Goal: Transaction & Acquisition: Purchase product/service

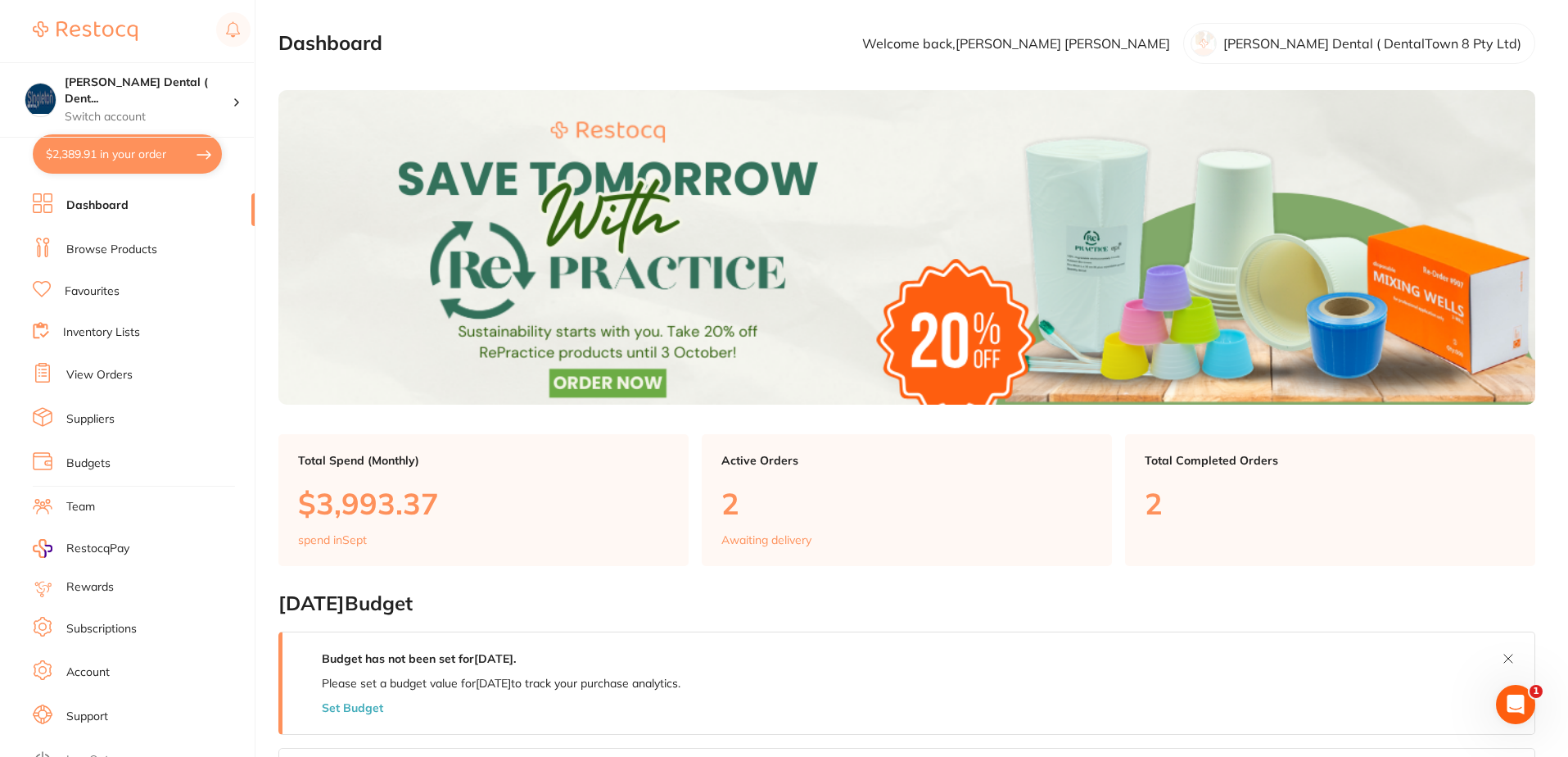
click at [110, 244] on link "Browse Products" at bounding box center [111, 250] width 91 height 17
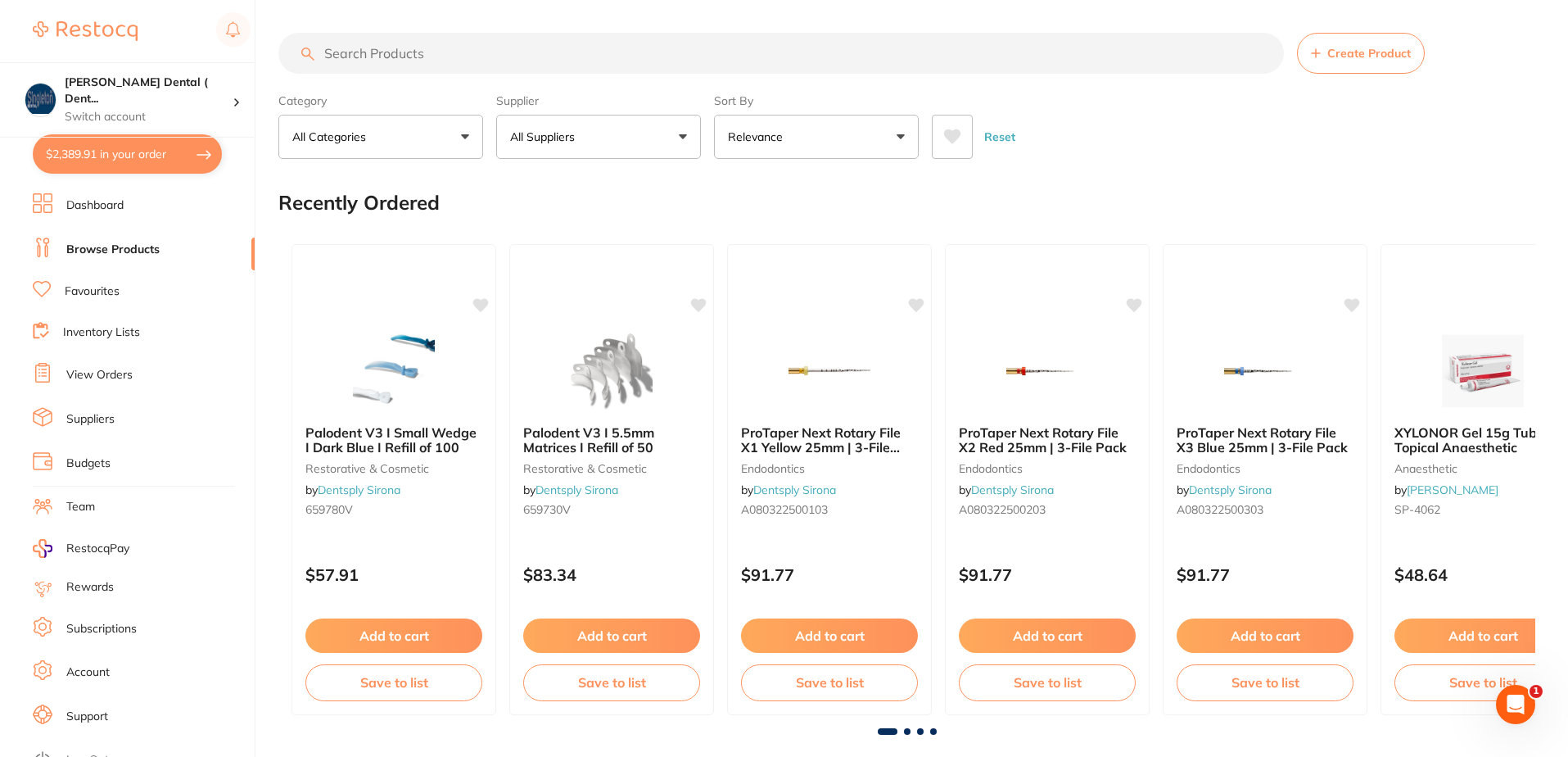
click at [681, 136] on button "All Suppliers" at bounding box center [598, 137] width 204 height 45
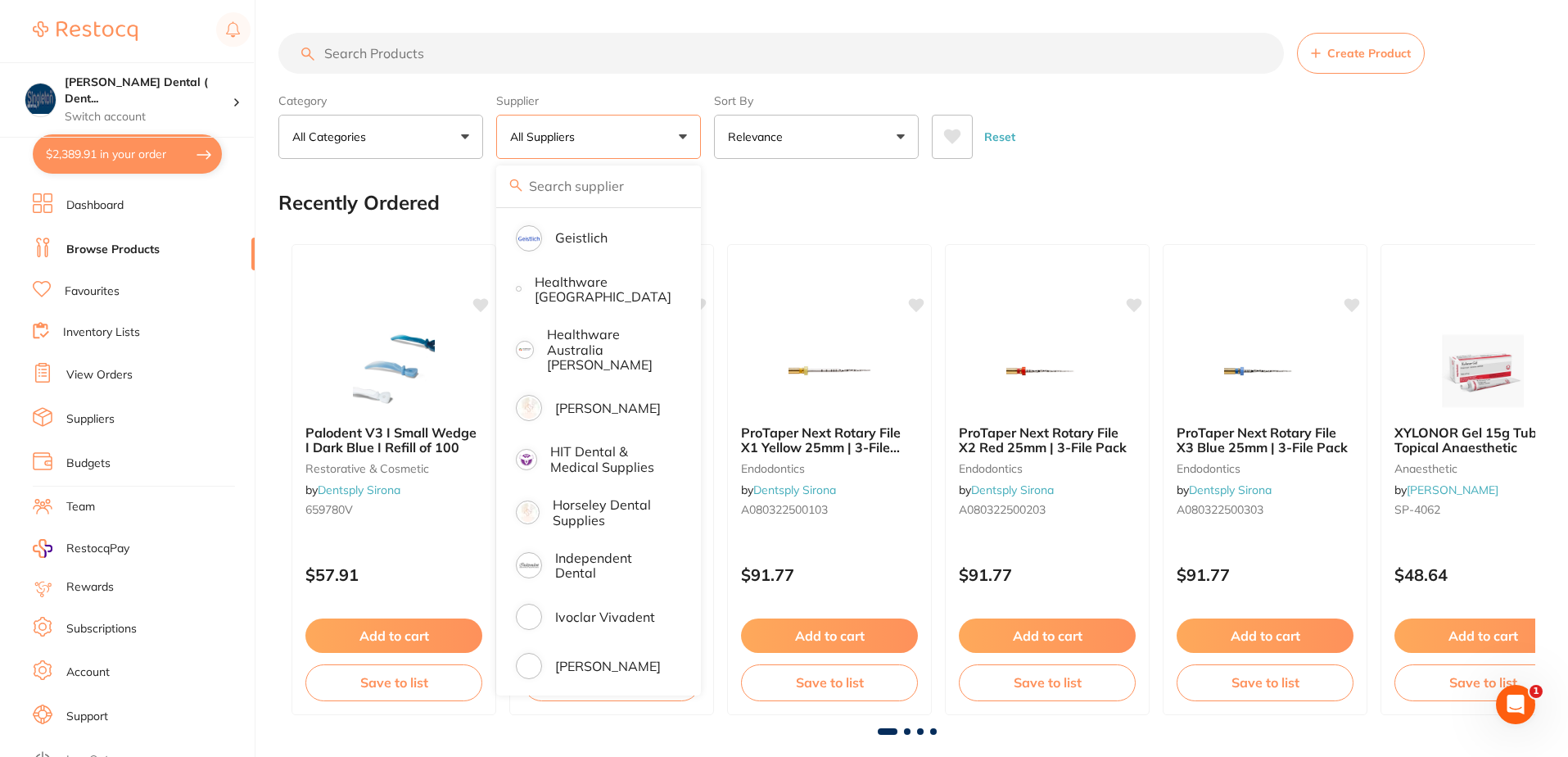
scroll to position [737, 0]
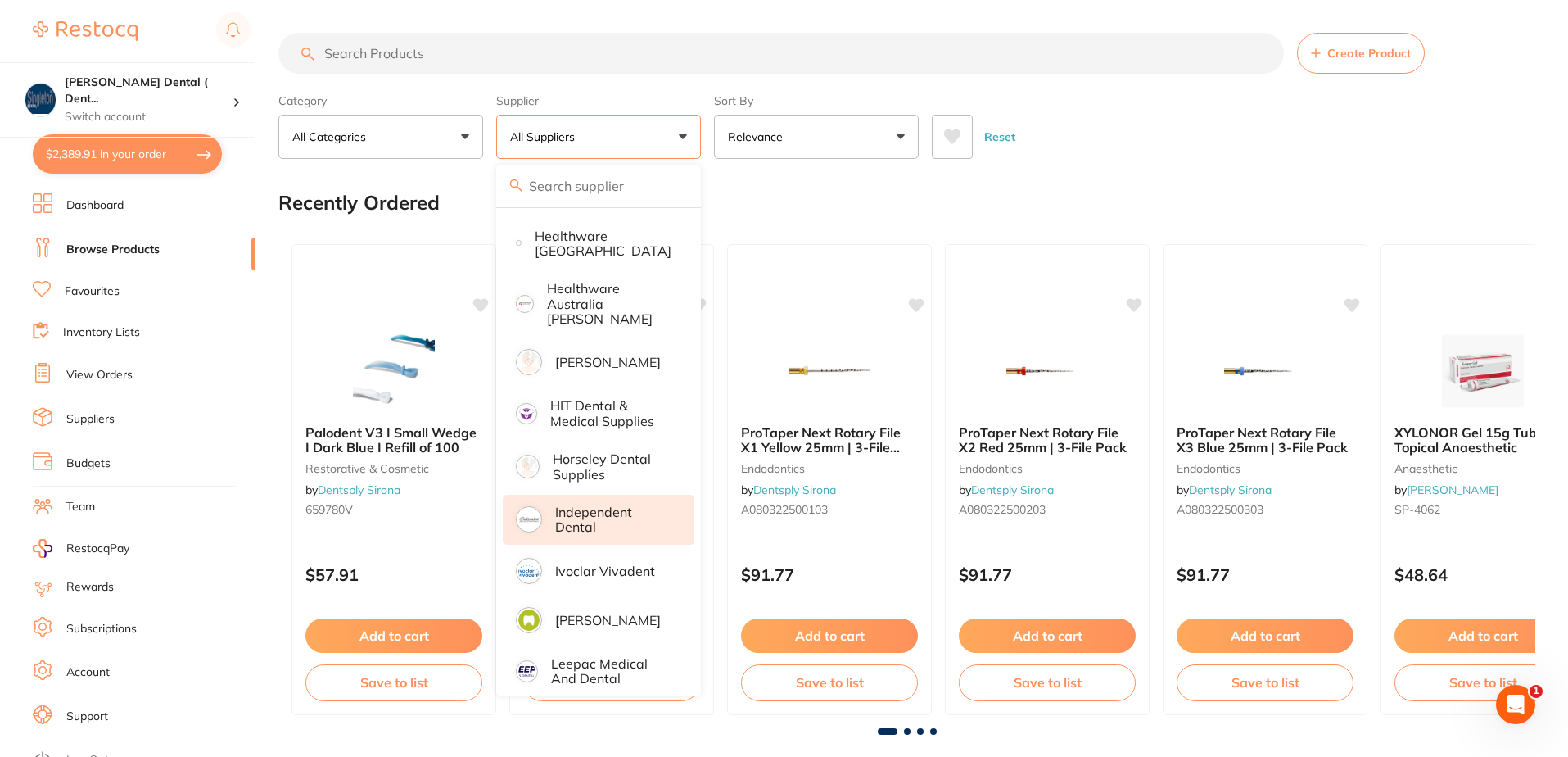
click at [566, 510] on p "Independent Dental" at bounding box center [613, 519] width 116 height 31
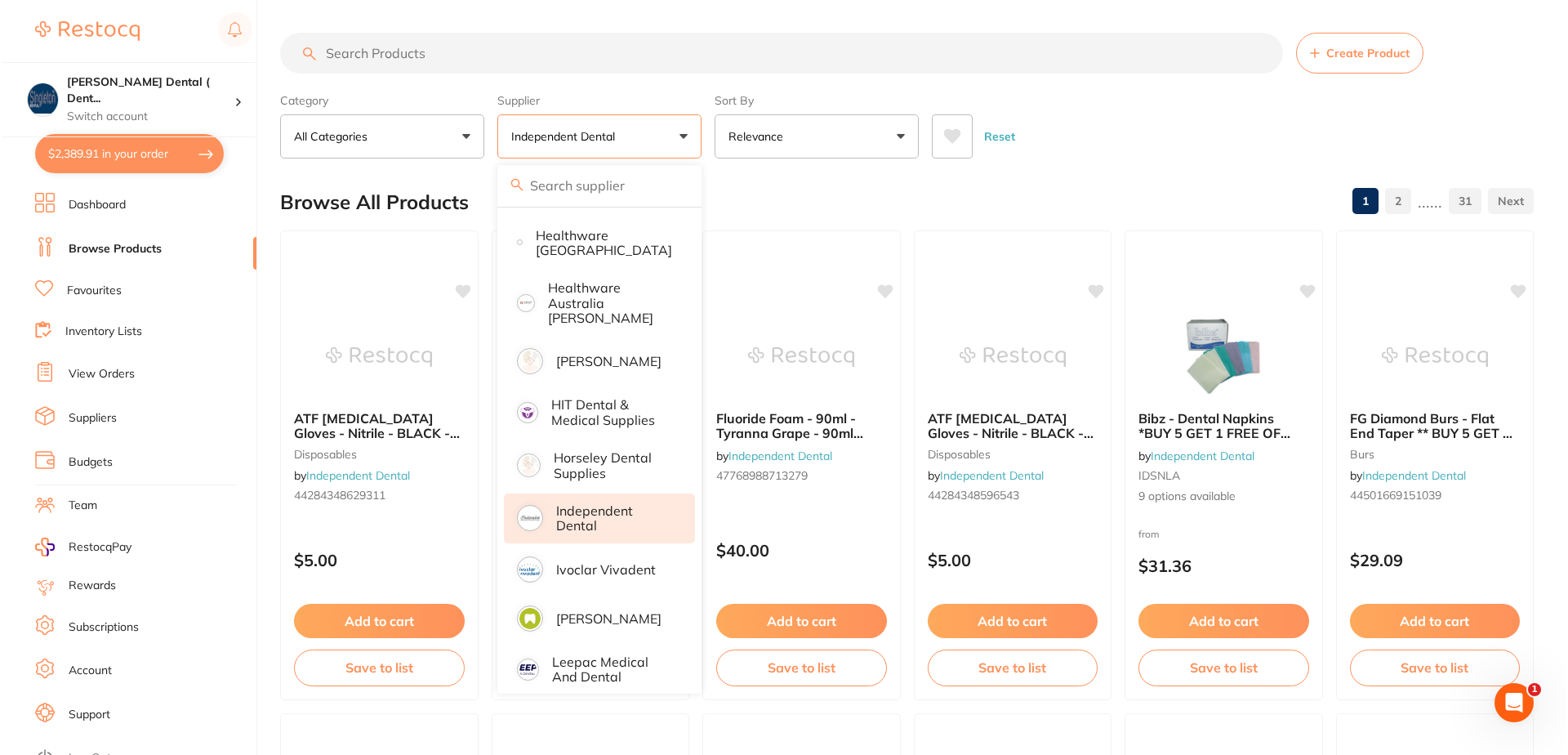
scroll to position [0, 0]
click at [433, 56] on input "search" at bounding box center [779, 53] width 1003 height 41
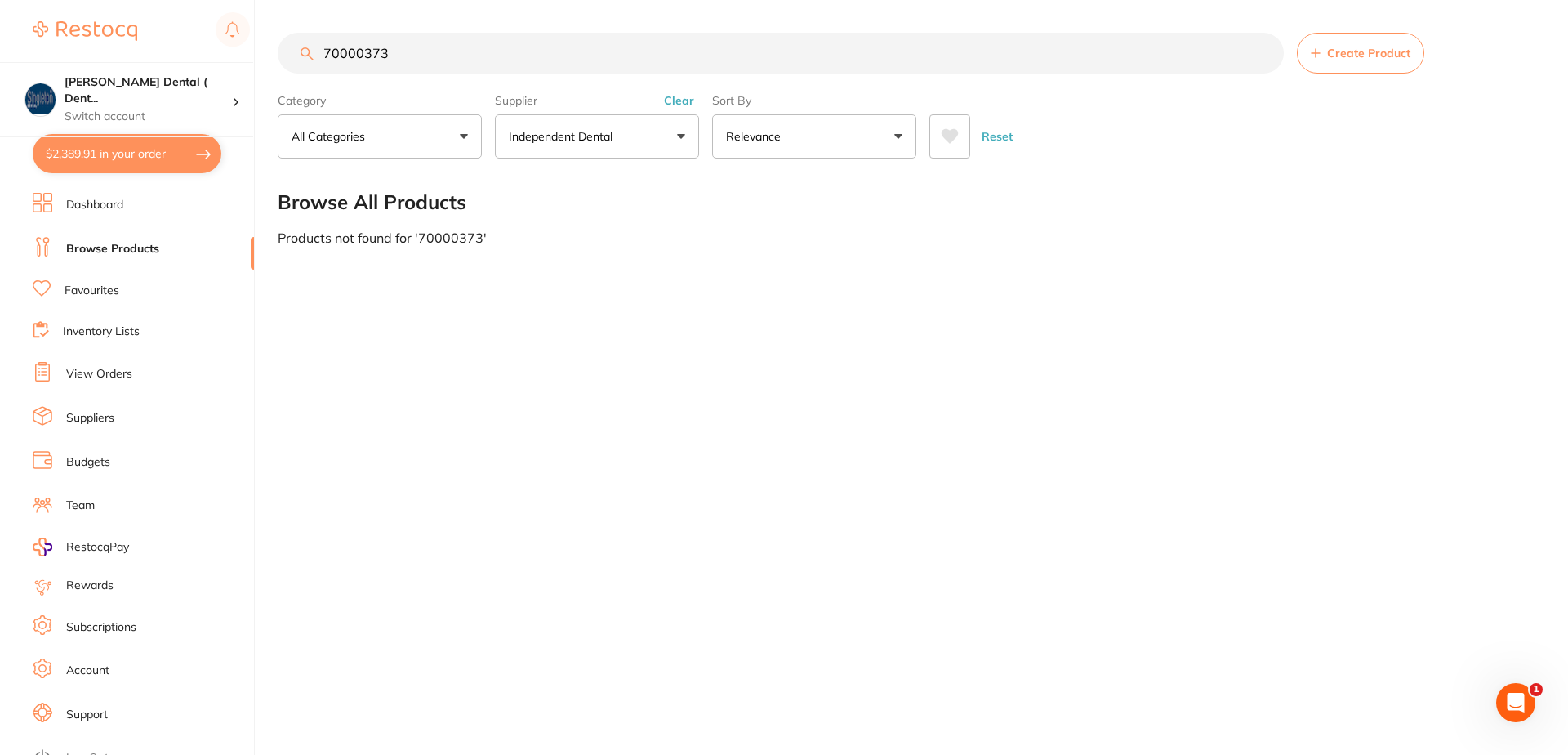
drag, startPoint x: 405, startPoint y: 54, endPoint x: 297, endPoint y: 61, distance: 108.2
click at [298, 61] on input "70000373" at bounding box center [781, 53] width 1007 height 41
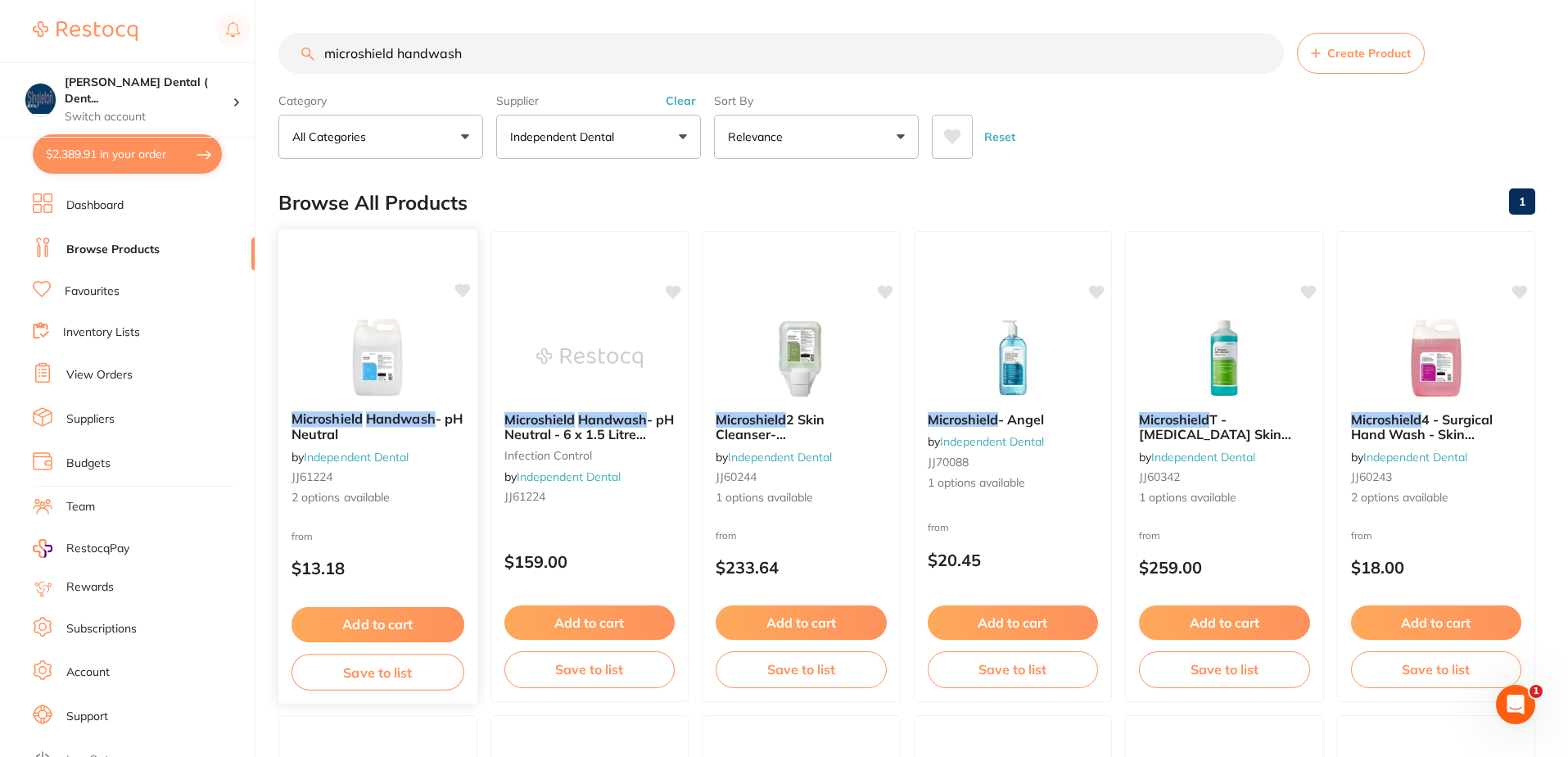
type input "microshield handwash"
click at [343, 455] on link "Independent Dental" at bounding box center [356, 456] width 105 height 15
click at [333, 500] on span "2 options available" at bounding box center [378, 498] width 173 height 17
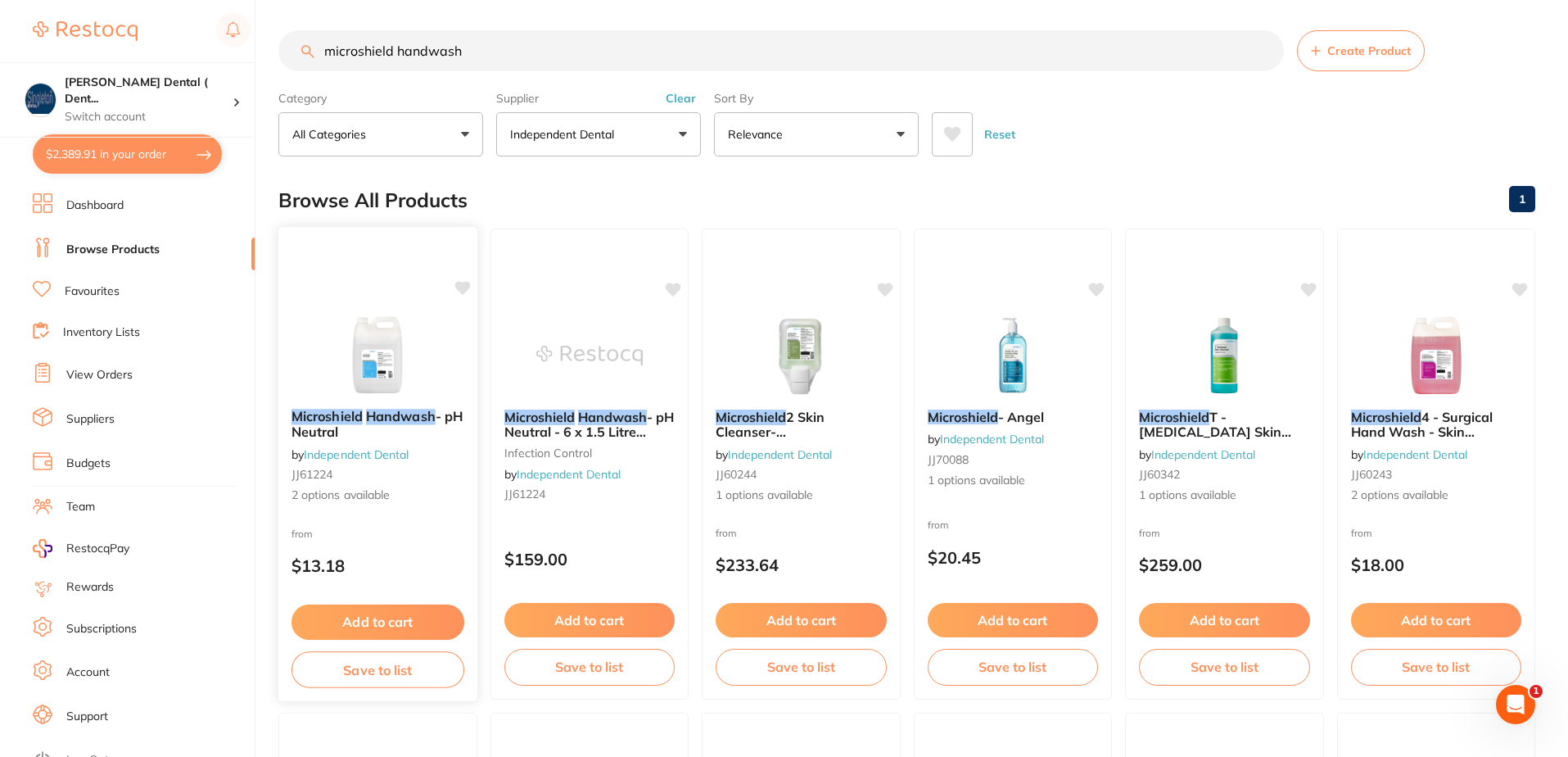
click at [322, 490] on span "2 options available" at bounding box center [378, 496] width 173 height 17
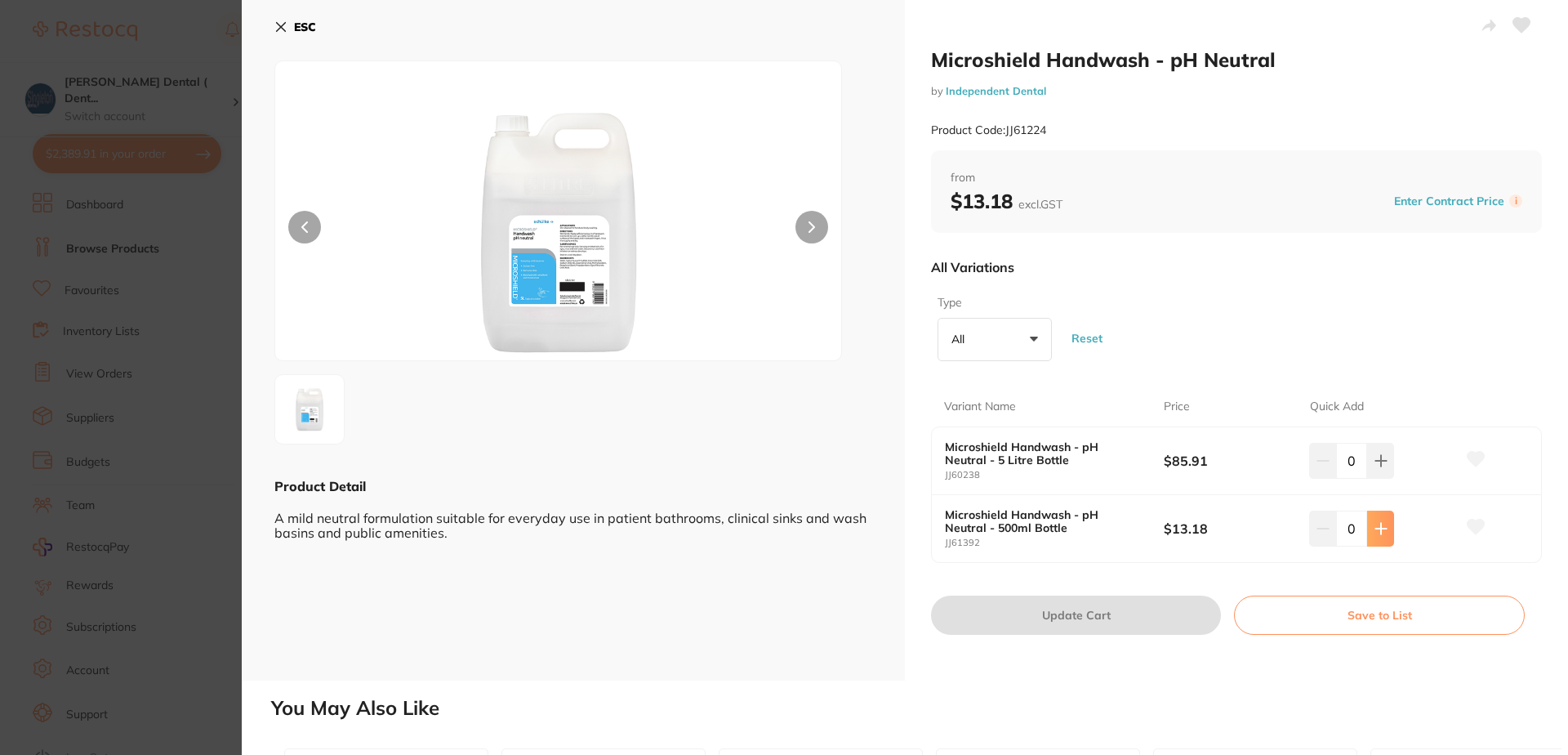
click at [1380, 534] on icon at bounding box center [1381, 529] width 13 height 13
type input "4"
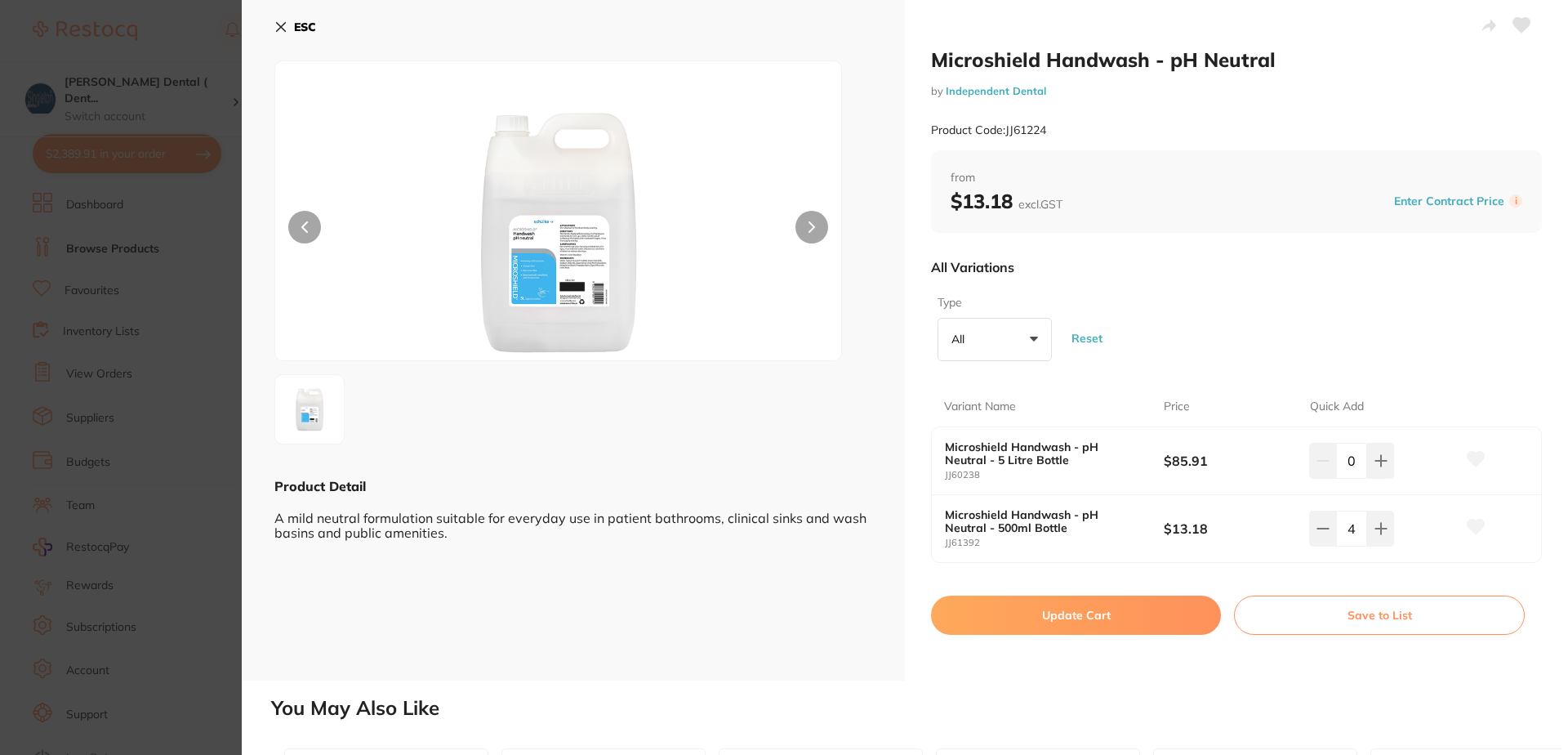
click at [1479, 524] on icon at bounding box center [1476, 527] width 18 height 15
click at [1069, 615] on button "Update Cart" at bounding box center [1075, 615] width 290 height 39
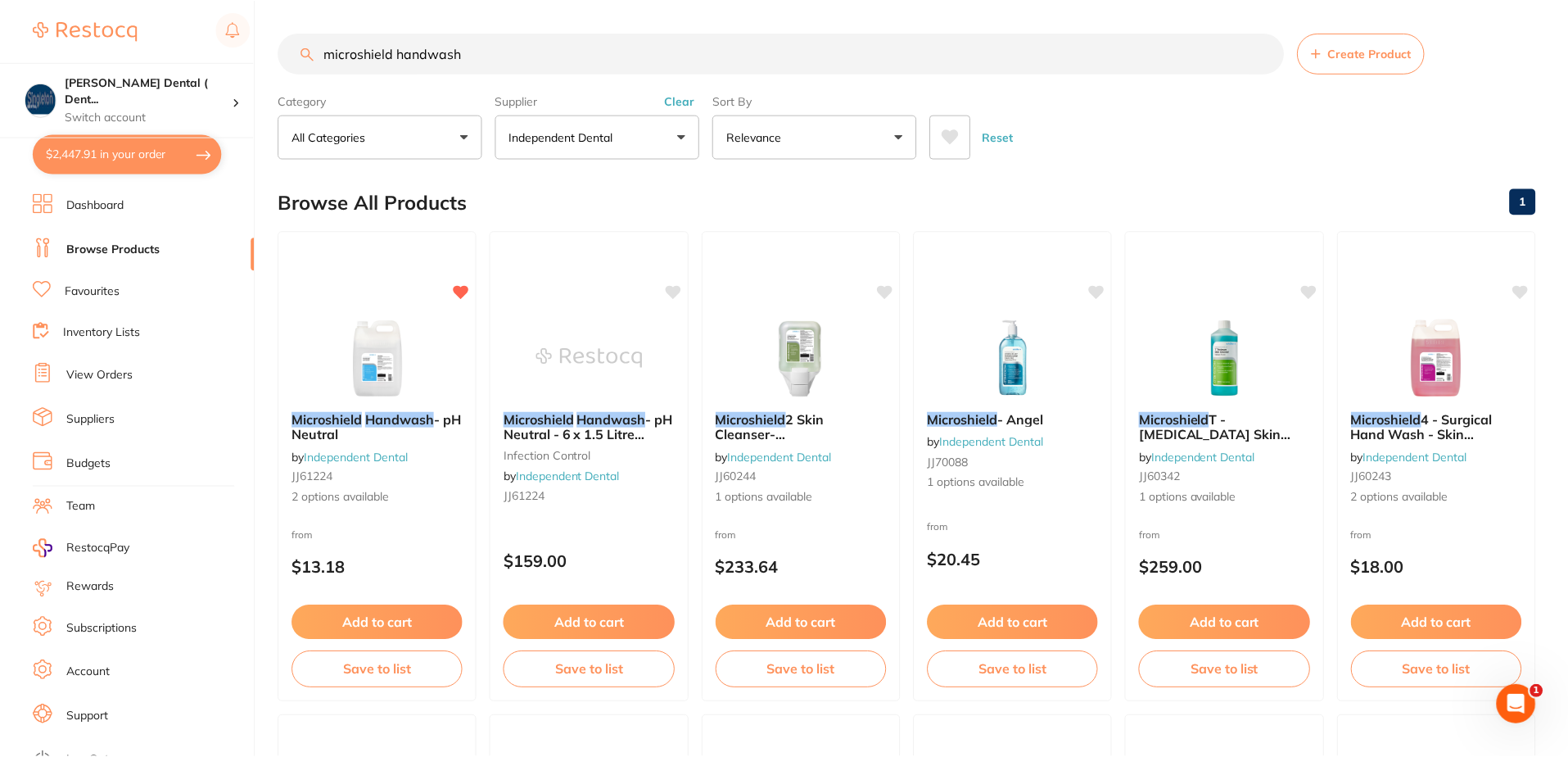
scroll to position [3, 0]
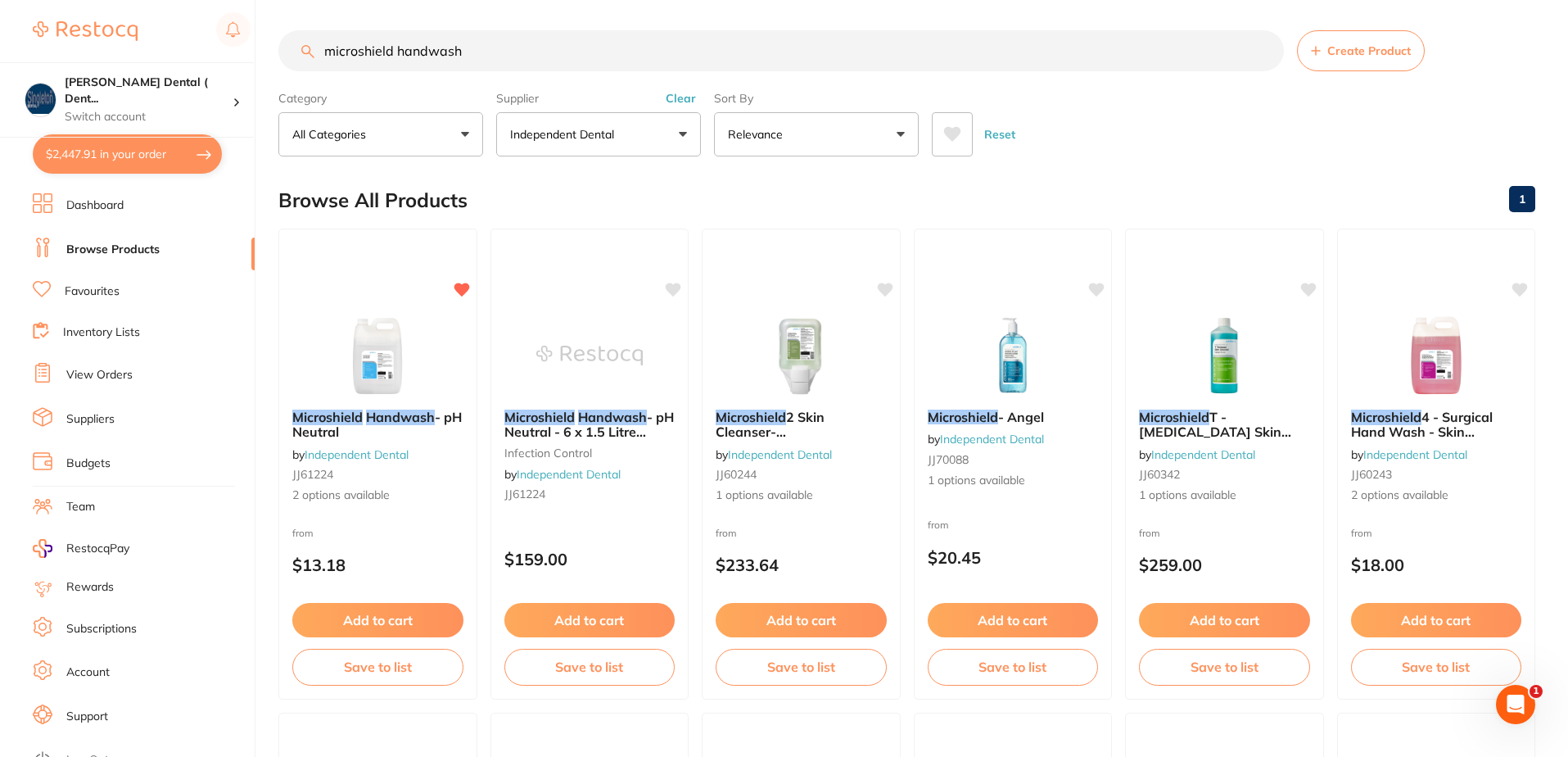
drag, startPoint x: 467, startPoint y: 48, endPoint x: 290, endPoint y: 47, distance: 177.0
click at [290, 47] on input "microshield handwash" at bounding box center [781, 51] width 1005 height 41
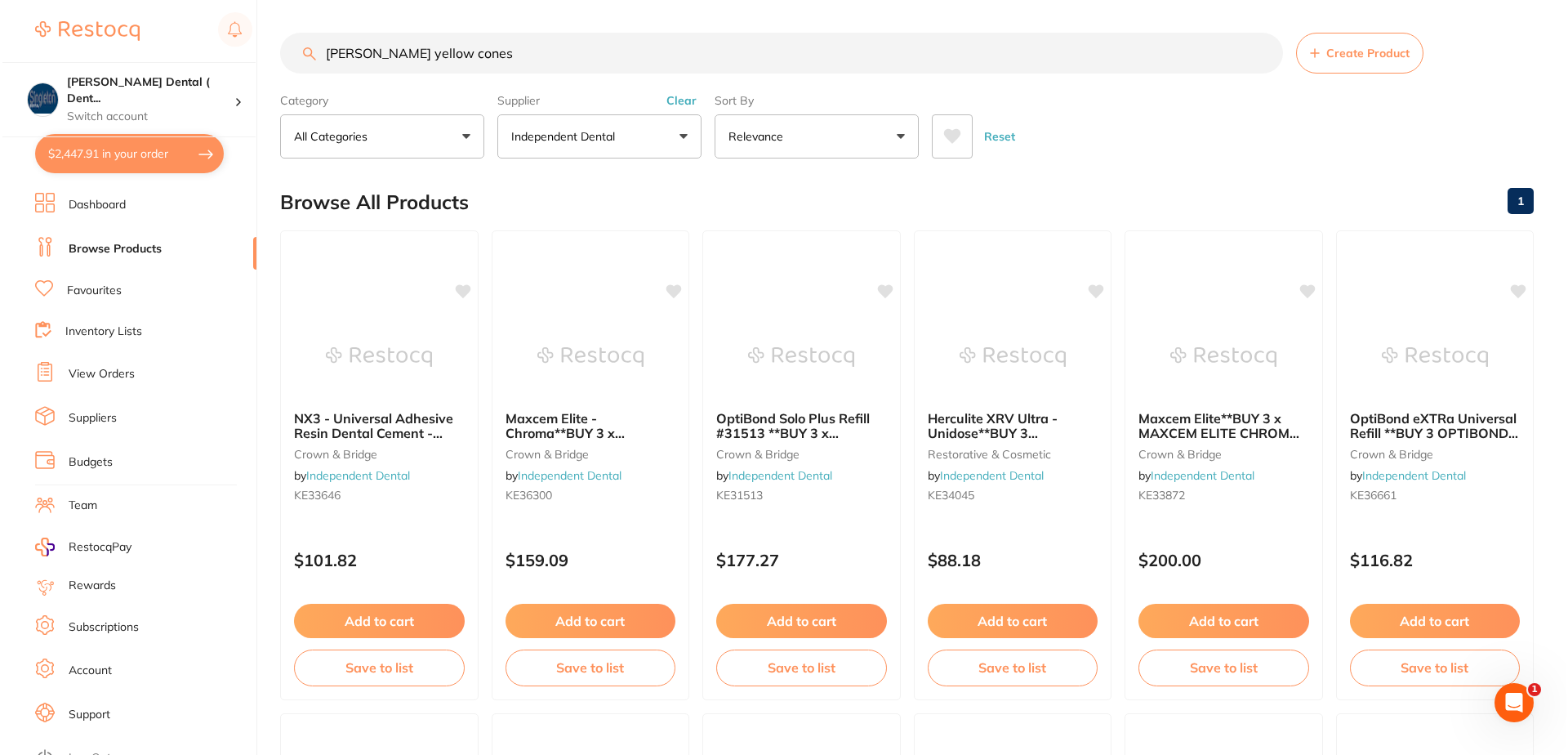
scroll to position [1, 0]
drag, startPoint x: 433, startPoint y: 57, endPoint x: 285, endPoint y: 70, distance: 148.6
click at [295, 70] on input "[PERSON_NAME] yellow cones" at bounding box center [779, 53] width 1003 height 41
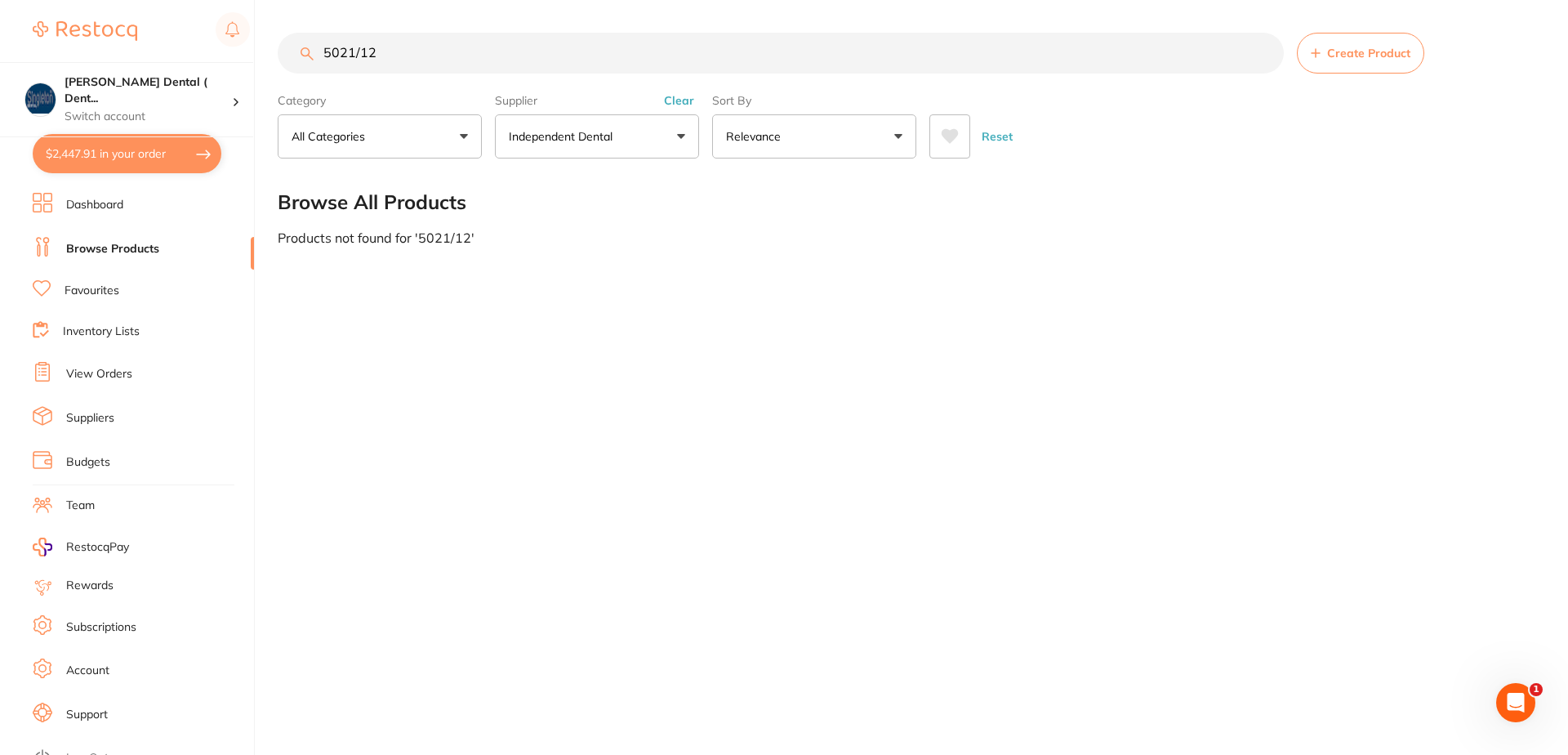
drag, startPoint x: 383, startPoint y: 57, endPoint x: 294, endPoint y: 63, distance: 89.2
click at [297, 63] on input "5021/12" at bounding box center [781, 53] width 1007 height 41
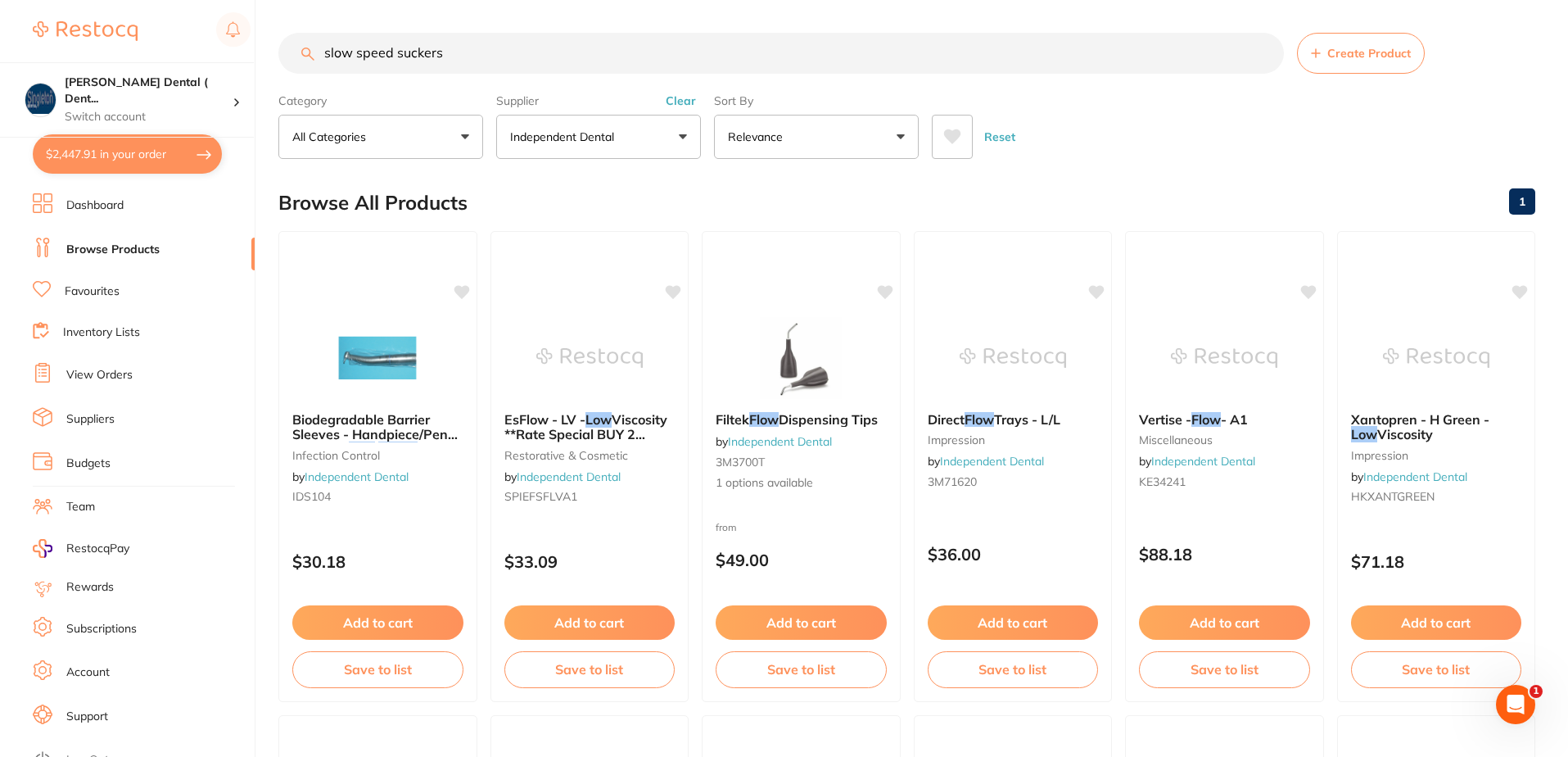
scroll to position [0, 0]
drag, startPoint x: 468, startPoint y: 59, endPoint x: 255, endPoint y: 59, distance: 213.0
click at [255, 59] on div "$2,447.91 [PERSON_NAME] Dental ( Dent... Switch account [PERSON_NAME] Dental ( …" at bounding box center [784, 378] width 1568 height 757
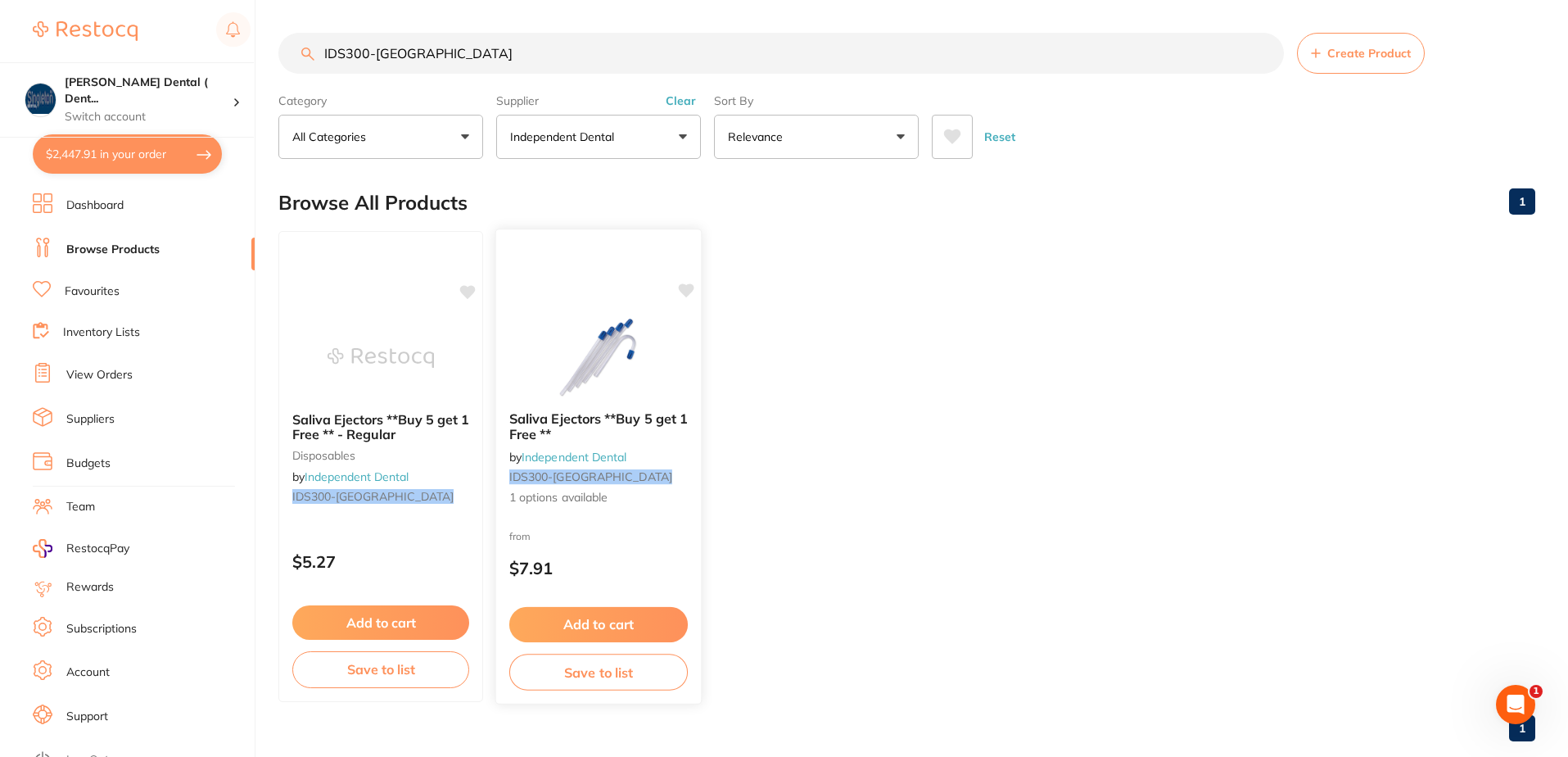
type input "IDS300-[GEOGRAPHIC_DATA]"
click at [578, 496] on span "1 options available" at bounding box center [599, 498] width 178 height 17
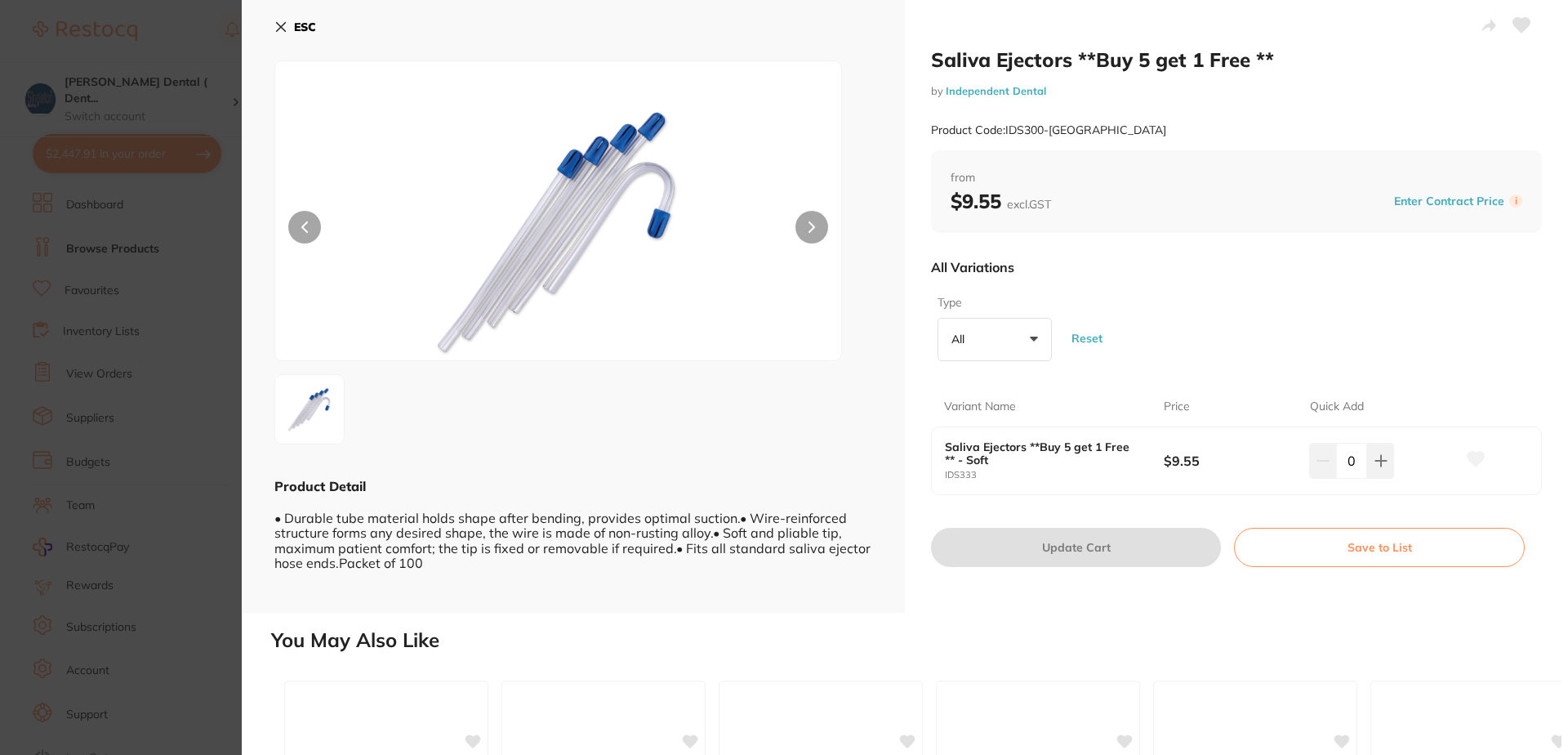
click at [1034, 340] on button "All +0" at bounding box center [994, 340] width 114 height 44
click at [980, 396] on li "All" at bounding box center [994, 394] width 101 height 34
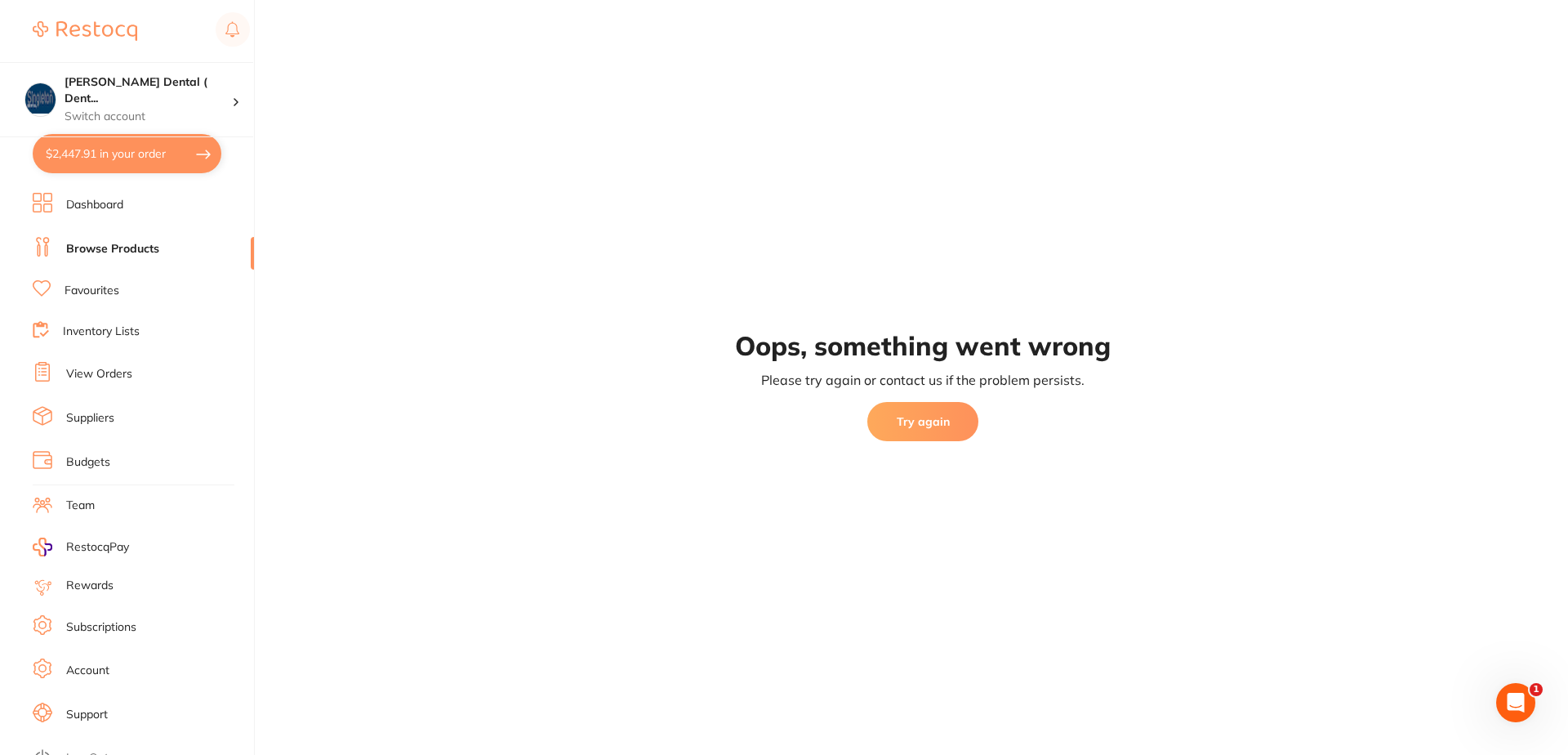
click at [946, 426] on button "Try again" at bounding box center [923, 422] width 111 height 39
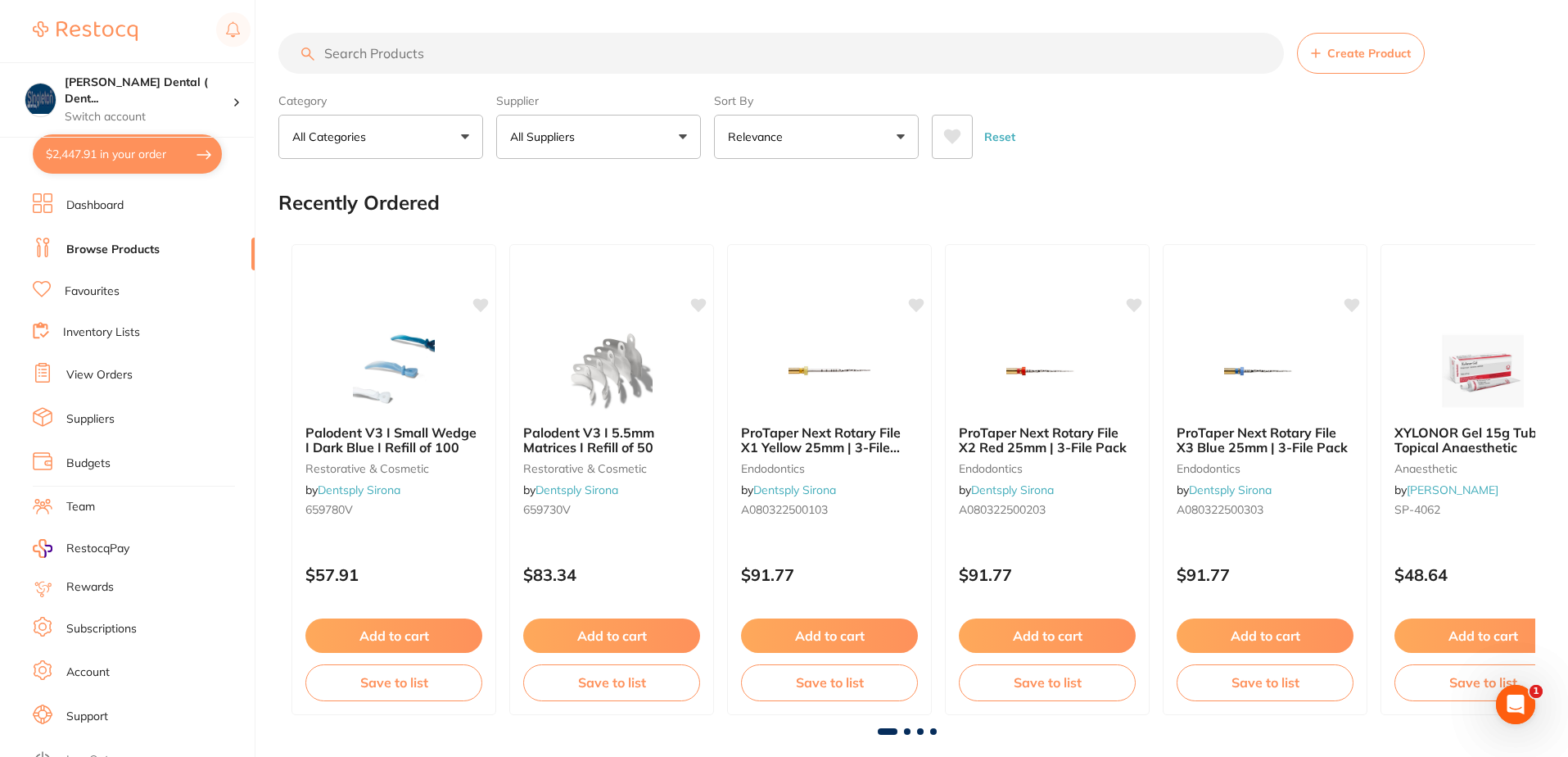
click at [680, 137] on button "All Suppliers" at bounding box center [598, 137] width 204 height 45
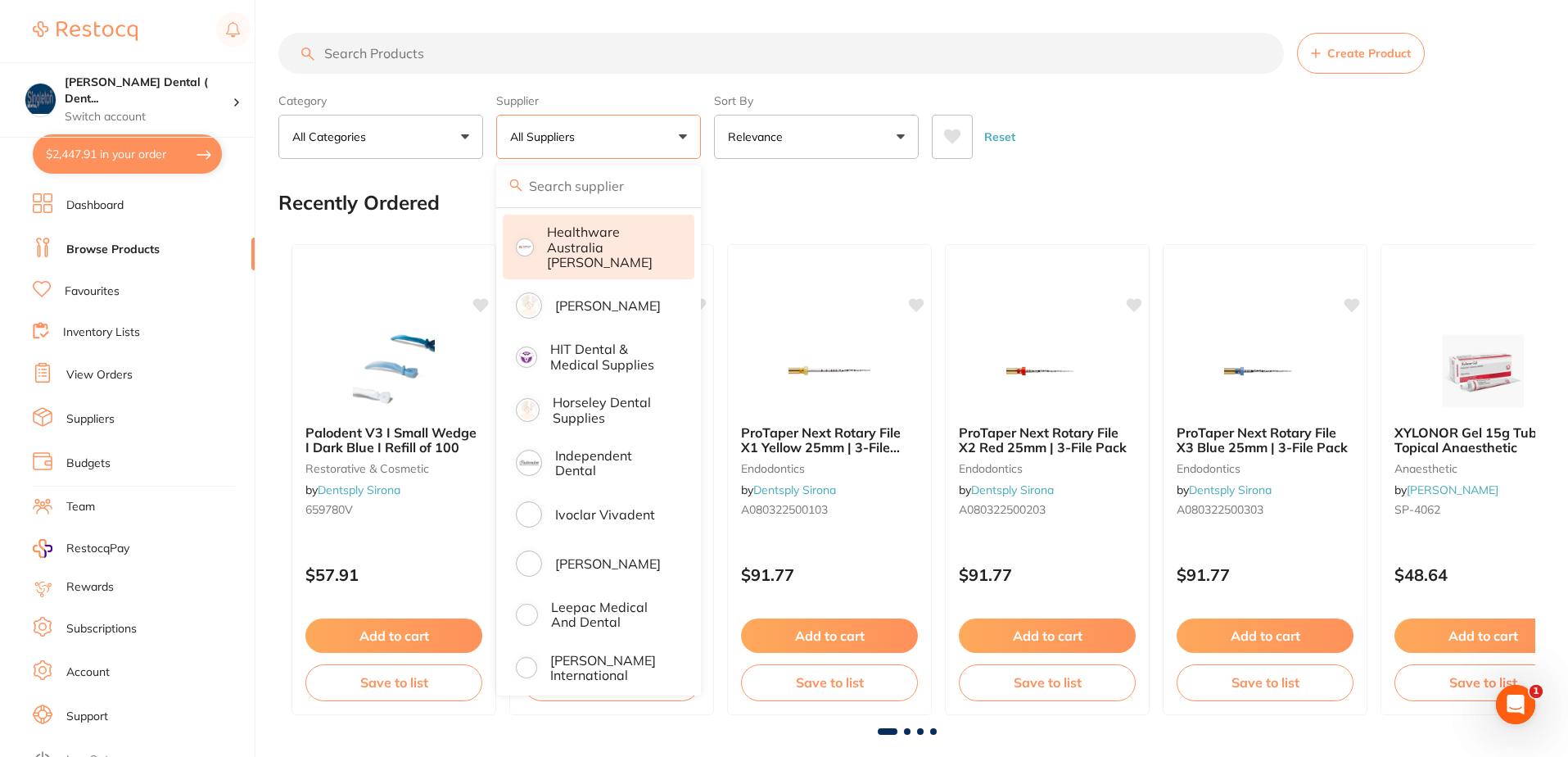
scroll to position [819, 0]
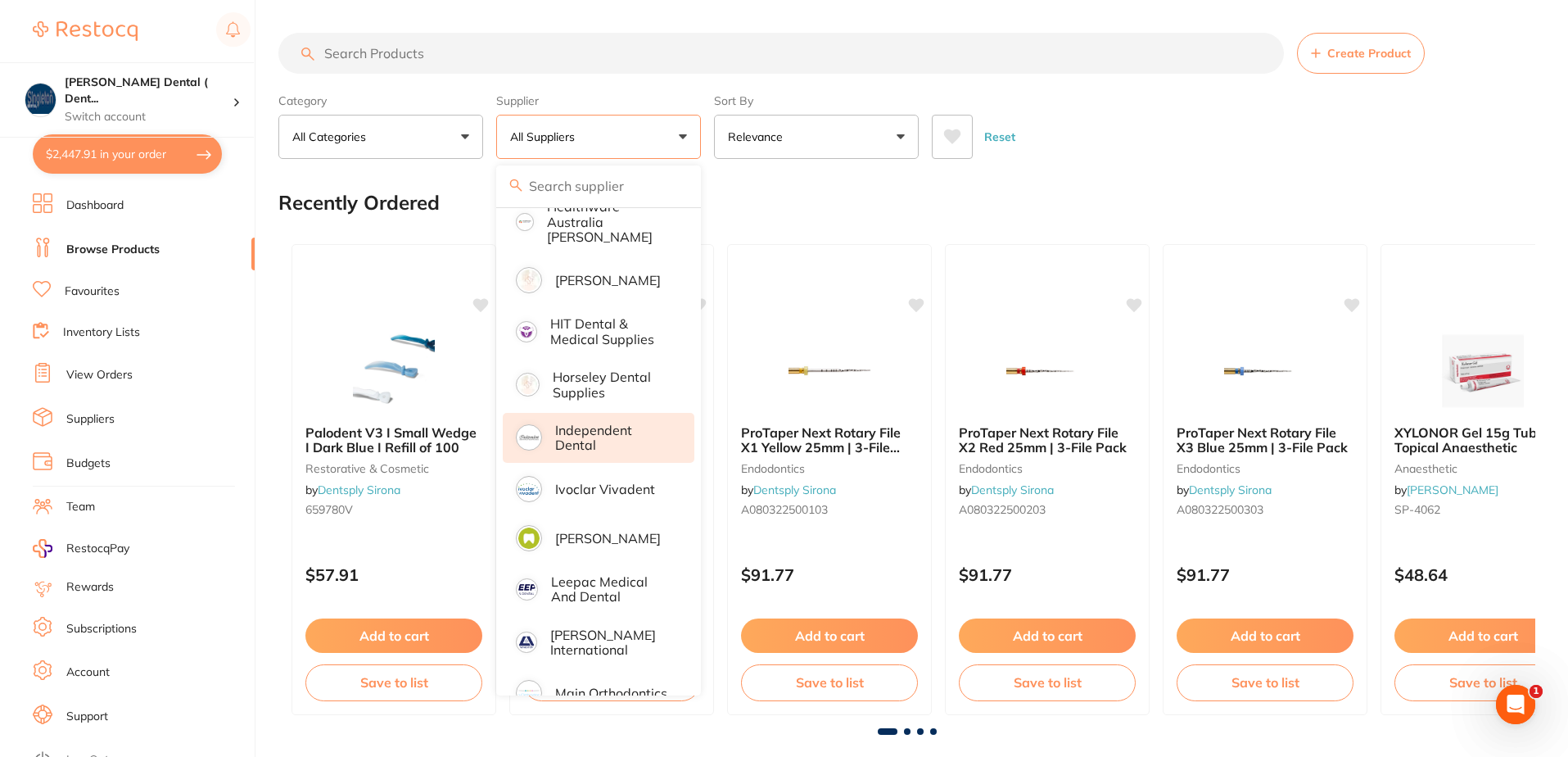
click at [583, 423] on p "Independent Dental" at bounding box center [613, 437] width 116 height 31
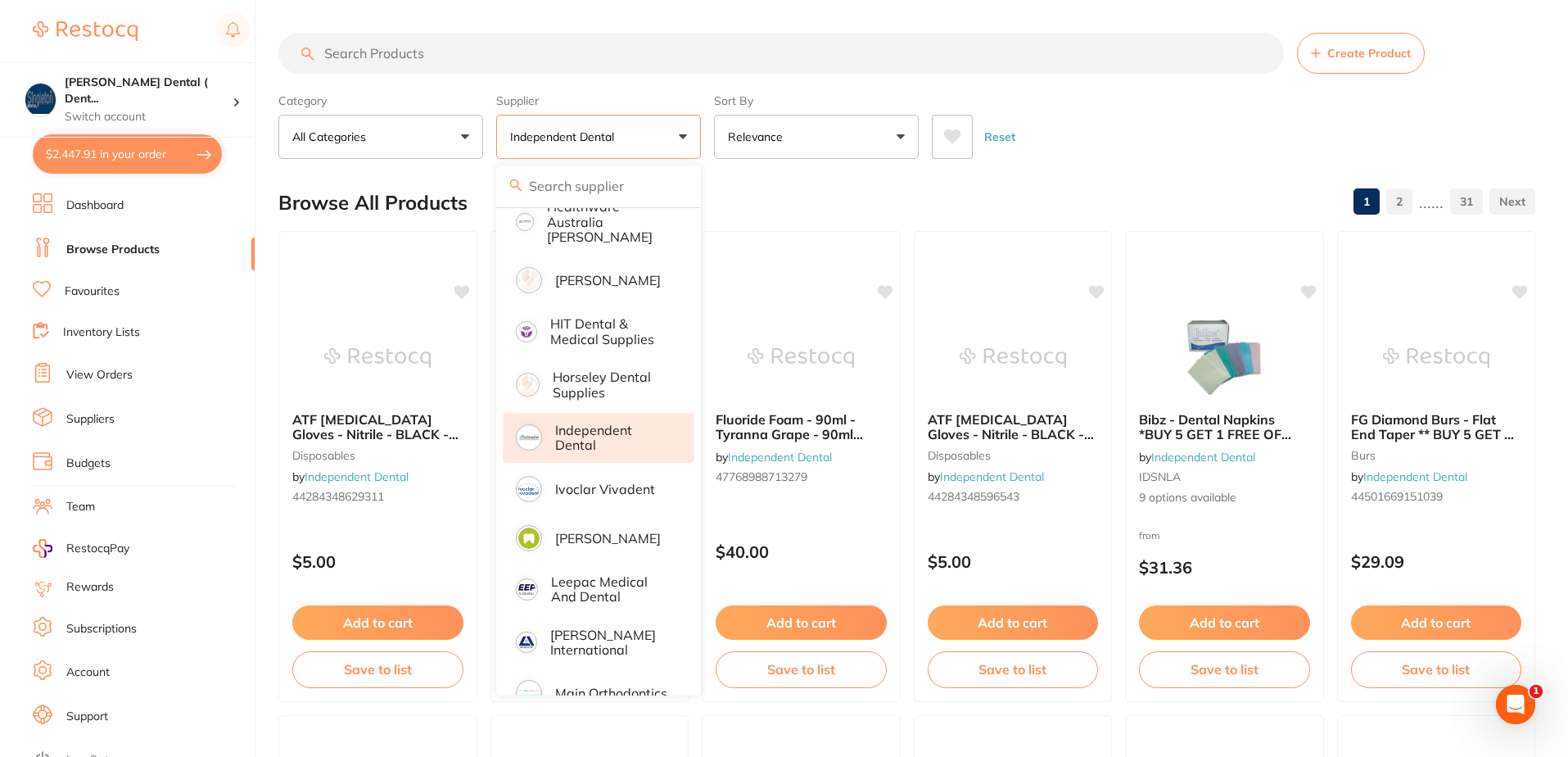
scroll to position [0, 0]
click at [451, 59] on input "search" at bounding box center [781, 53] width 1005 height 41
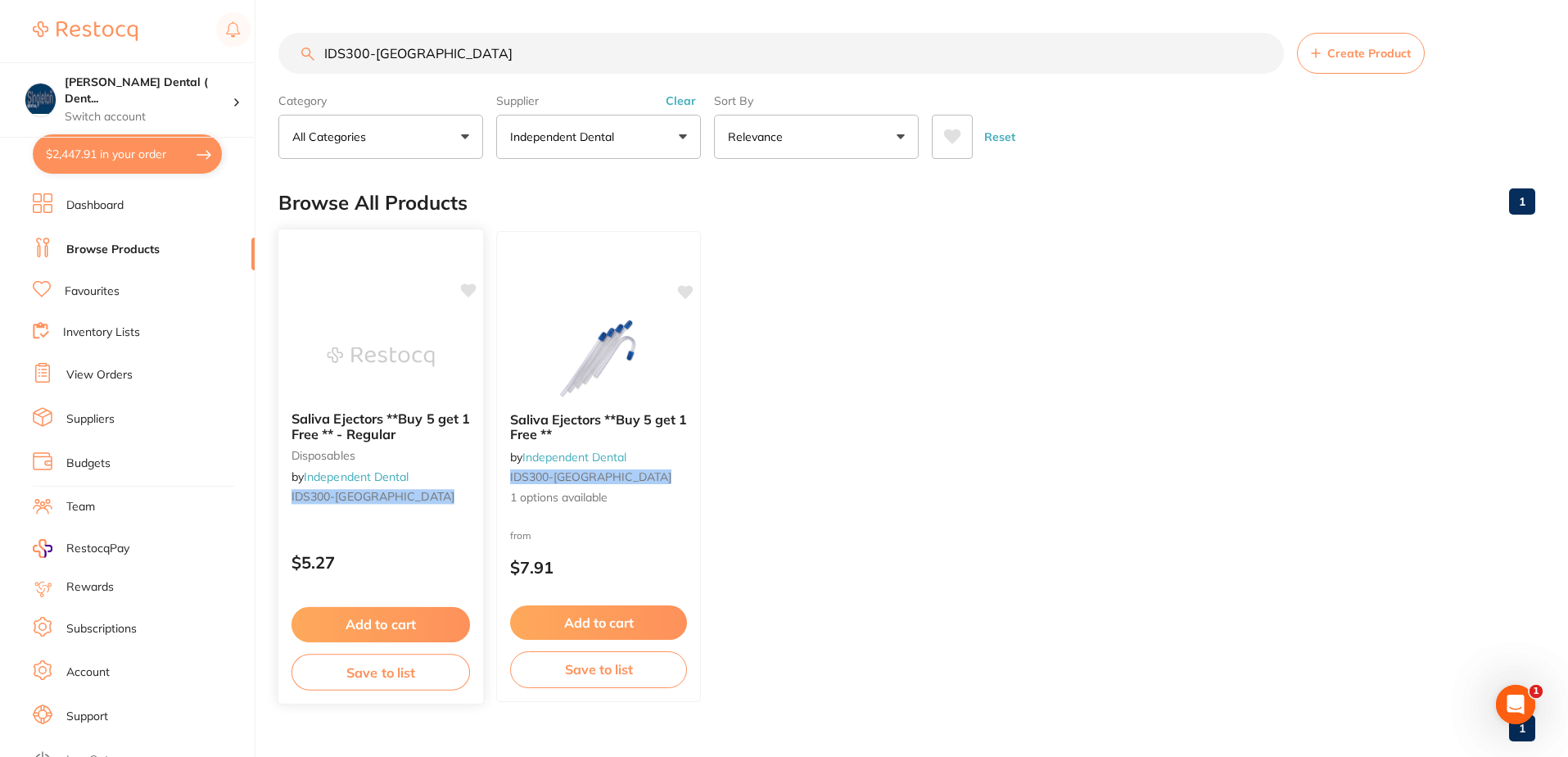
type input "IDS300-[GEOGRAPHIC_DATA]"
click at [369, 420] on span "Saliva Ejectors **Buy 5 get 1 Free ** - Regular" at bounding box center [381, 426] width 178 height 32
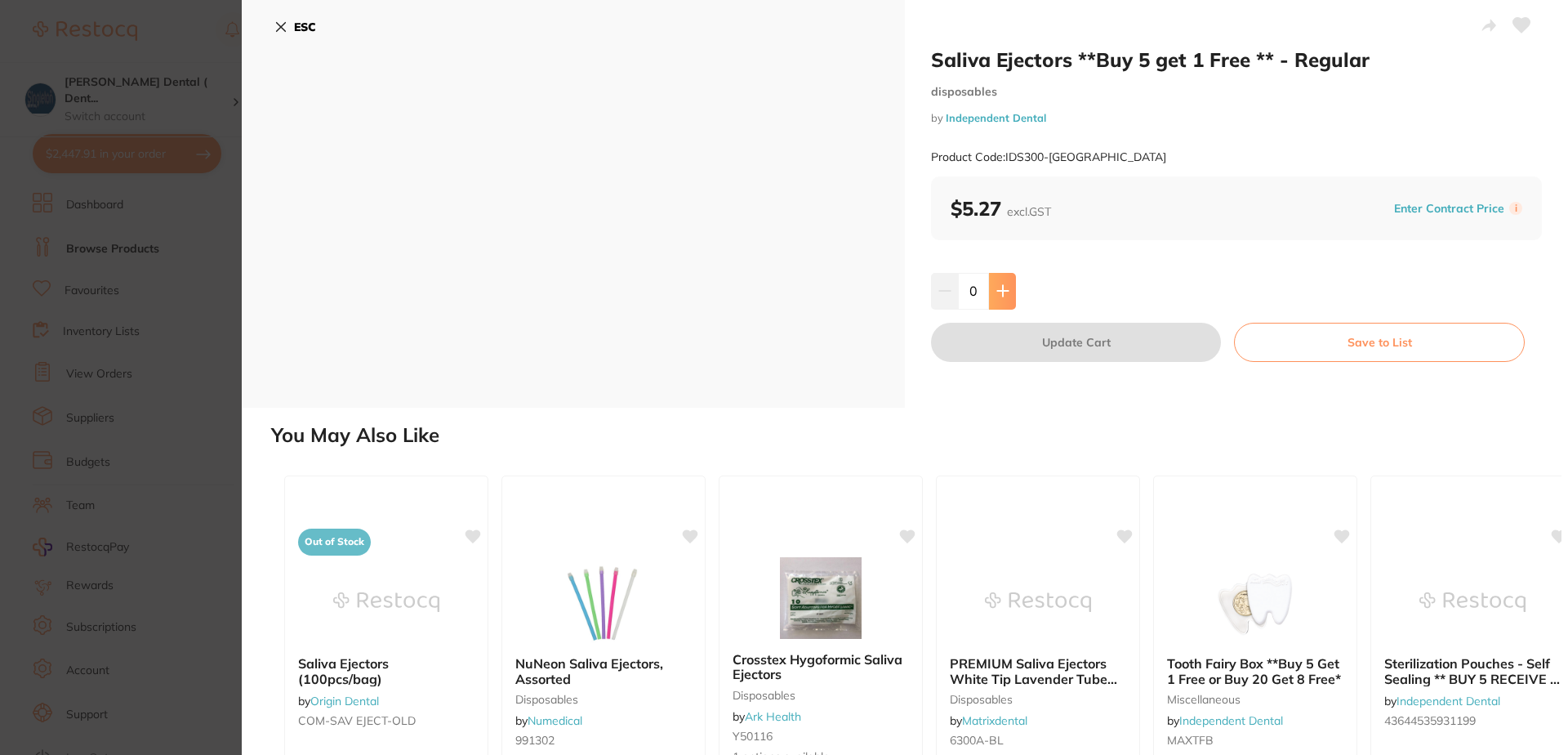
click at [997, 292] on icon at bounding box center [1002, 291] width 10 height 10
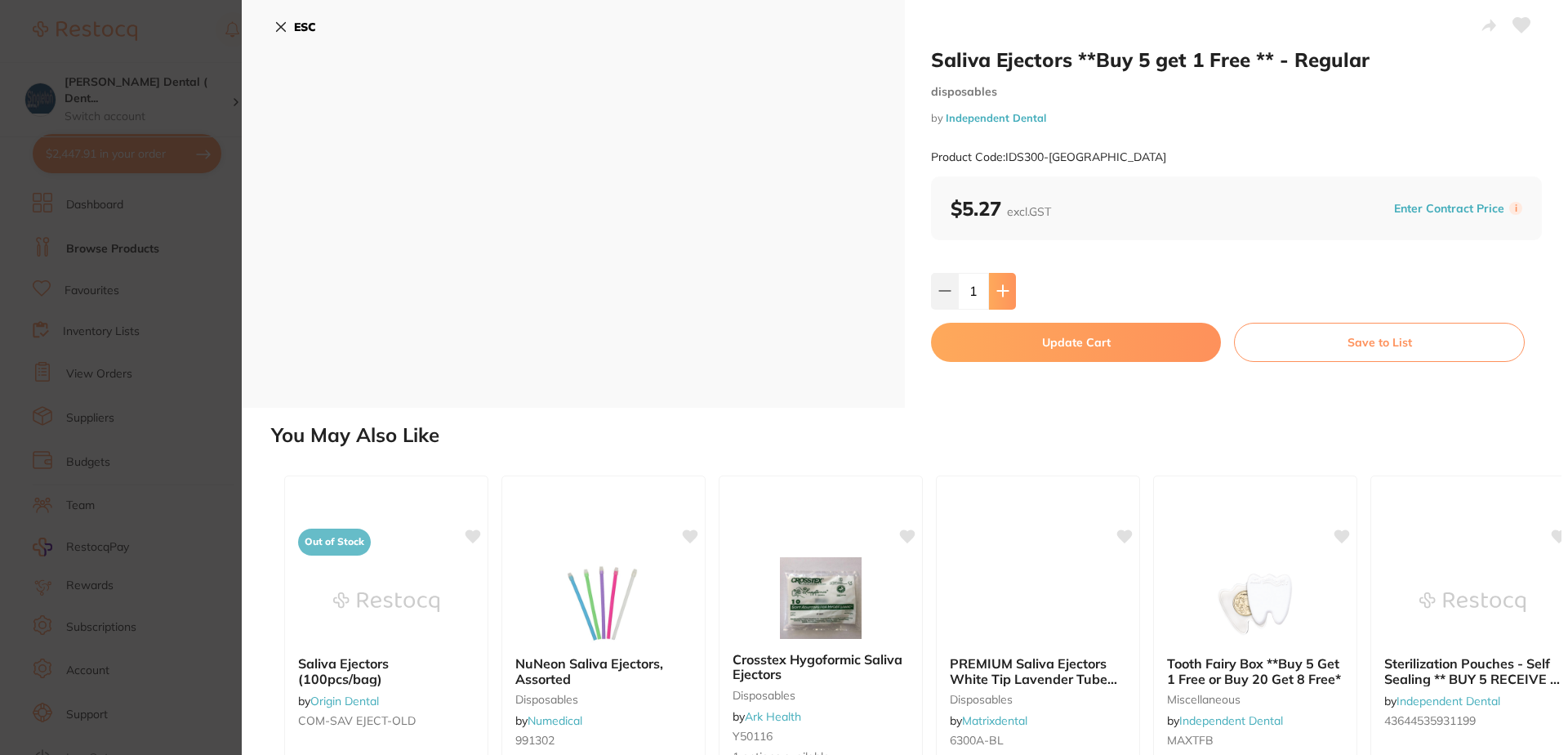
click at [997, 292] on icon at bounding box center [1002, 291] width 10 height 10
click at [997, 292] on icon at bounding box center [999, 291] width 10 height 10
type input "5"
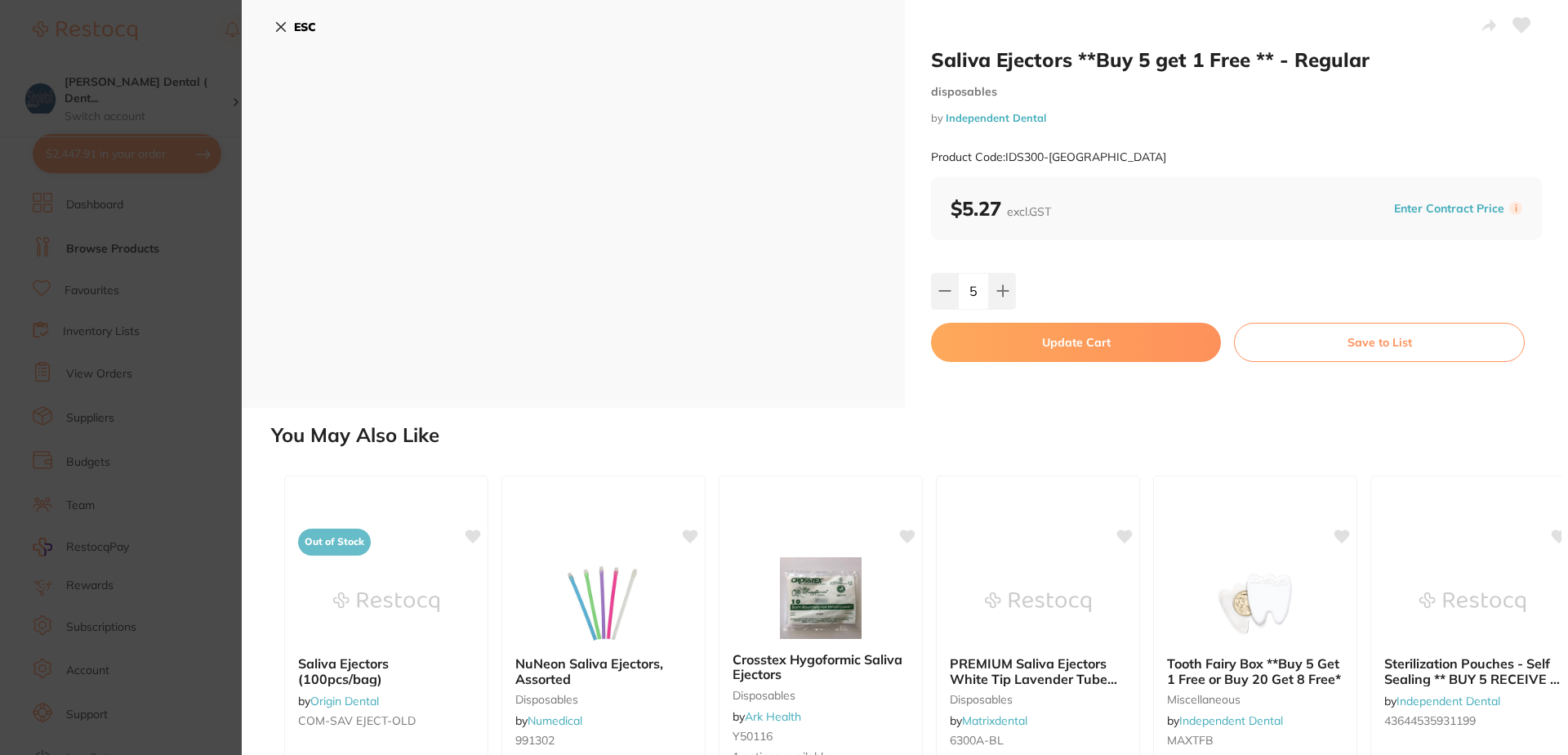
click at [1518, 24] on icon at bounding box center [1522, 25] width 18 height 15
click at [1087, 335] on button "Update Cart" at bounding box center [1075, 342] width 290 height 39
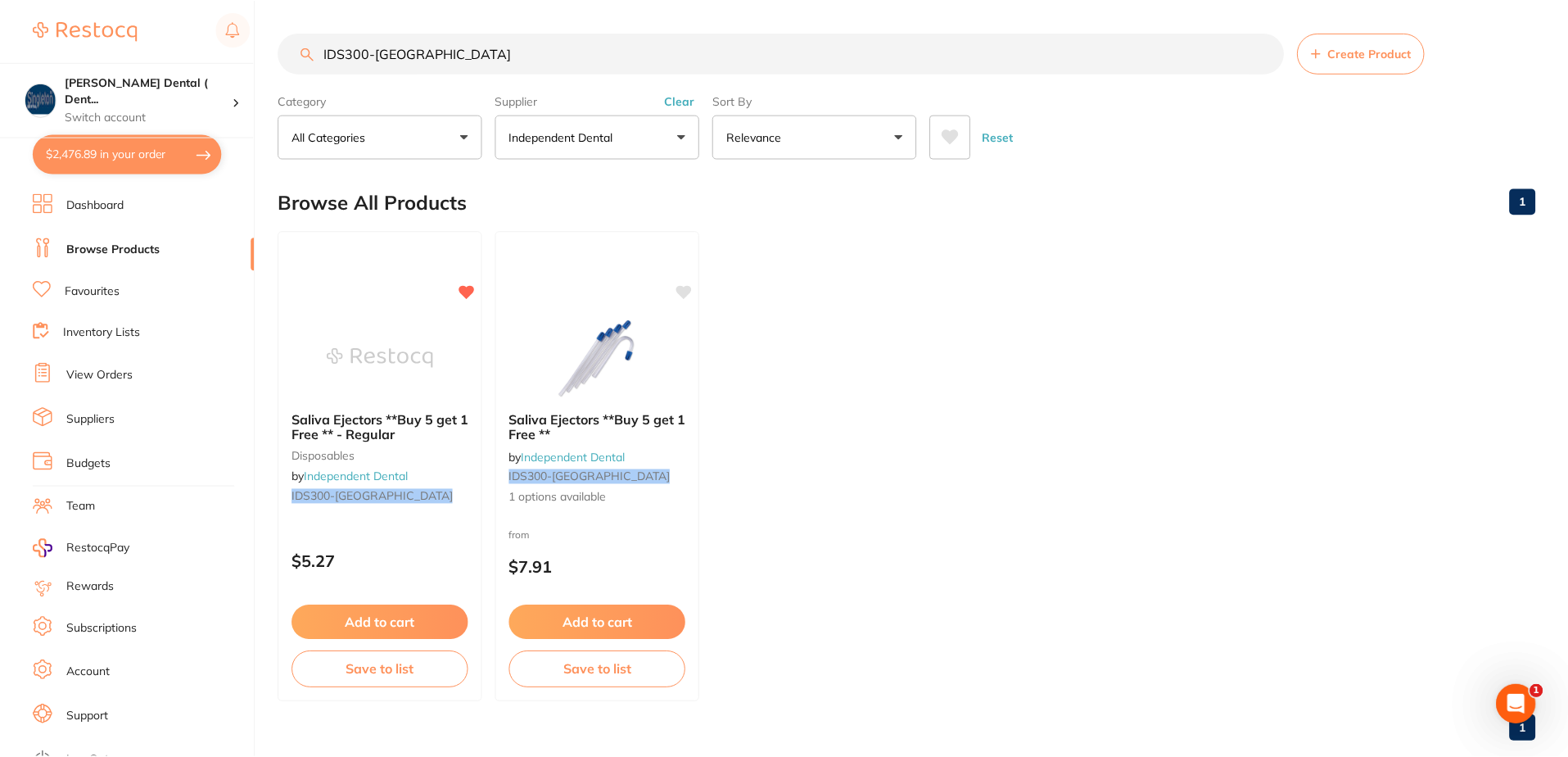
scroll to position [1, 0]
drag, startPoint x: 406, startPoint y: 54, endPoint x: 274, endPoint y: 48, distance: 132.1
click at [274, 48] on div "$2,476.89 Singleton Dental ( Dent... Switch account Singleton Dental ( DentalTo…" at bounding box center [784, 377] width 1568 height 757
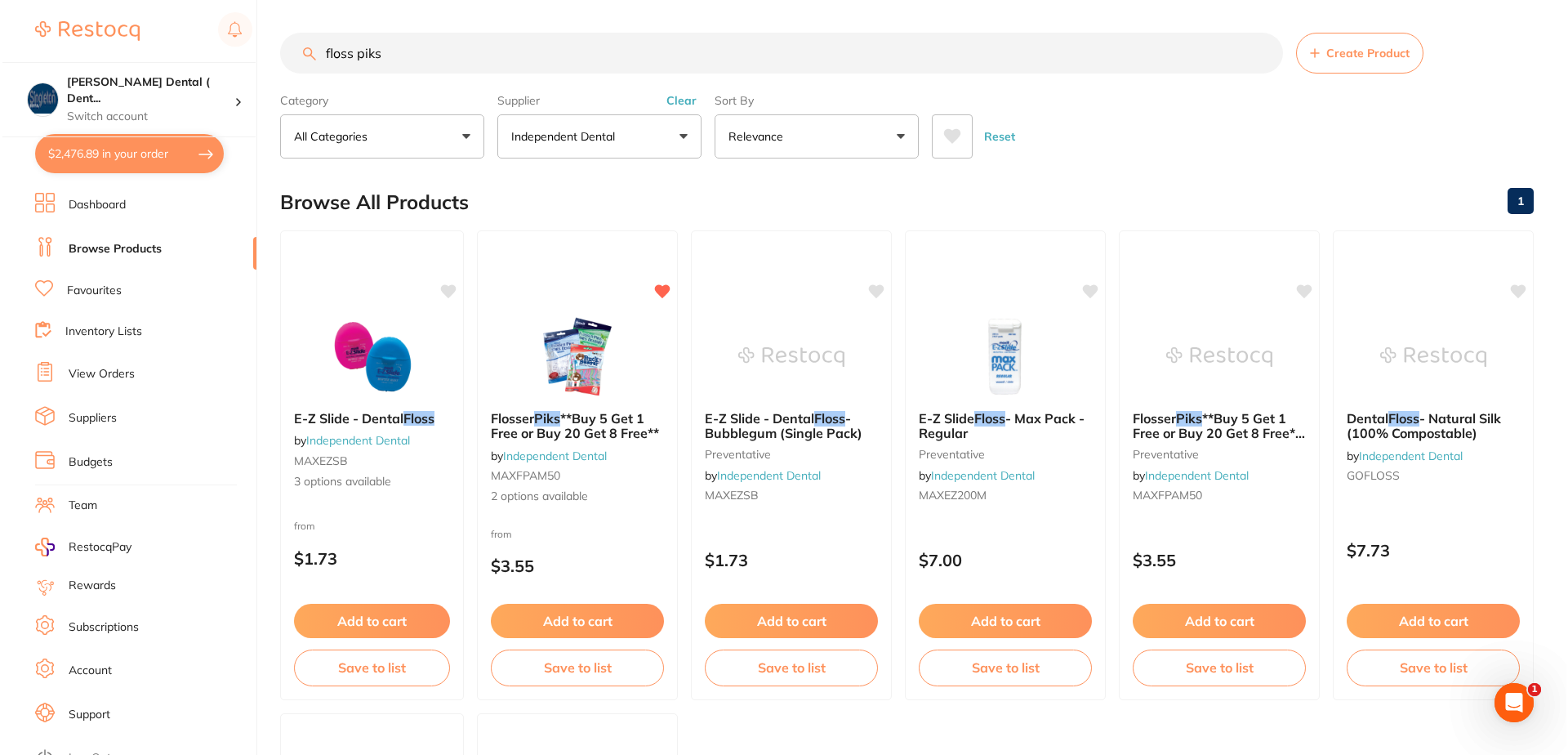
scroll to position [0, 0]
type input "floss piks"
click at [586, 431] on span "**Buy 5 Get 1 Free or Buy 20 Get 8 Free**" at bounding box center [571, 425] width 169 height 31
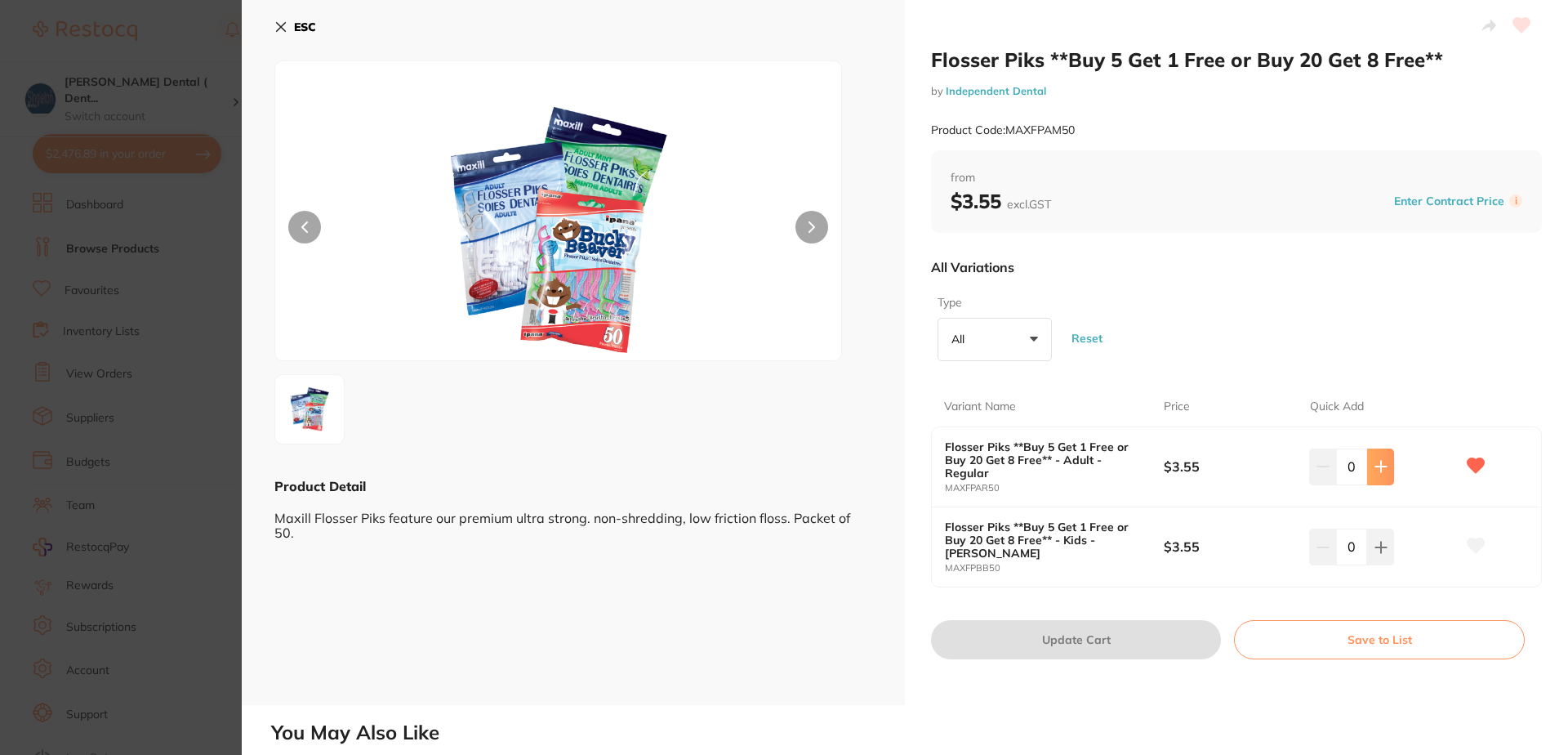
click at [1378, 467] on icon at bounding box center [1380, 466] width 10 height 10
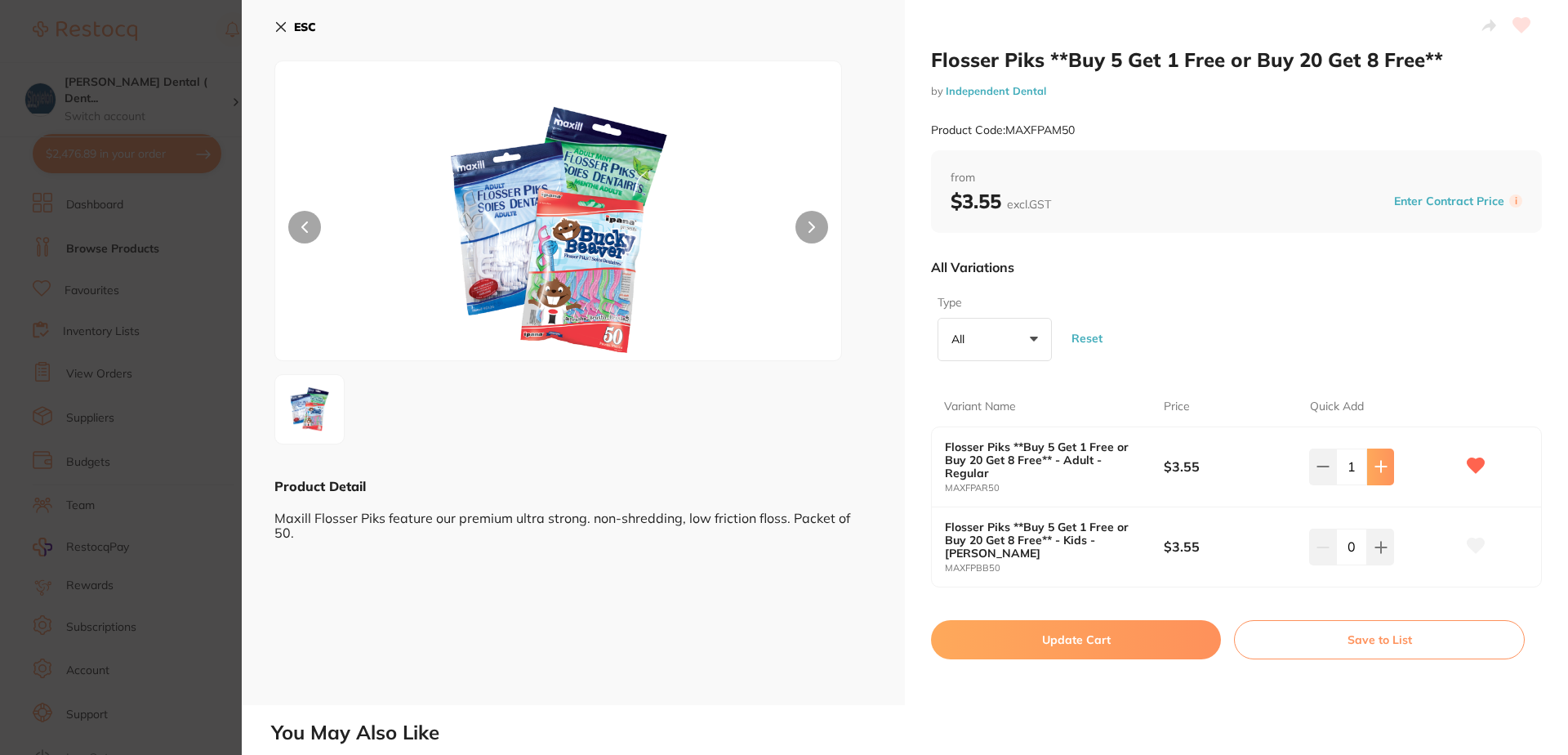
click at [1378, 467] on icon at bounding box center [1380, 466] width 10 height 10
click at [1378, 467] on icon at bounding box center [1377, 466] width 10 height 10
click at [1378, 467] on icon at bounding box center [1380, 466] width 10 height 10
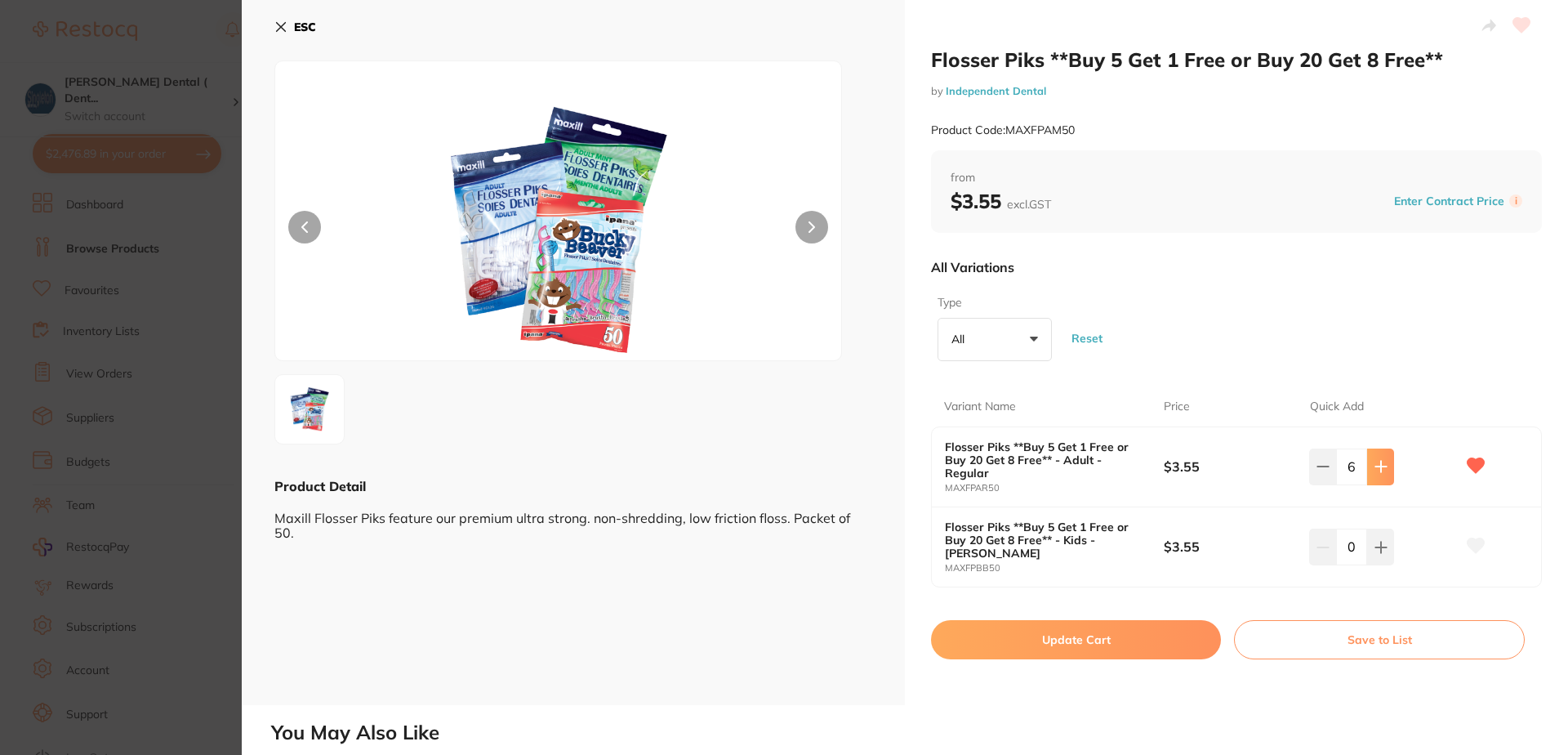
click at [1378, 467] on icon at bounding box center [1380, 466] width 10 height 10
type input "10"
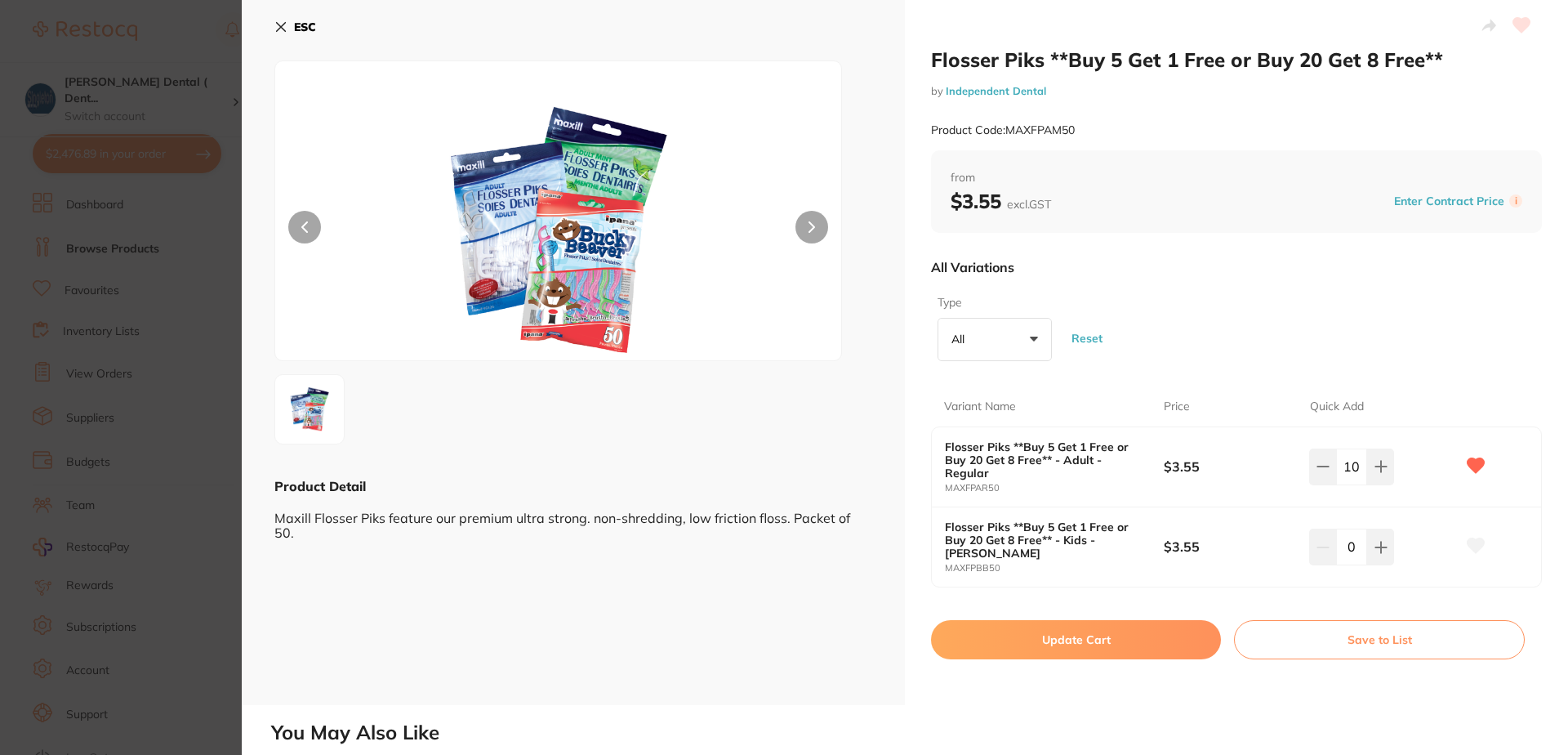
click at [1093, 633] on button "Update Cart" at bounding box center [1075, 639] width 290 height 39
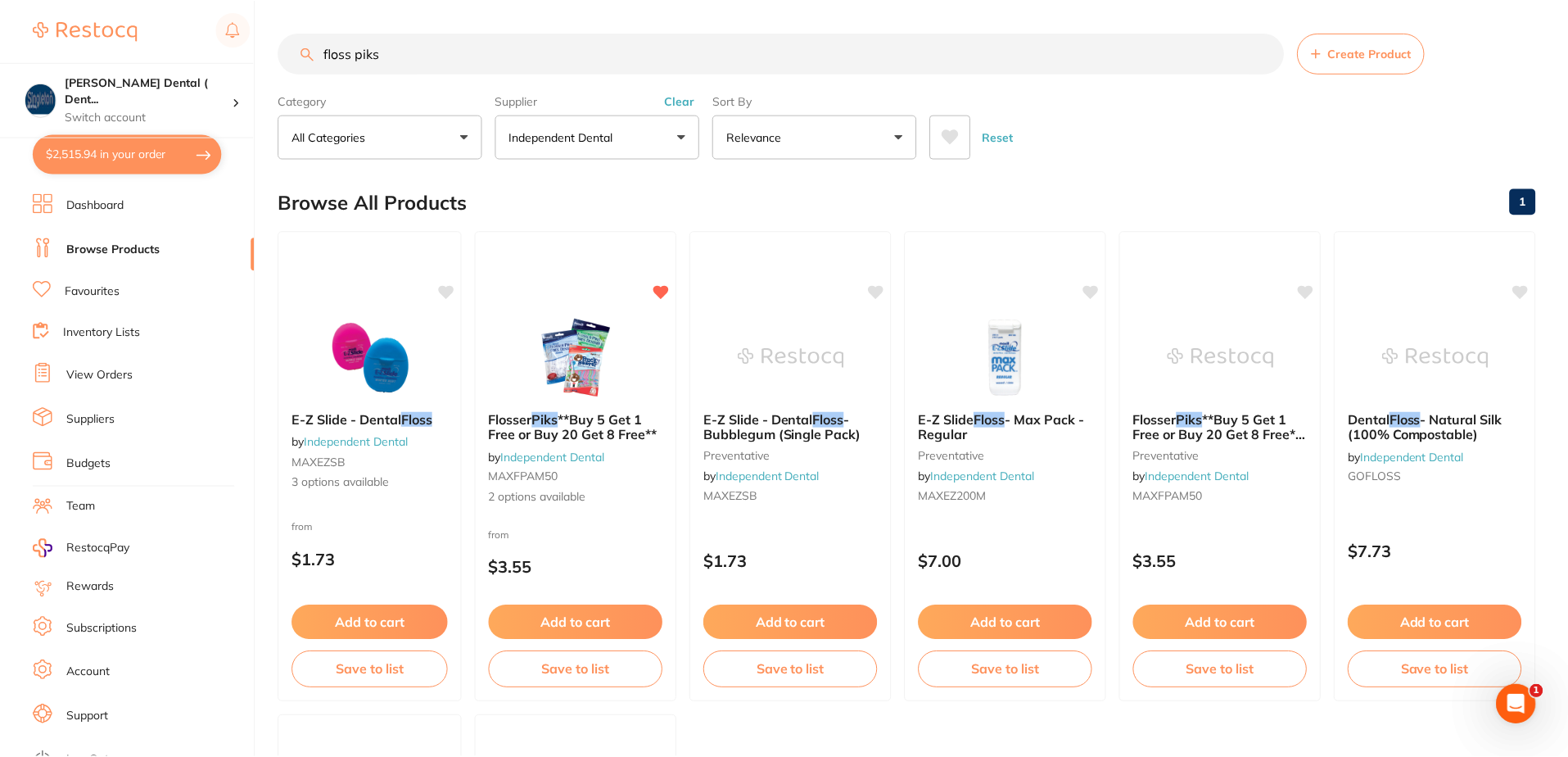
scroll to position [1, 0]
click at [1006, 133] on button "Reset" at bounding box center [1000, 137] width 41 height 45
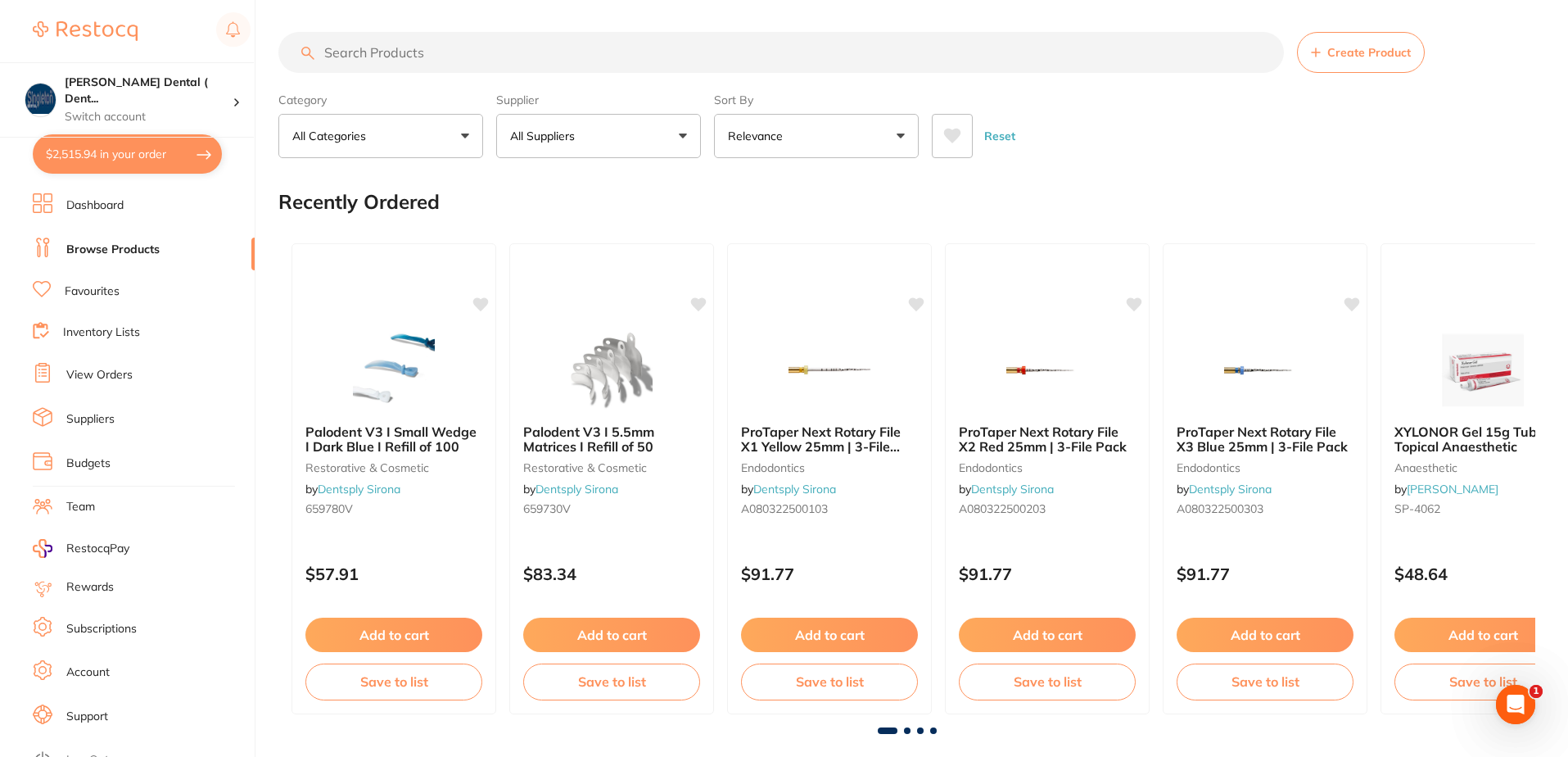
scroll to position [0, 0]
click at [684, 133] on button "All Suppliers" at bounding box center [598, 137] width 204 height 45
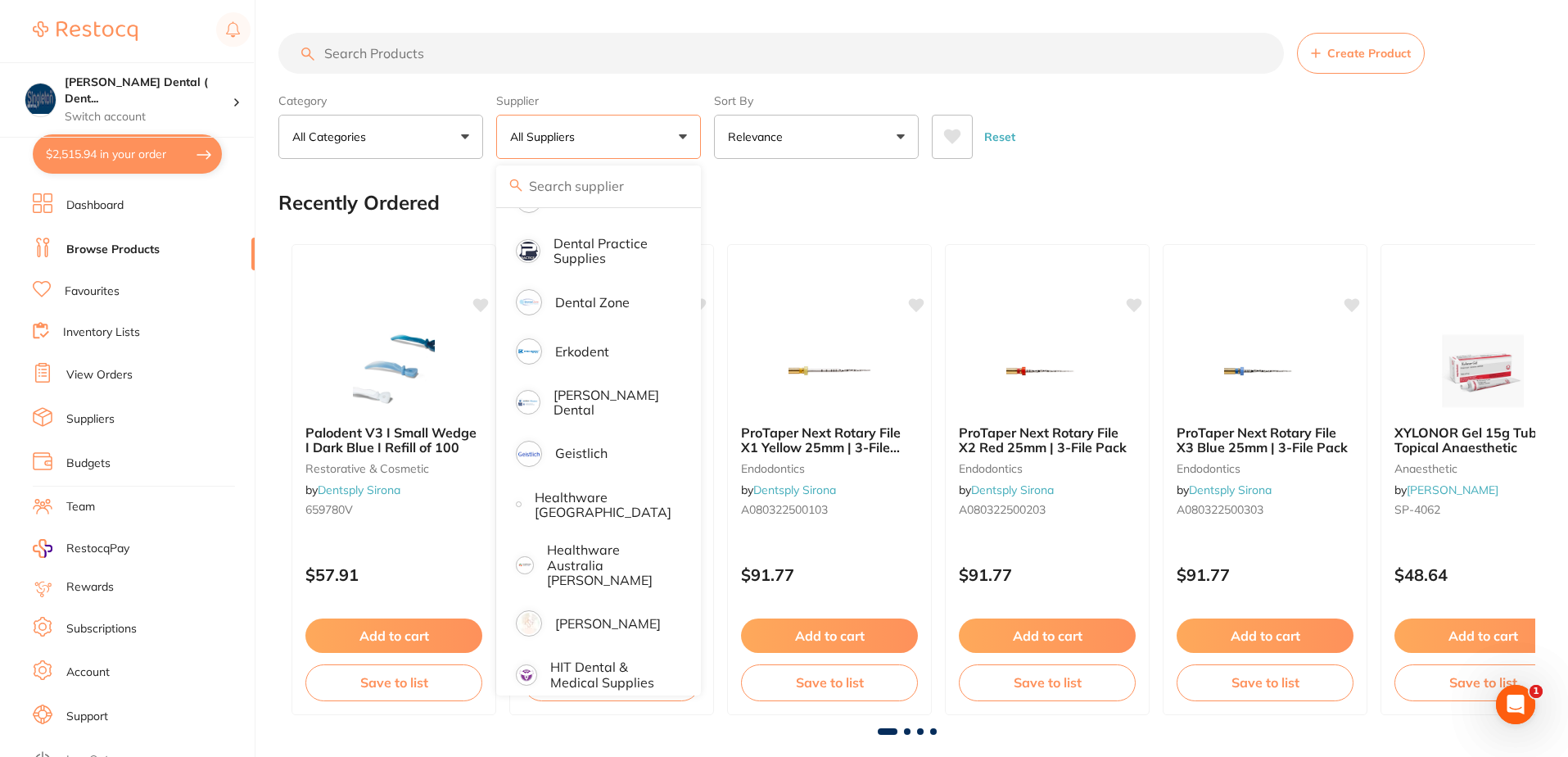
scroll to position [573, 0]
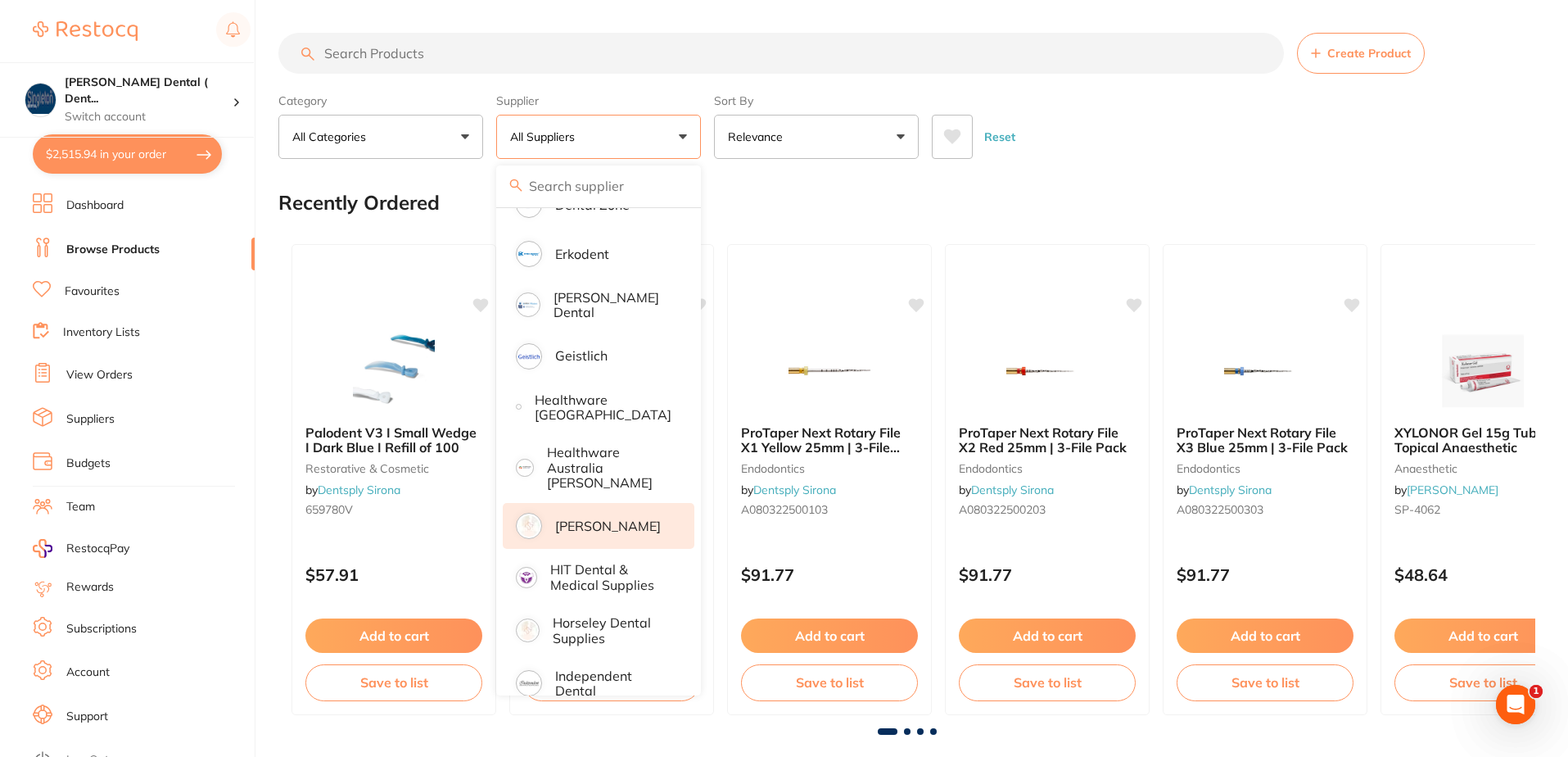
click at [575, 518] on p "[PERSON_NAME]" at bounding box center [608, 526] width 106 height 15
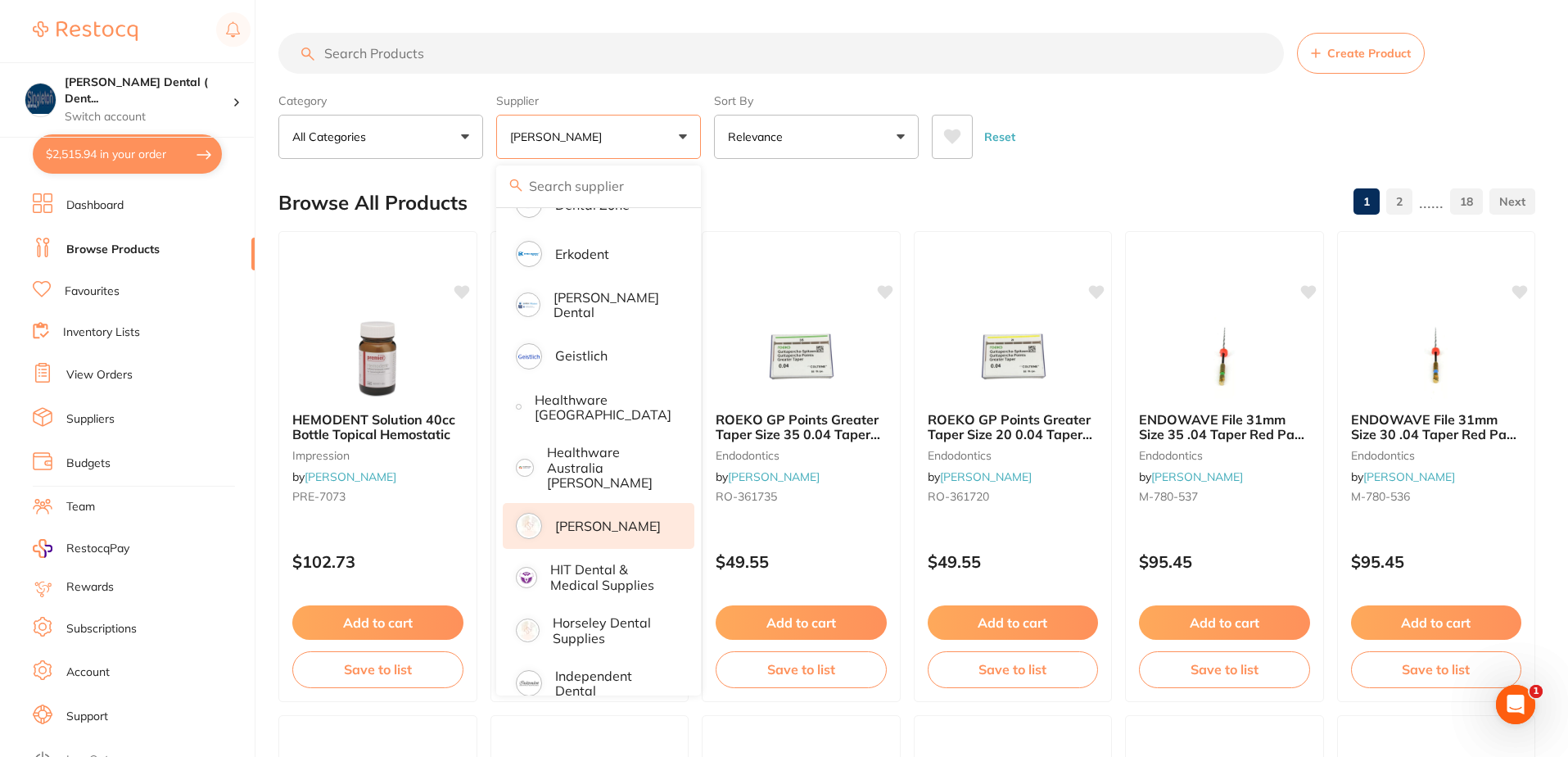
scroll to position [0, 0]
drag, startPoint x: 426, startPoint y: 53, endPoint x: 309, endPoint y: 64, distance: 117.5
click at [325, 59] on input "search" at bounding box center [781, 53] width 1005 height 41
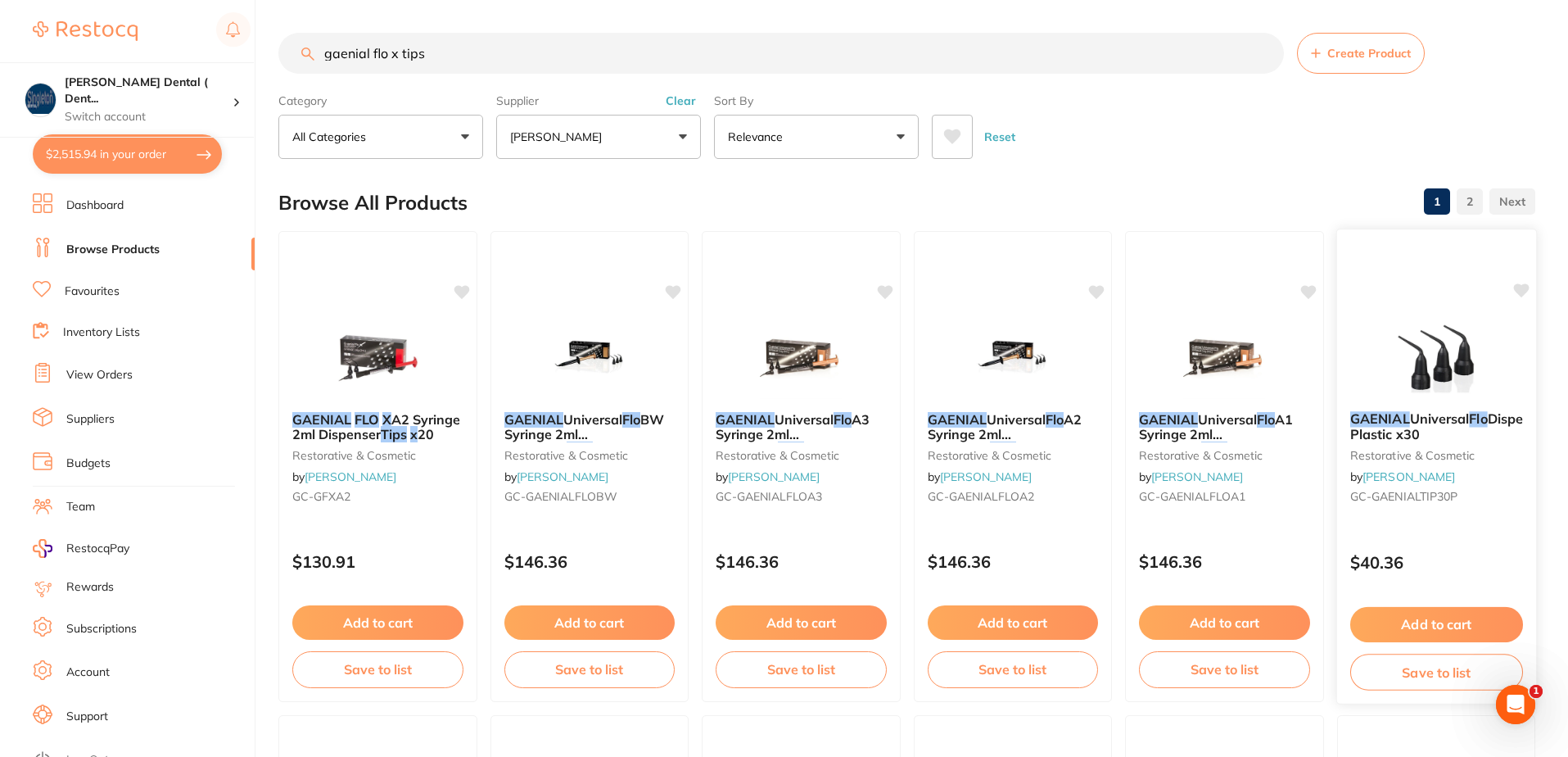
type input "gaenial flo x tips"
click at [1425, 624] on button "Add to cart" at bounding box center [1435, 624] width 173 height 35
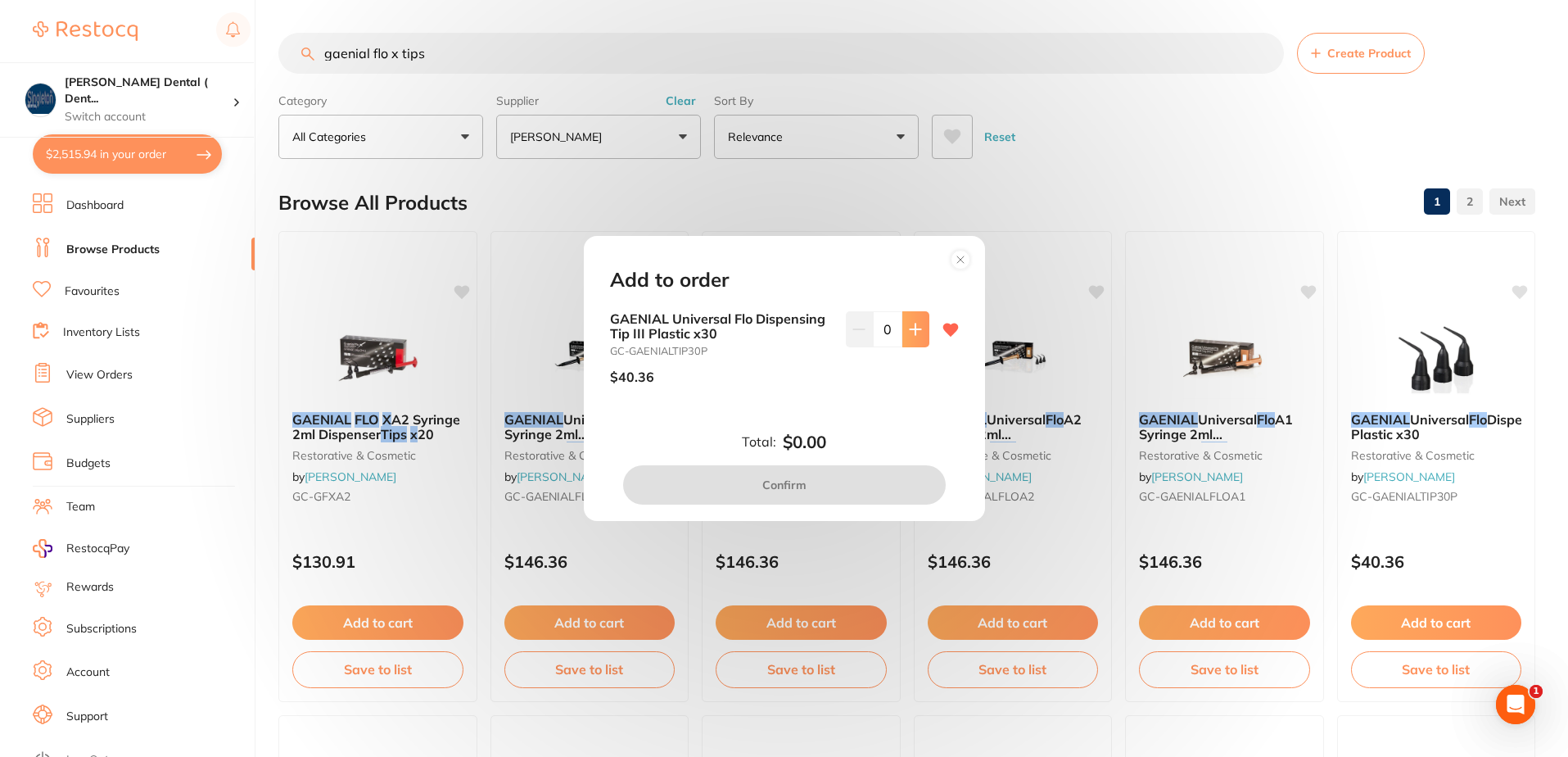
click at [914, 330] on icon at bounding box center [914, 328] width 10 height 10
type input "1"
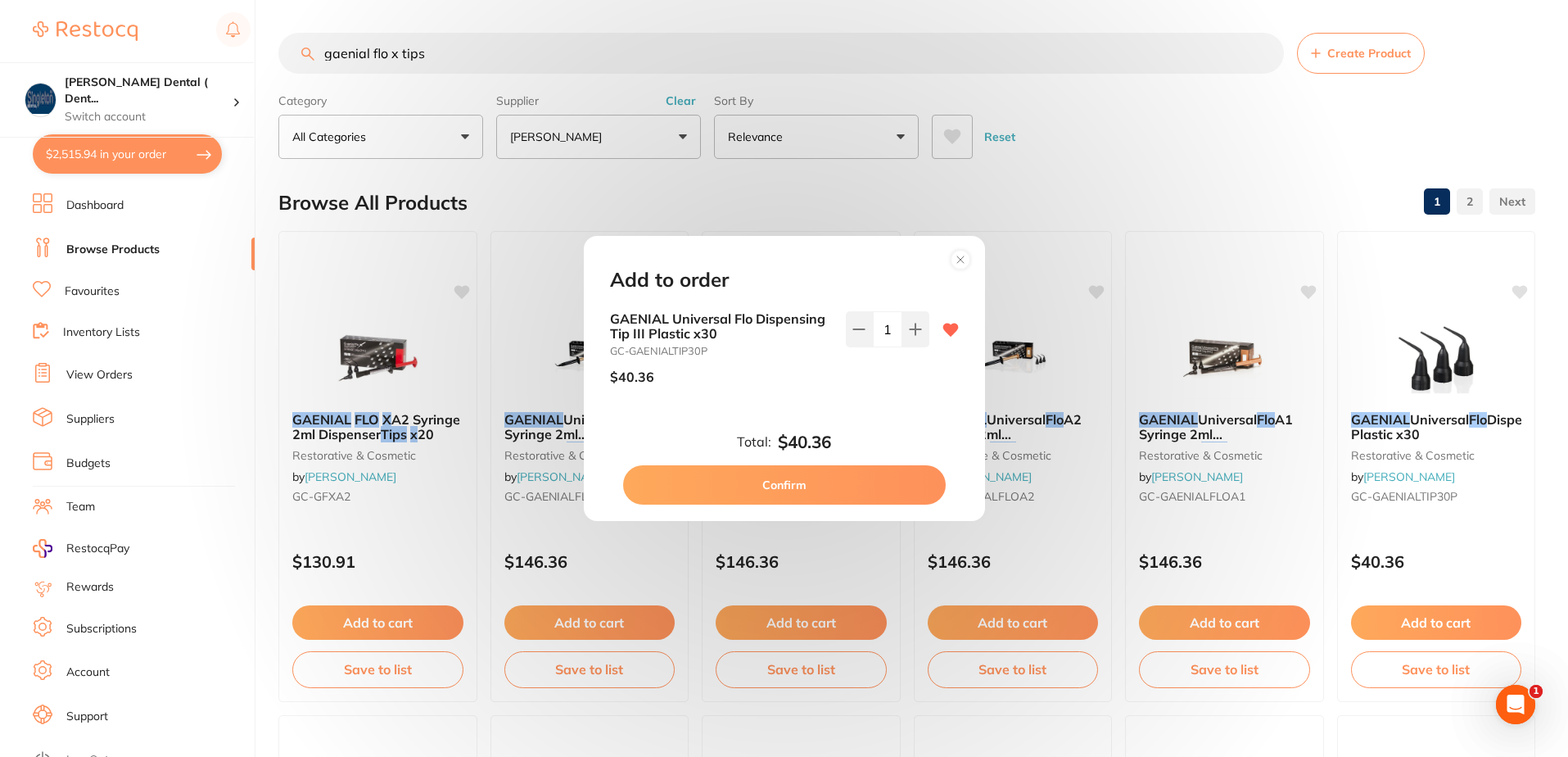
click at [826, 483] on button "Confirm" at bounding box center [784, 485] width 322 height 39
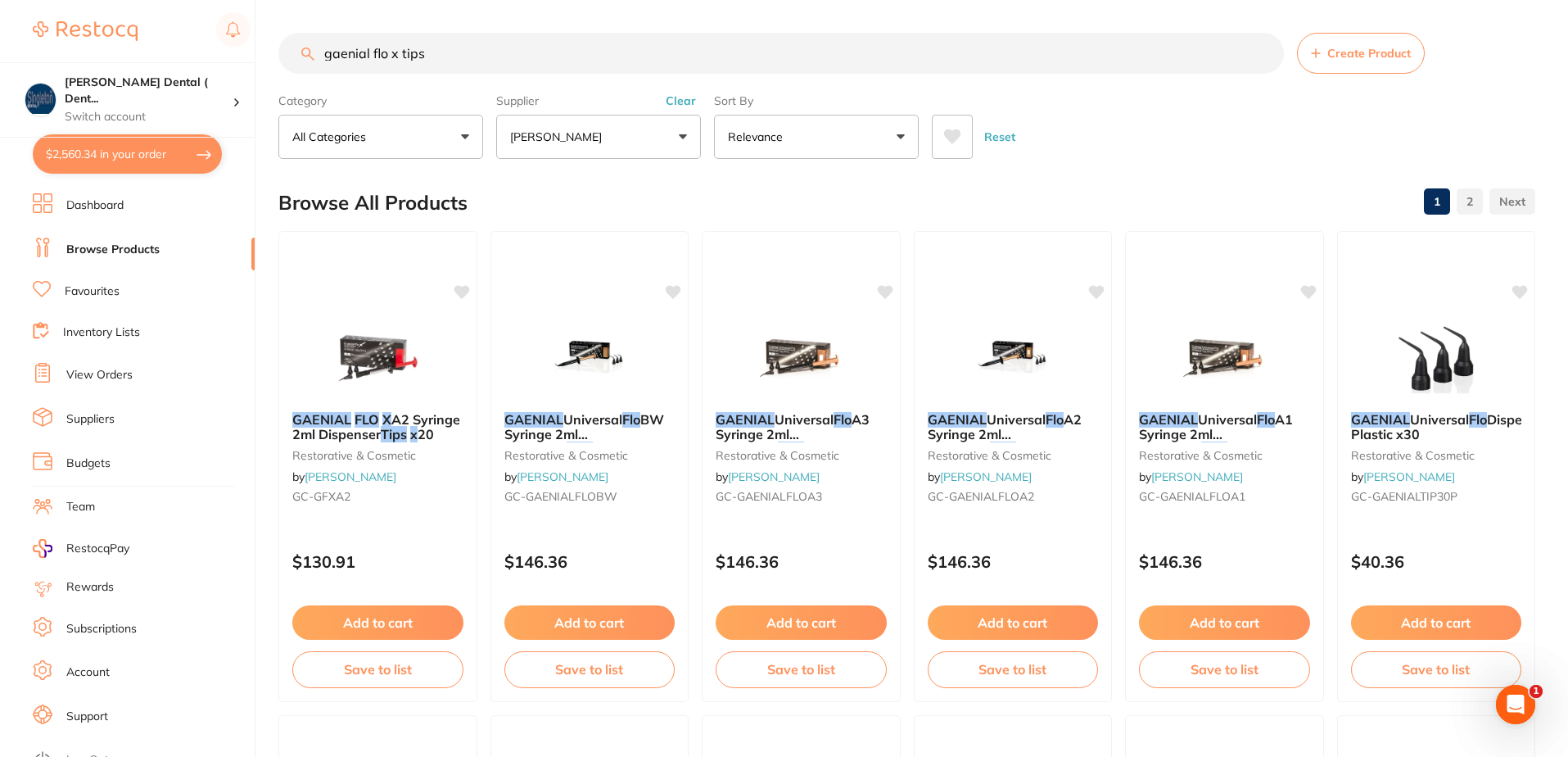
drag, startPoint x: 434, startPoint y: 52, endPoint x: 299, endPoint y: 59, distance: 135.2
click at [299, 59] on input "gaenial flo x tips" at bounding box center [781, 53] width 1005 height 41
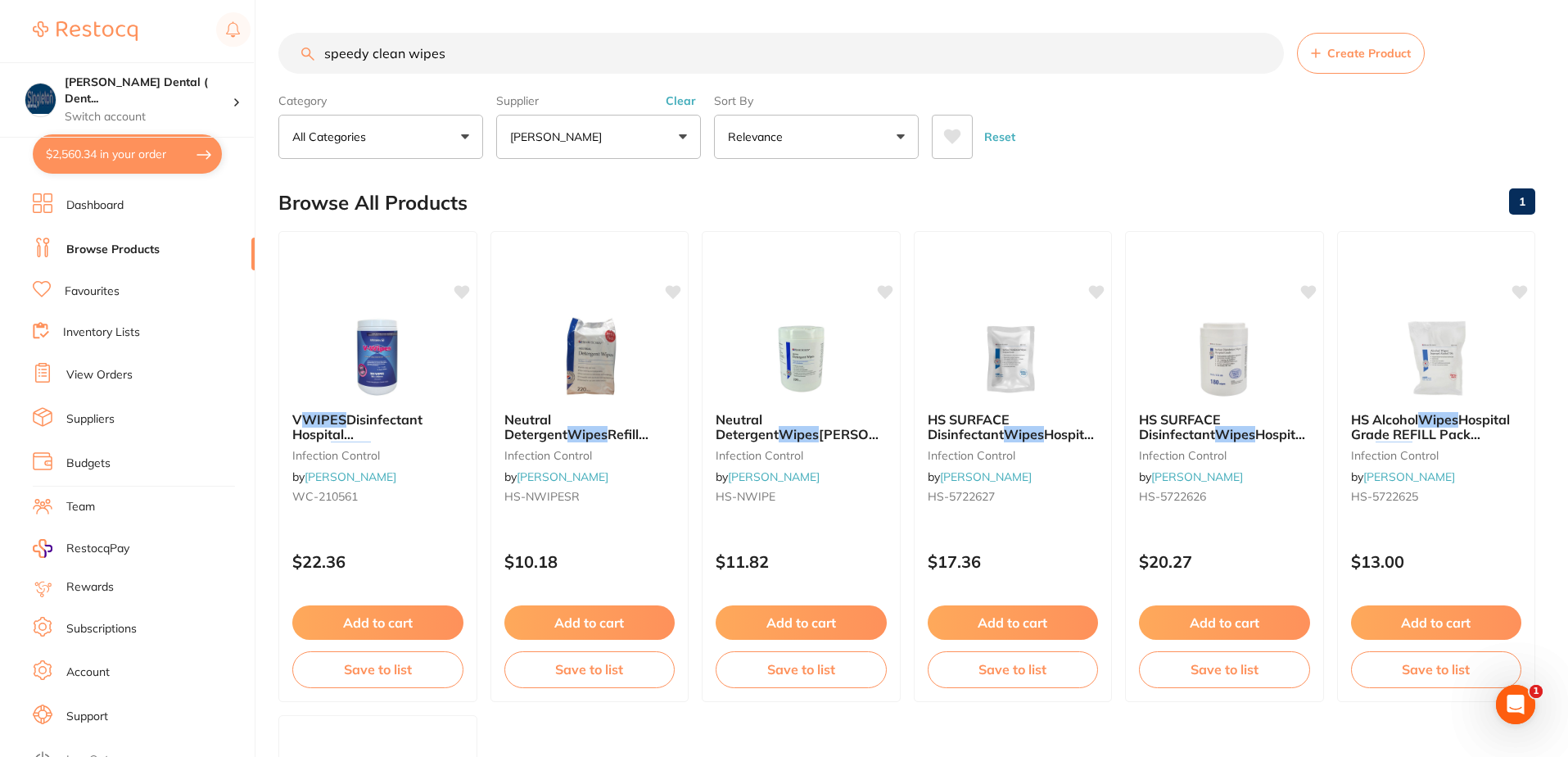
drag, startPoint x: 449, startPoint y: 57, endPoint x: 271, endPoint y: 52, distance: 178.1
click at [271, 52] on div "$2,560.34 Singleton Dental ( Dent... Switch account Singleton Dental ( DentalTo…" at bounding box center [784, 378] width 1568 height 757
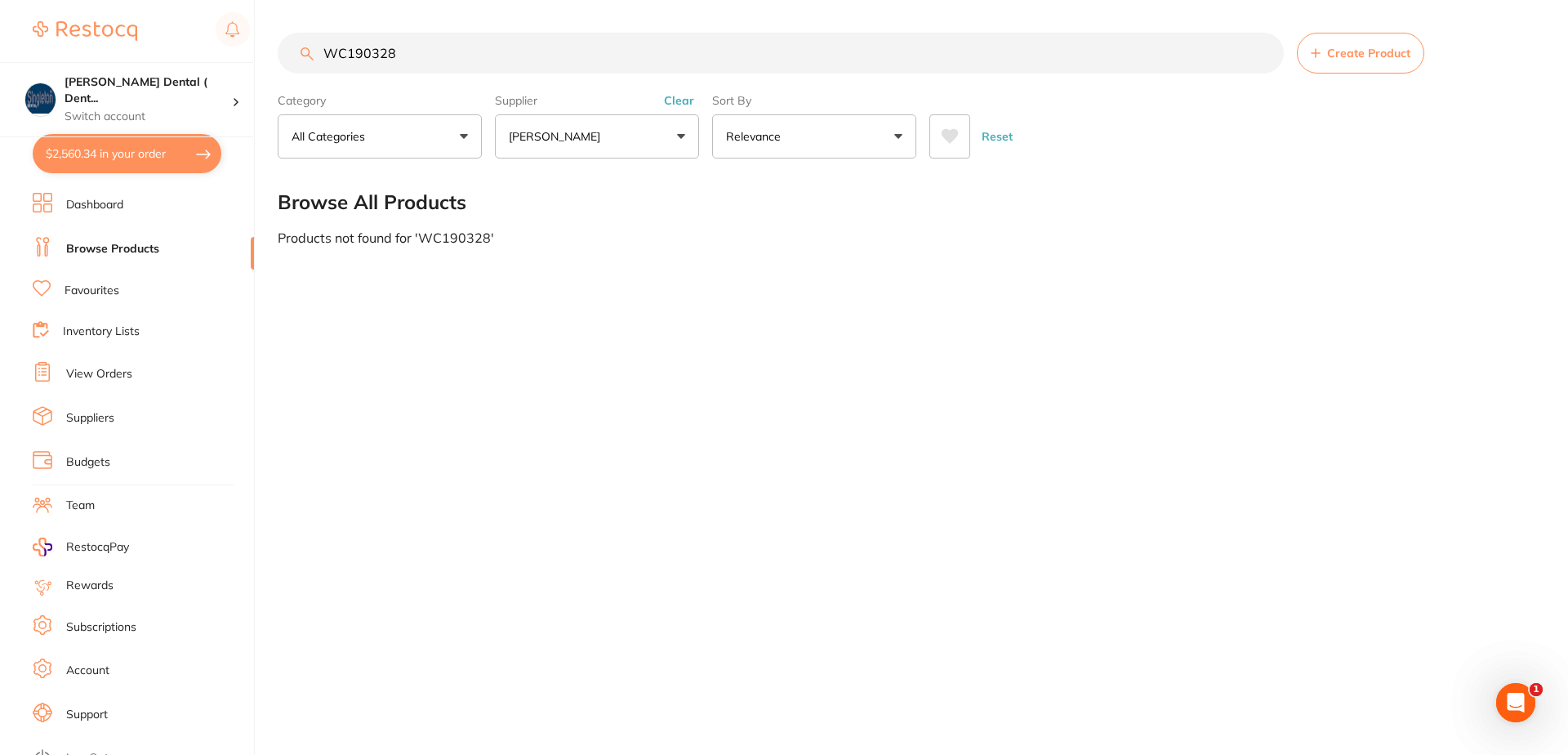
type input "WC190328"
click at [92, 287] on link "Favourites" at bounding box center [92, 291] width 55 height 17
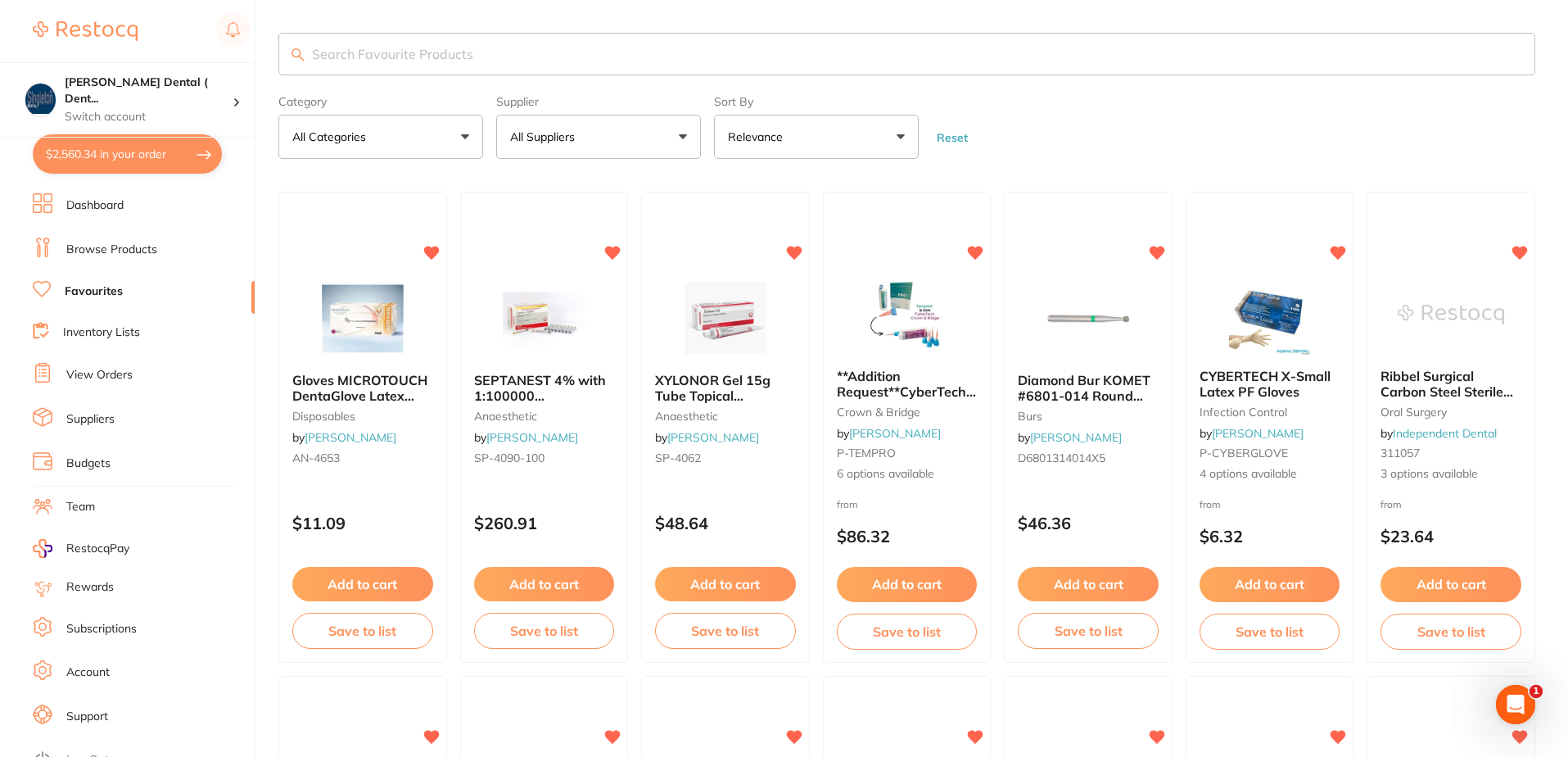
click at [468, 52] on input "search" at bounding box center [907, 54] width 1257 height 43
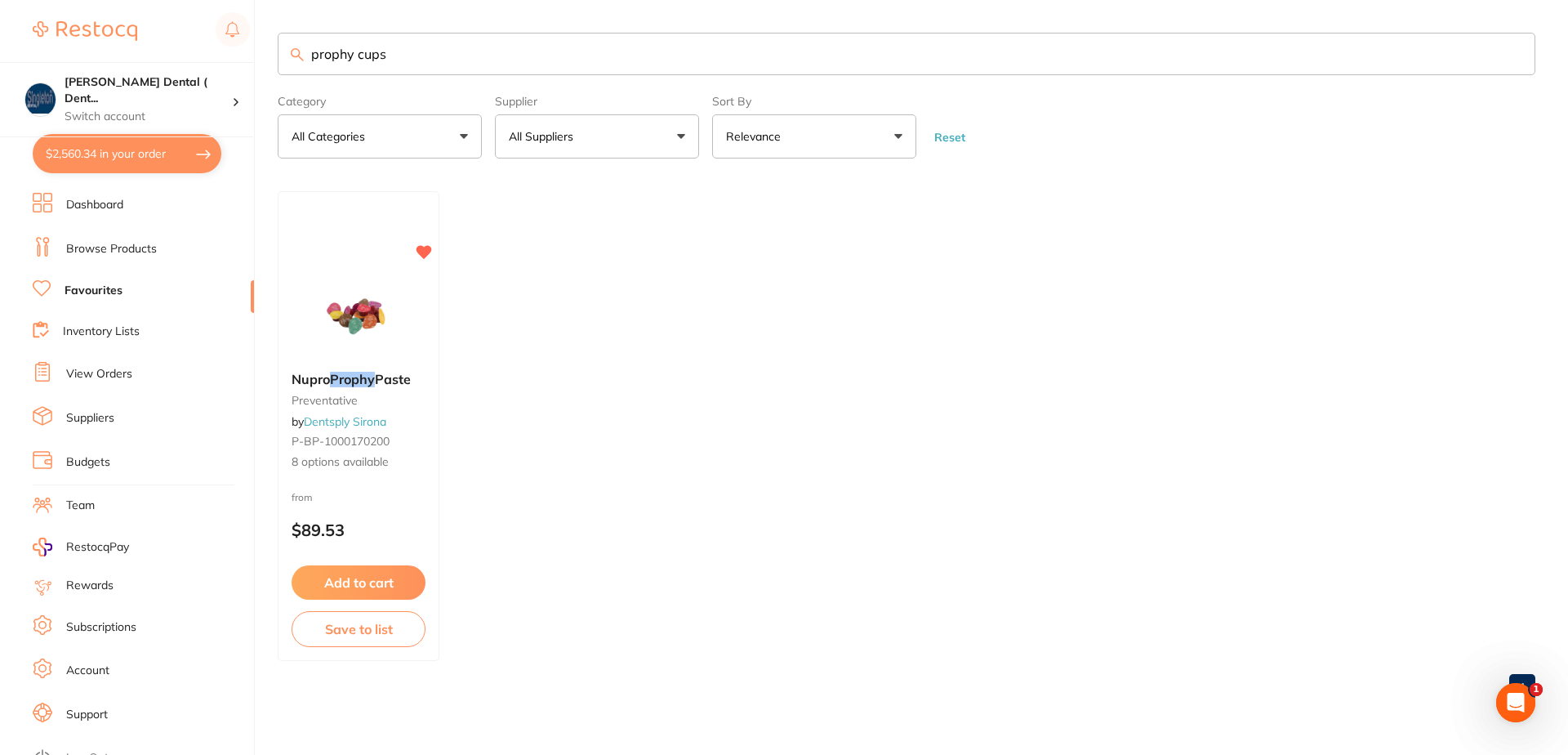
type input "prophy cups"
click at [113, 204] on link "Dashboard" at bounding box center [94, 206] width 57 height 17
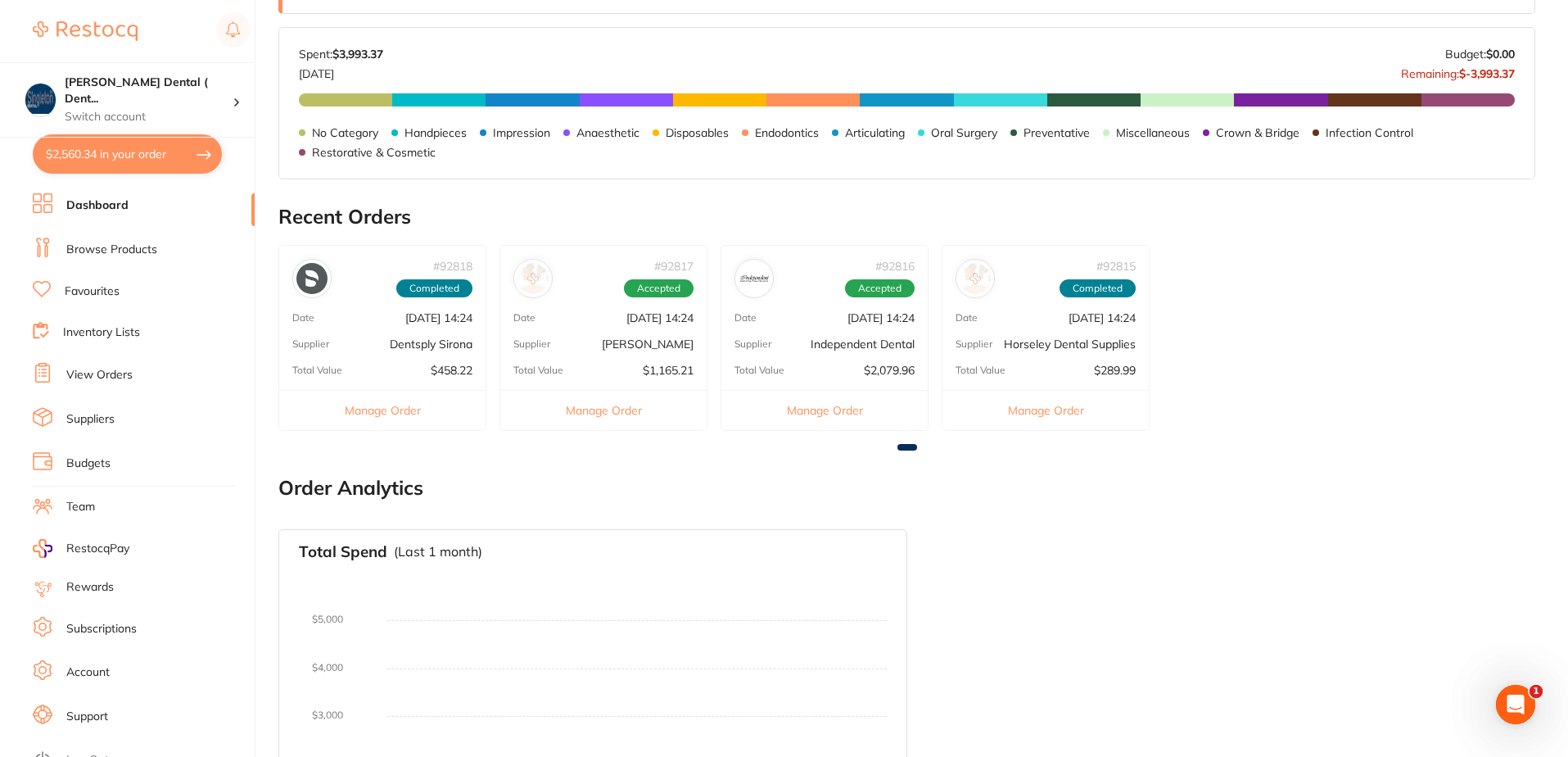
scroll to position [737, 0]
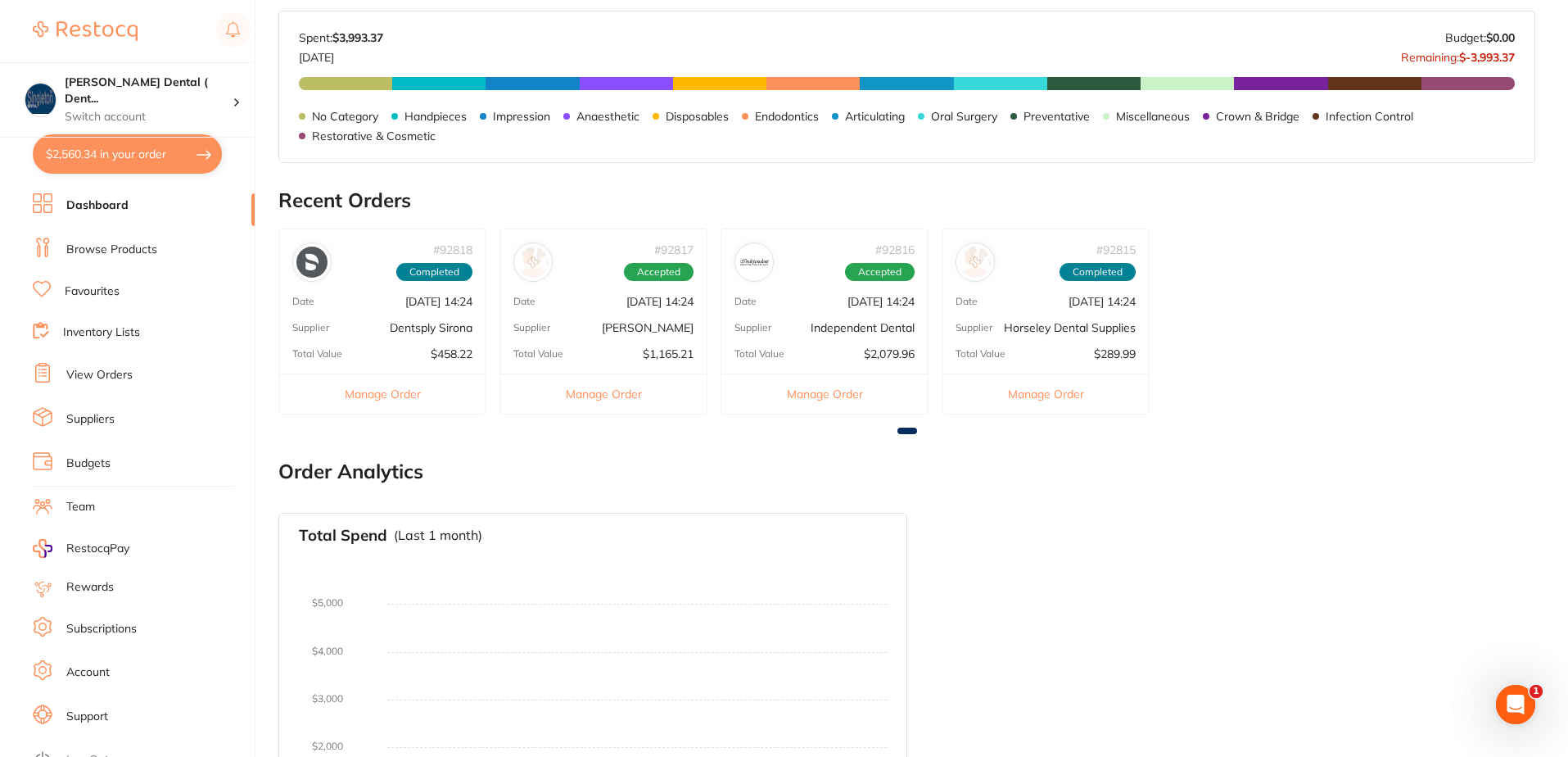
click at [612, 388] on button "Manage Order" at bounding box center [603, 393] width 206 height 40
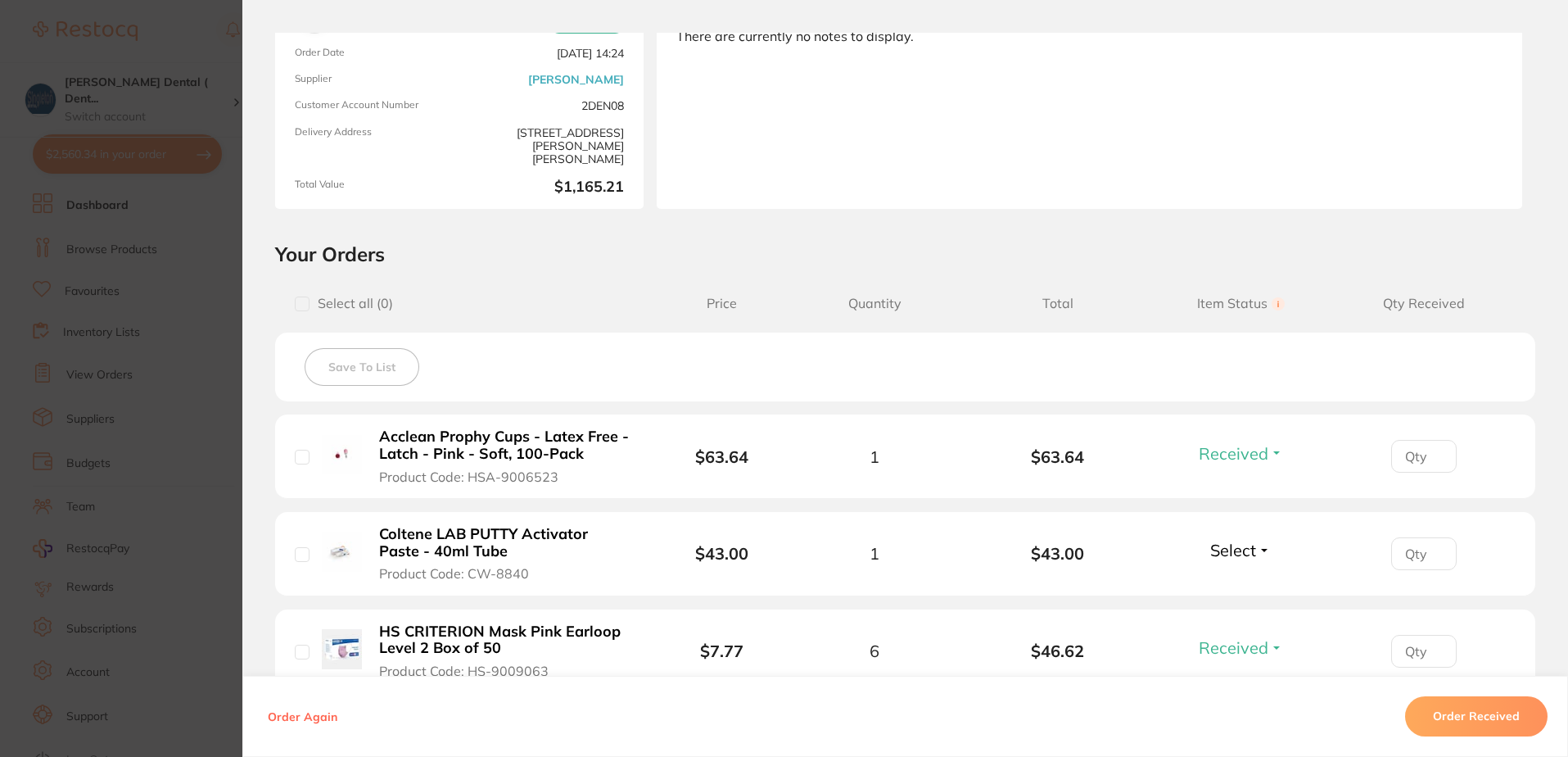
scroll to position [0, 0]
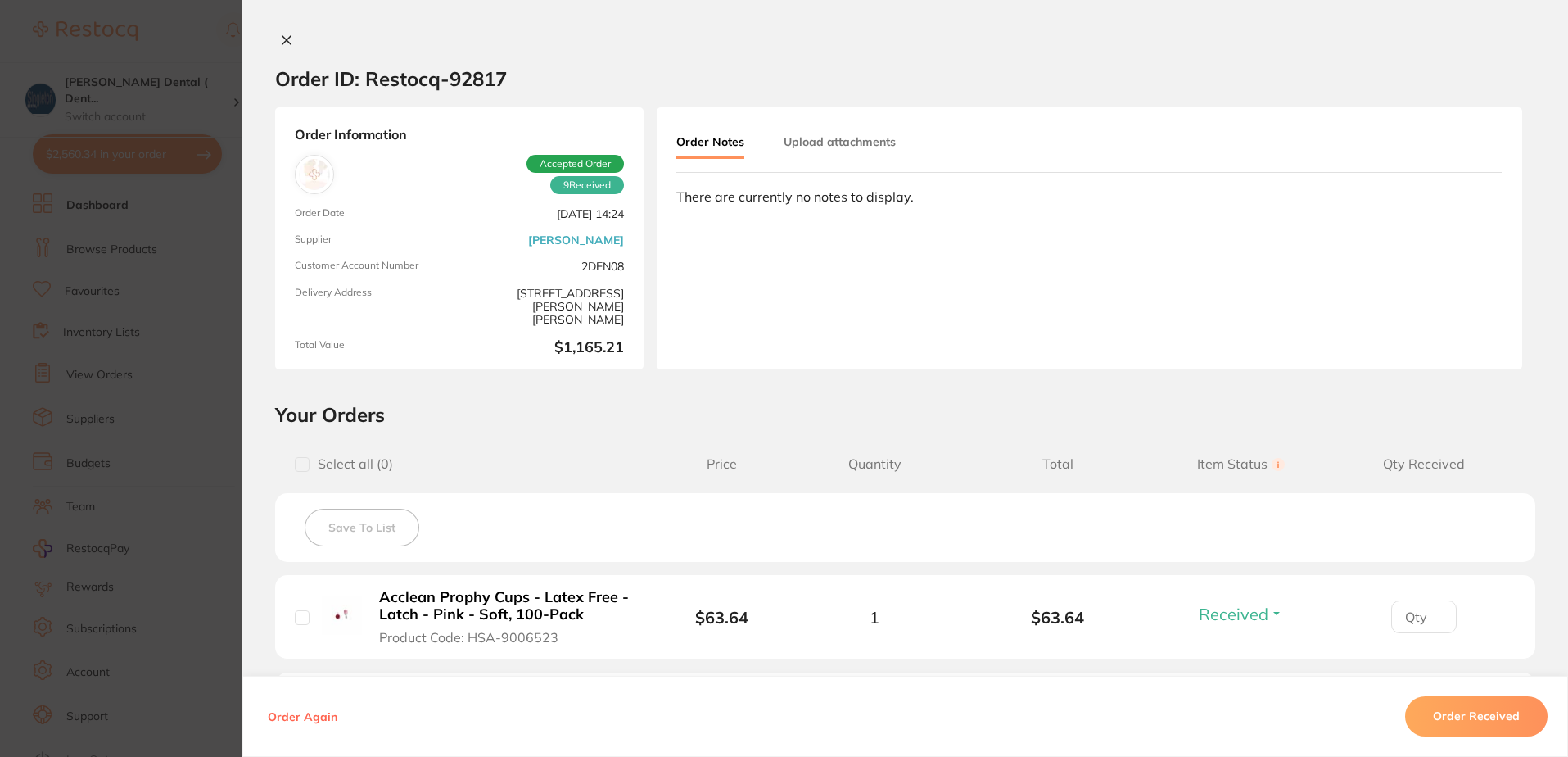
click at [282, 37] on icon at bounding box center [287, 41] width 9 height 9
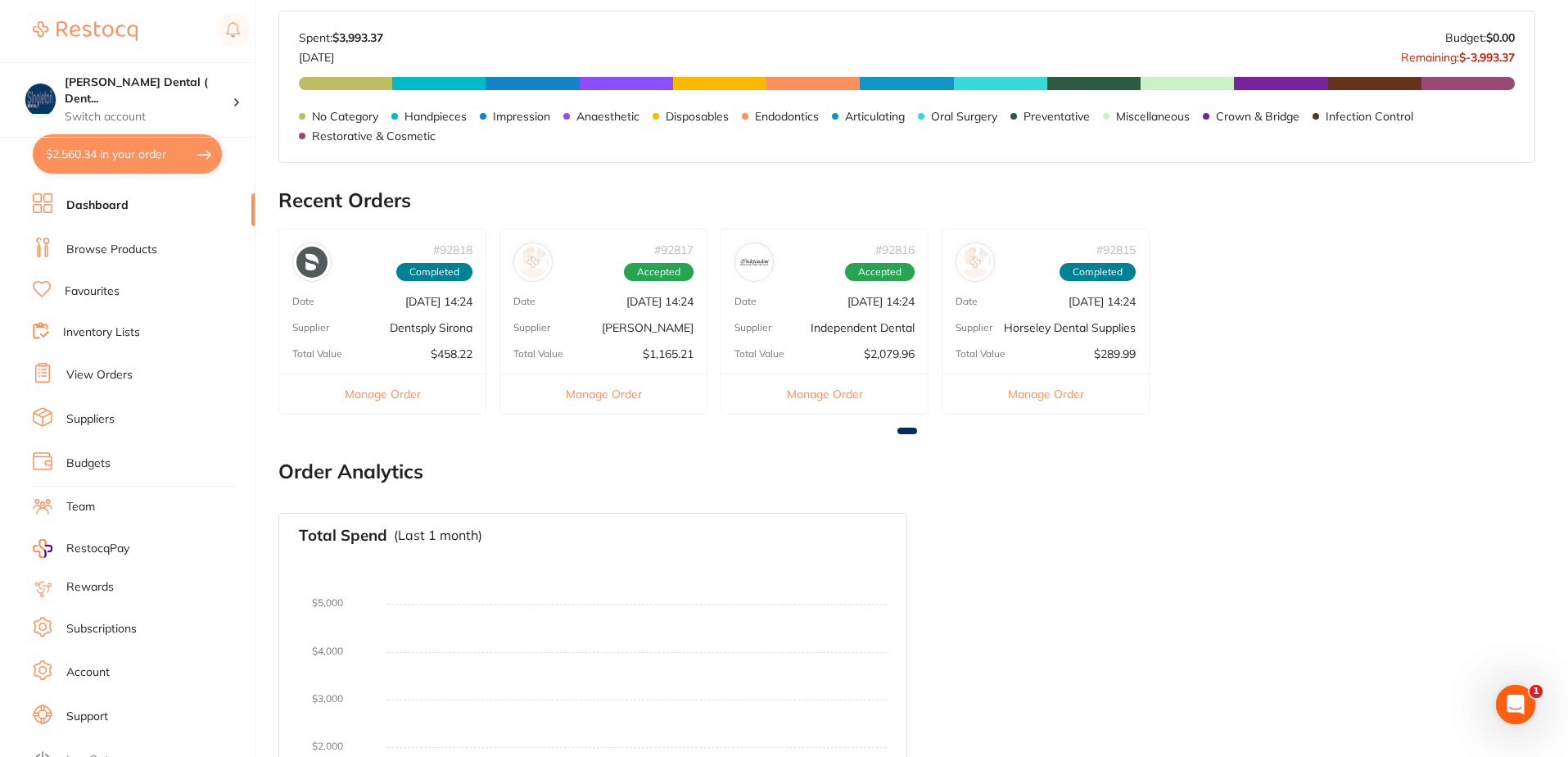
click at [114, 250] on link "Browse Products" at bounding box center [111, 250] width 91 height 17
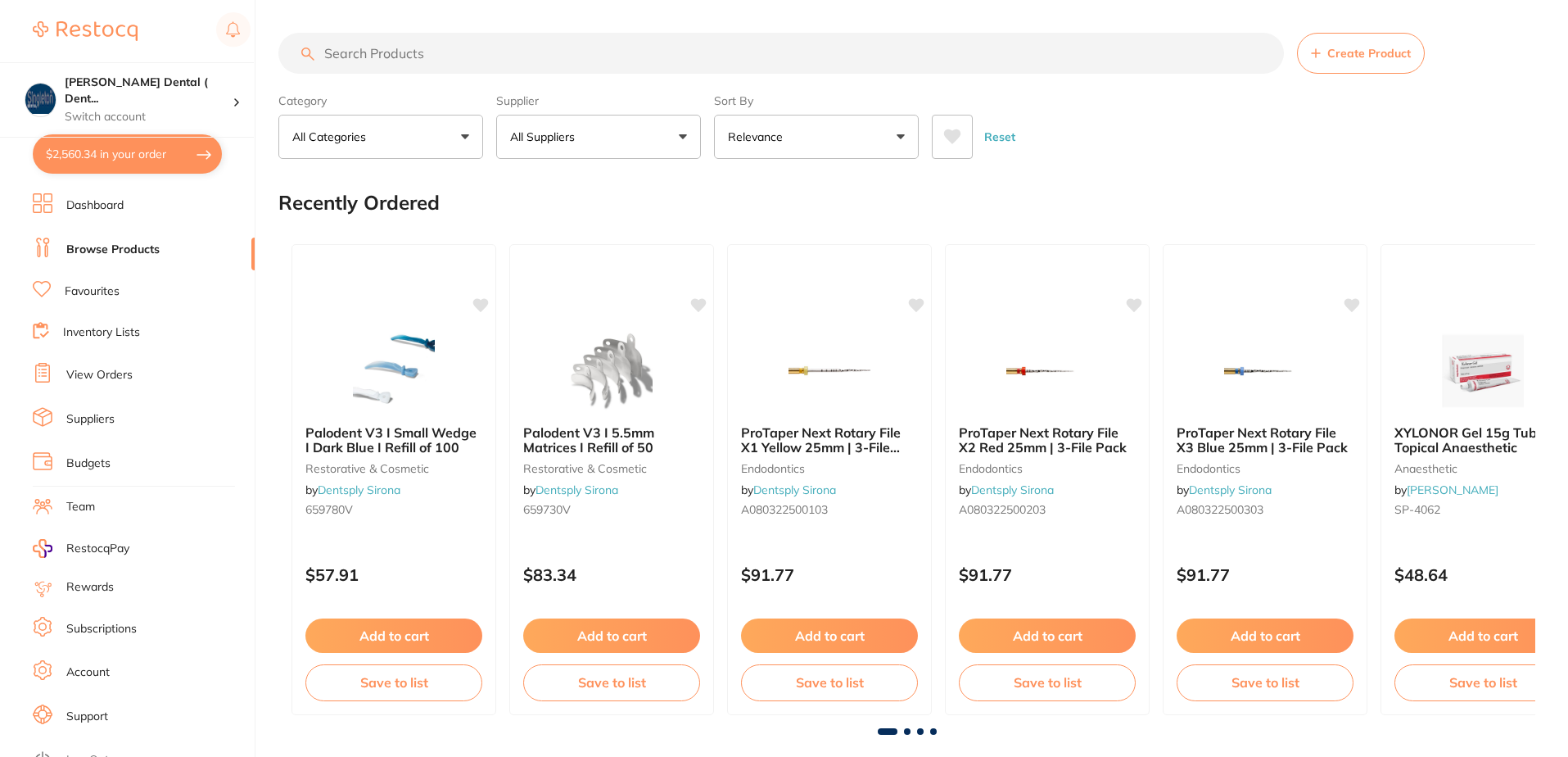
click at [680, 137] on button "All Suppliers" at bounding box center [598, 137] width 204 height 45
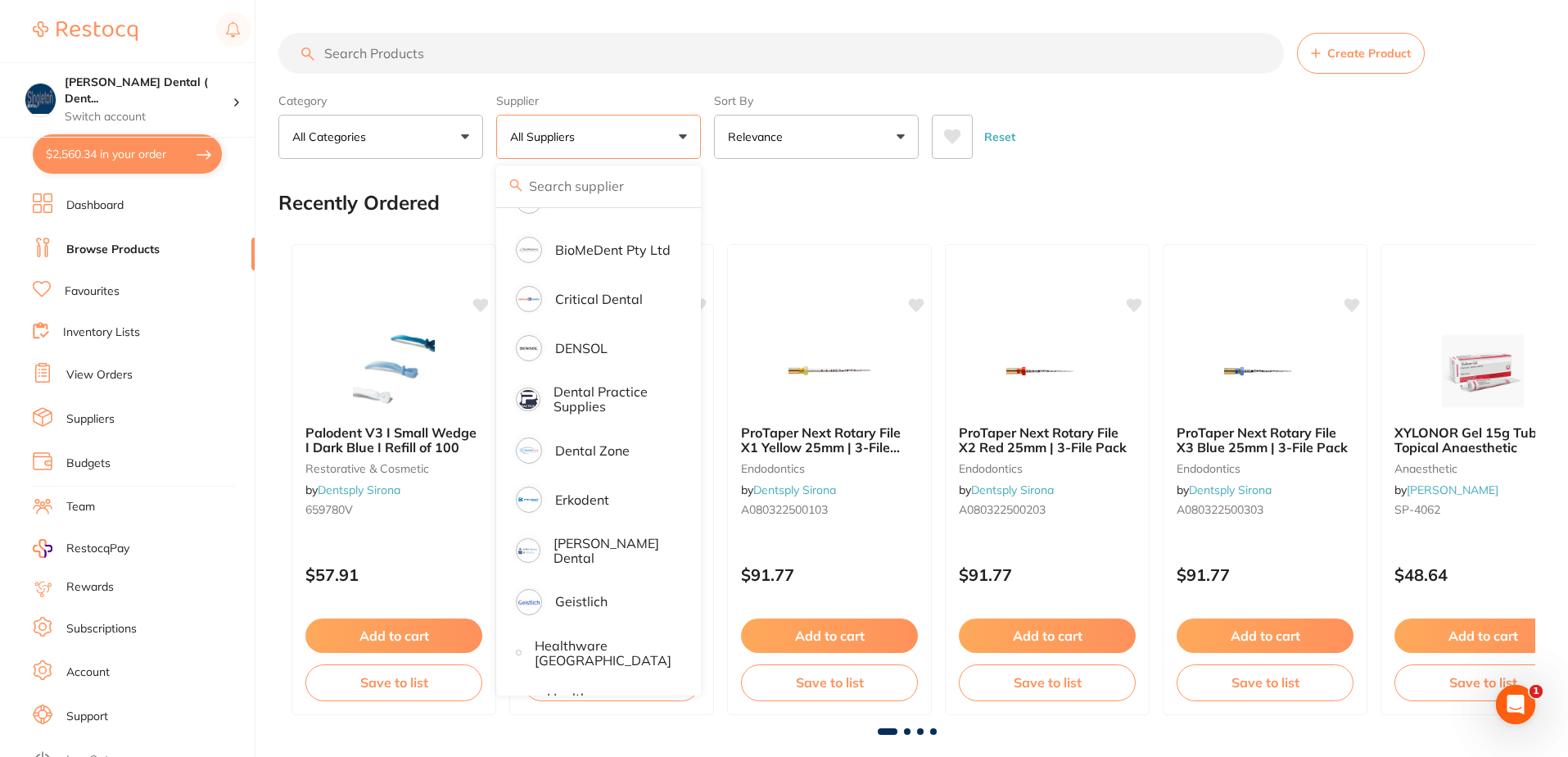
scroll to position [656, 0]
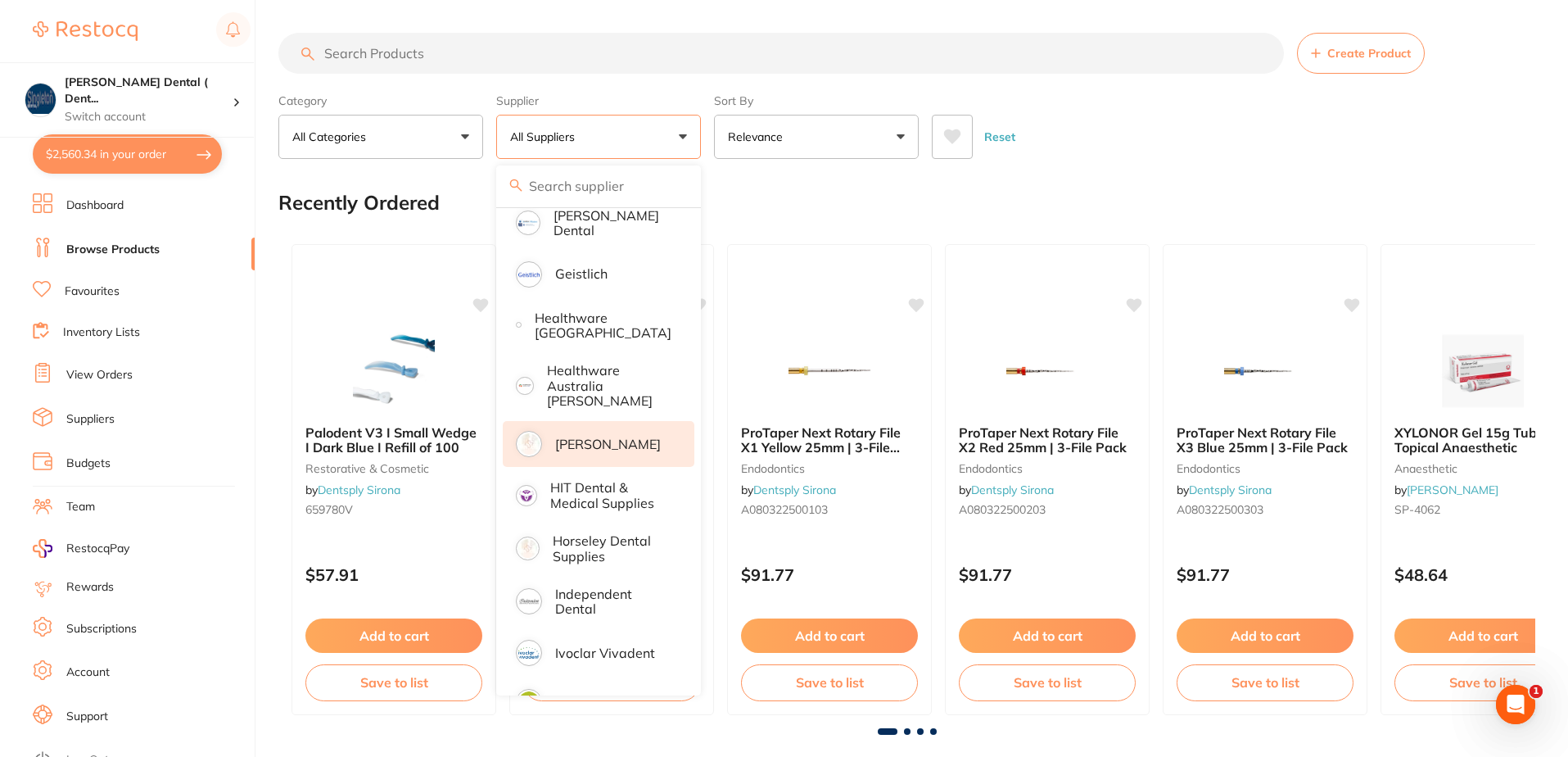
click at [585, 437] on p "[PERSON_NAME]" at bounding box center [608, 444] width 106 height 15
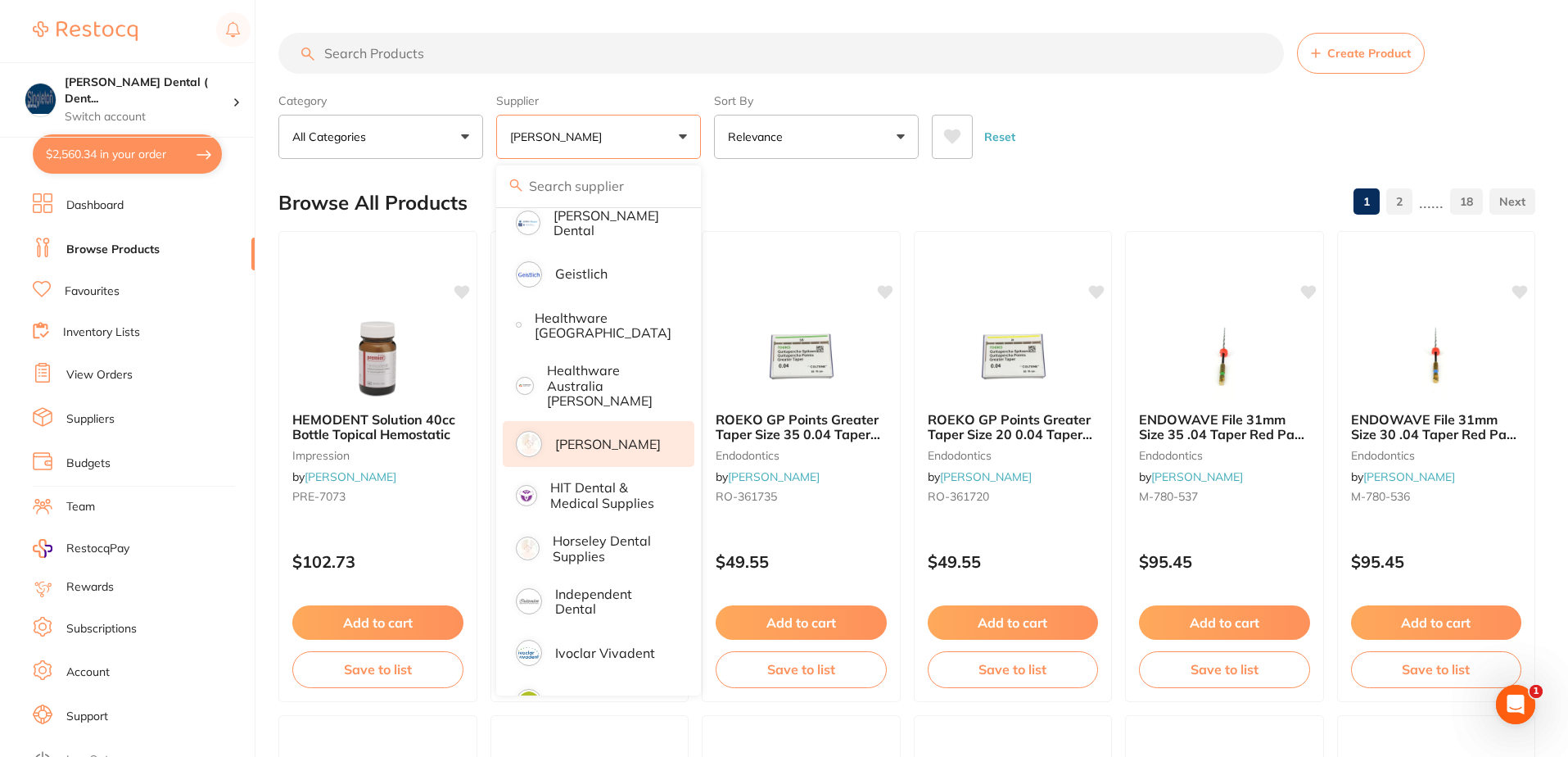
scroll to position [0, 0]
click at [424, 58] on input "search" at bounding box center [781, 53] width 1005 height 41
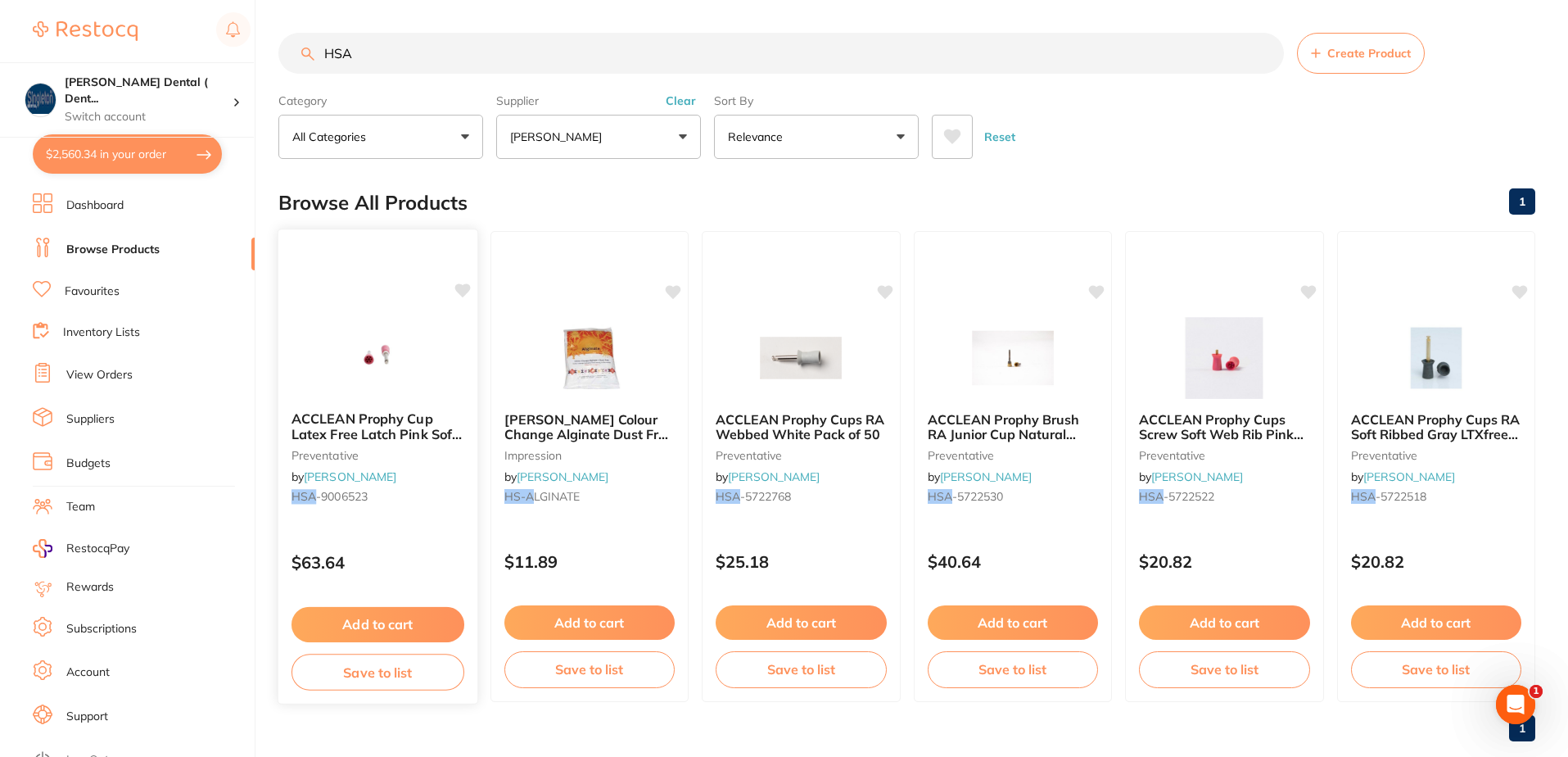
type input "HSA"
click at [379, 620] on button "Add to cart" at bounding box center [378, 624] width 173 height 35
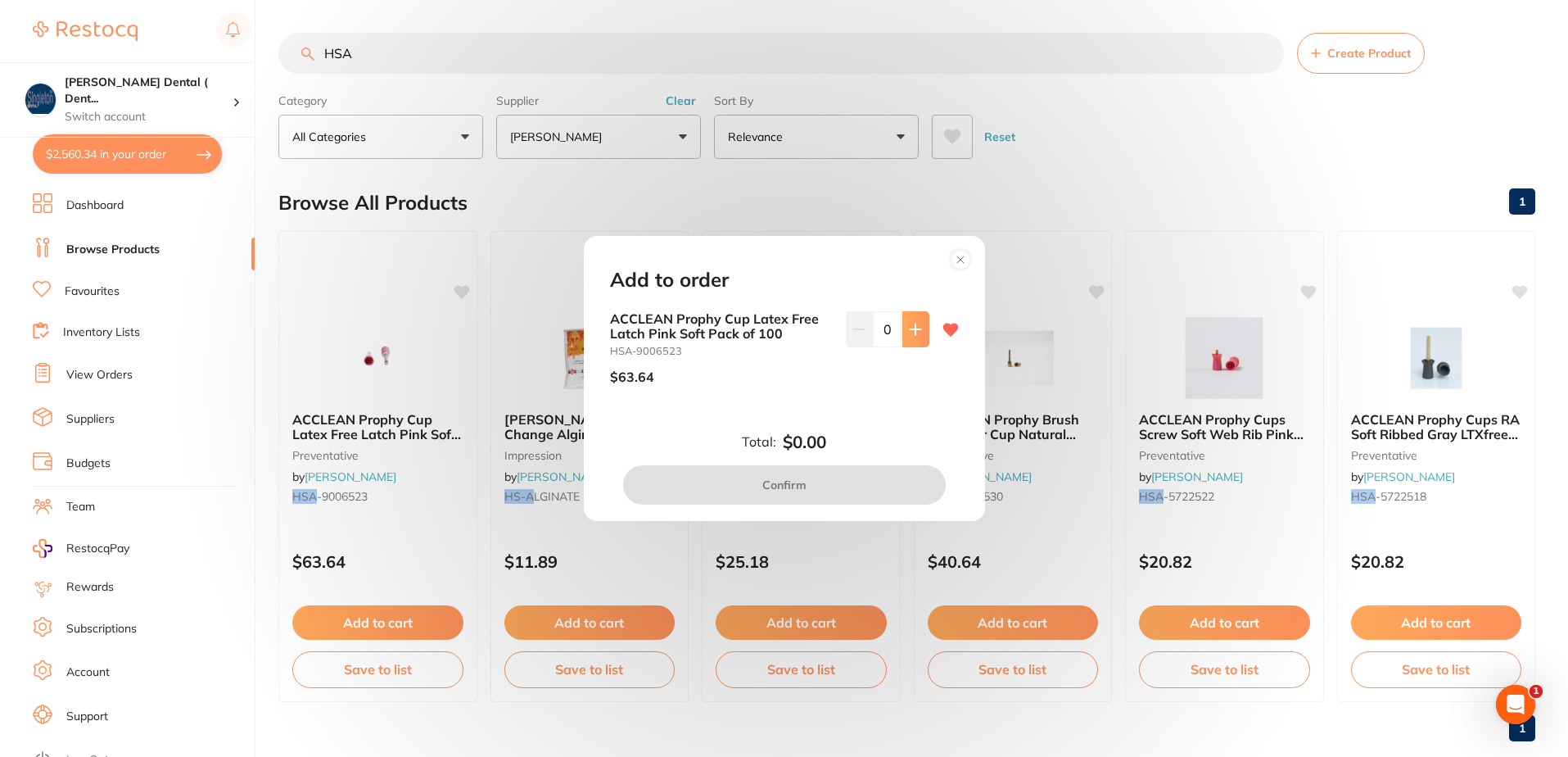
click at [910, 330] on icon at bounding box center [914, 328] width 10 height 10
type input "1"
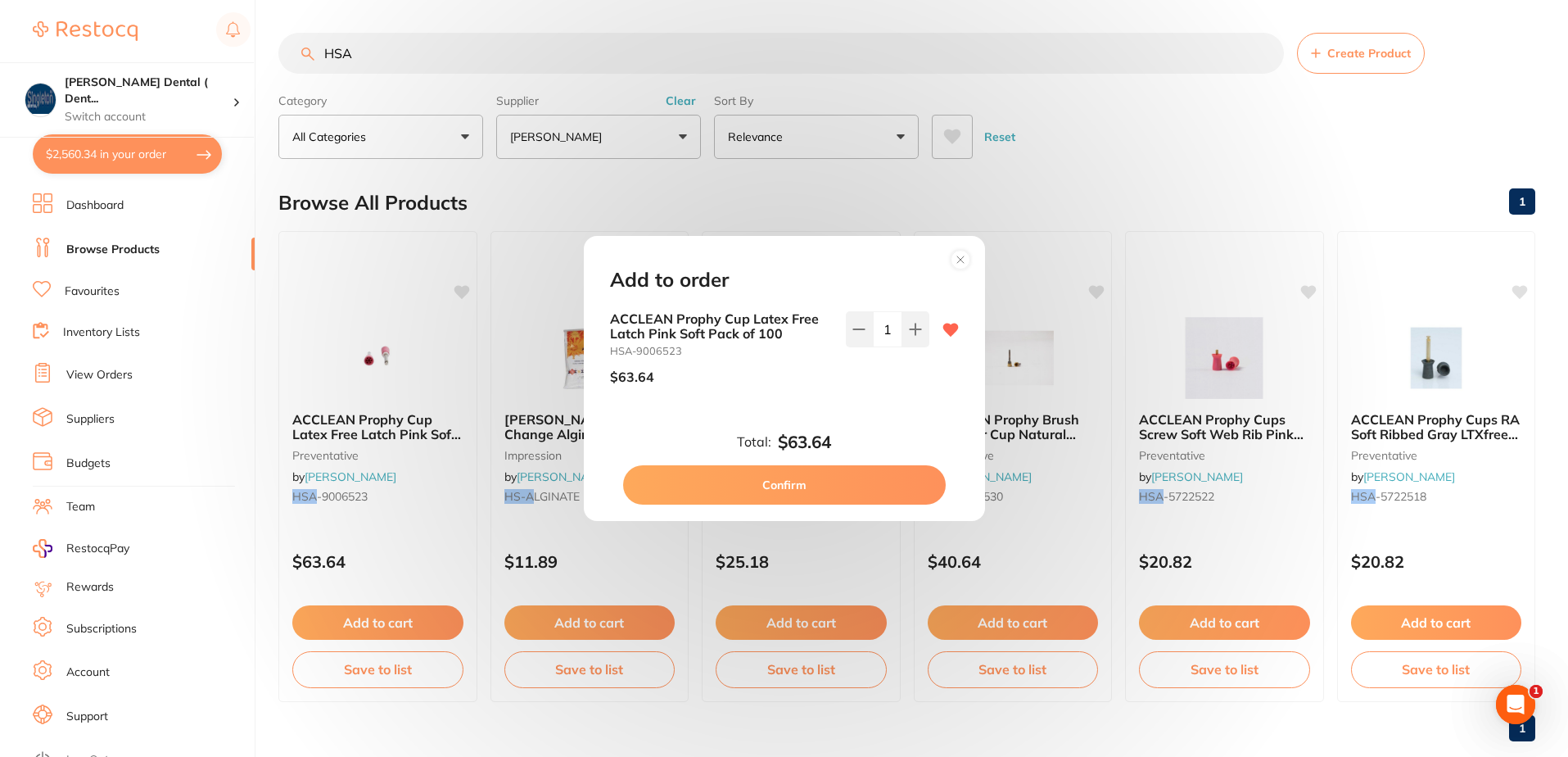
click at [820, 482] on button "Confirm" at bounding box center [784, 485] width 322 height 39
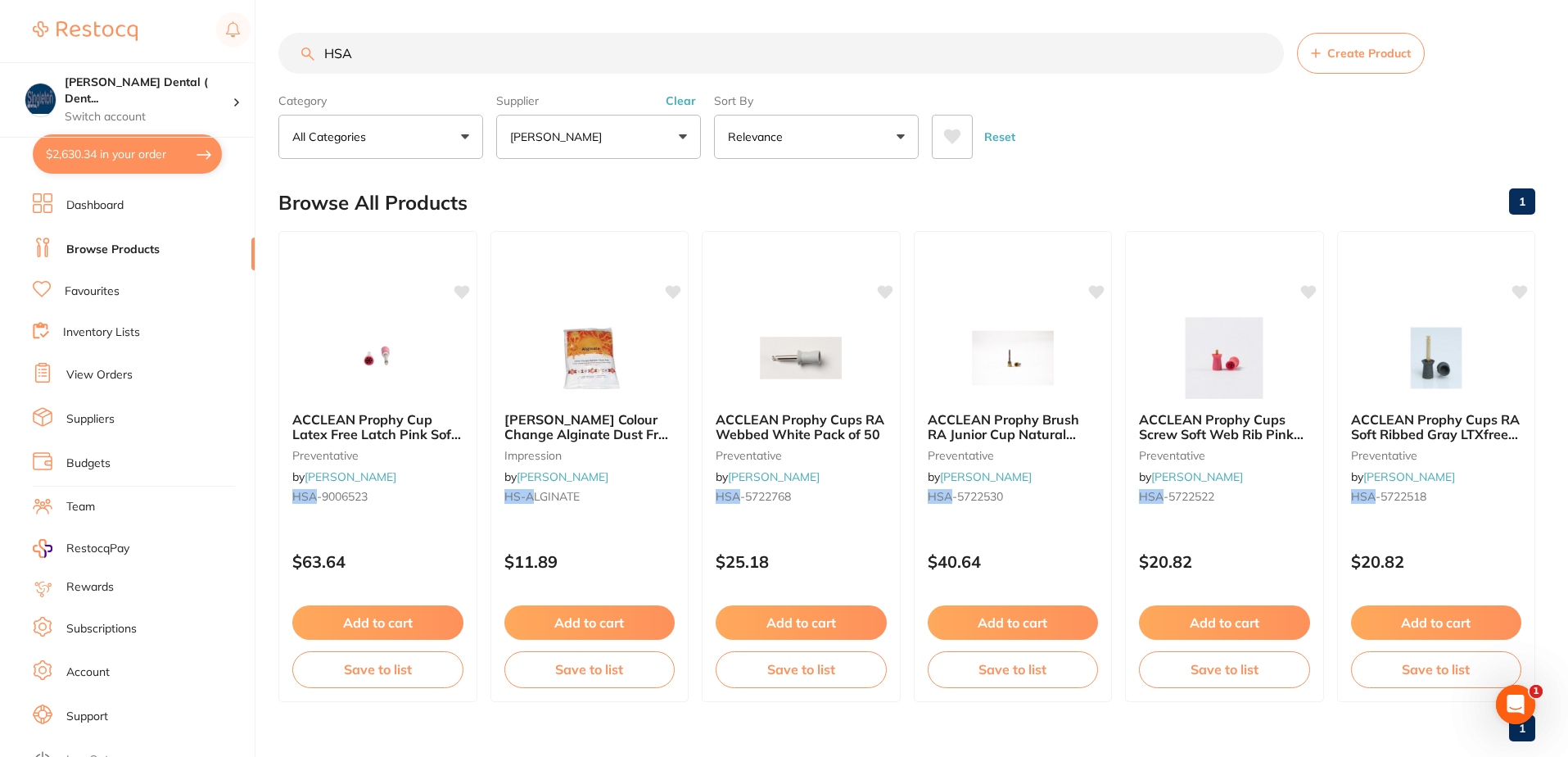
click at [339, 54] on input "HSA" at bounding box center [781, 53] width 1005 height 41
drag, startPoint x: 351, startPoint y: 53, endPoint x: 320, endPoint y: 53, distance: 31.0
click at [320, 53] on input "HSA" at bounding box center [781, 53] width 1005 height 41
click at [171, 150] on button "$2,630.34 in your order" at bounding box center [127, 154] width 189 height 39
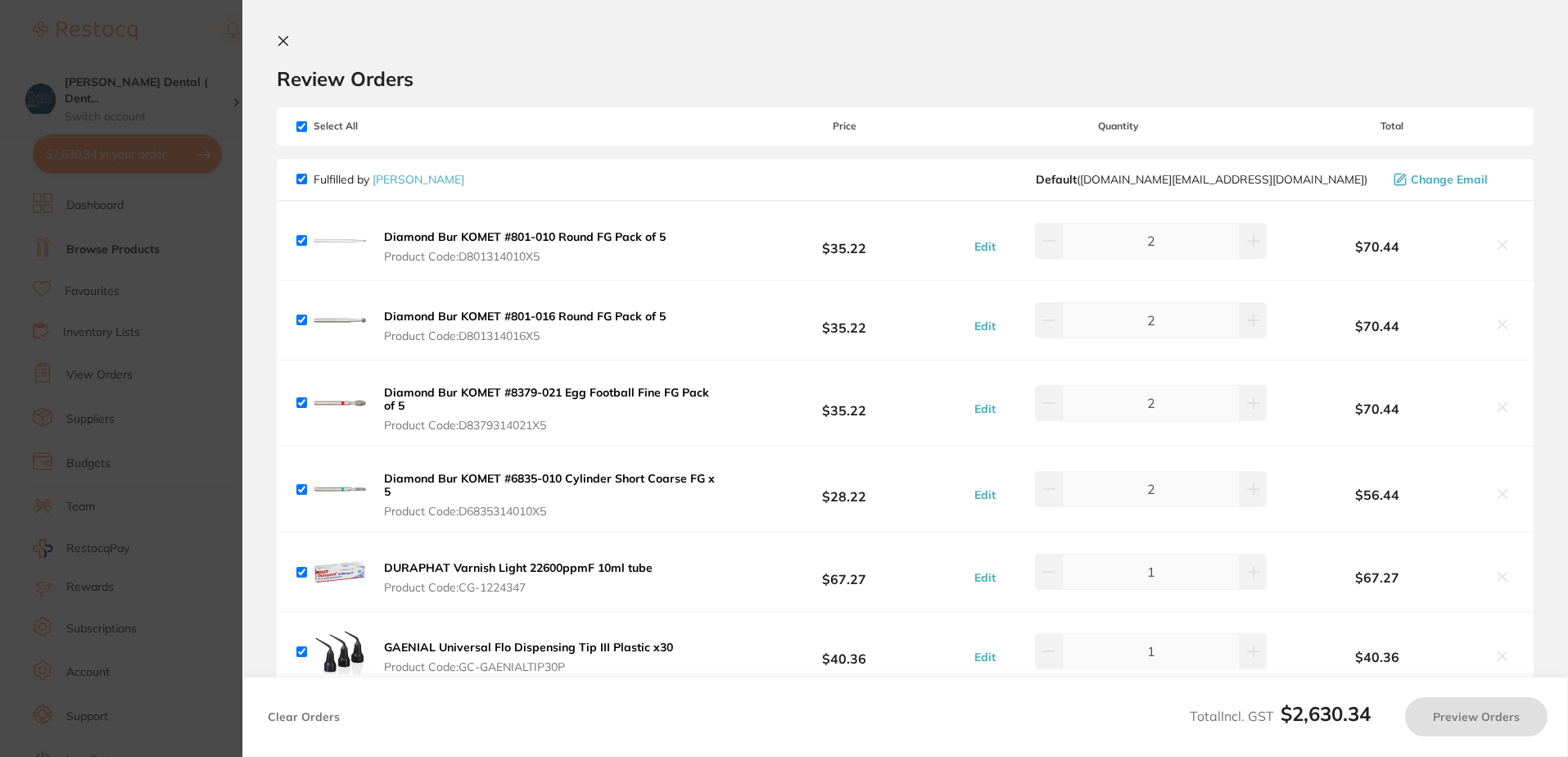
checkbox input "true"
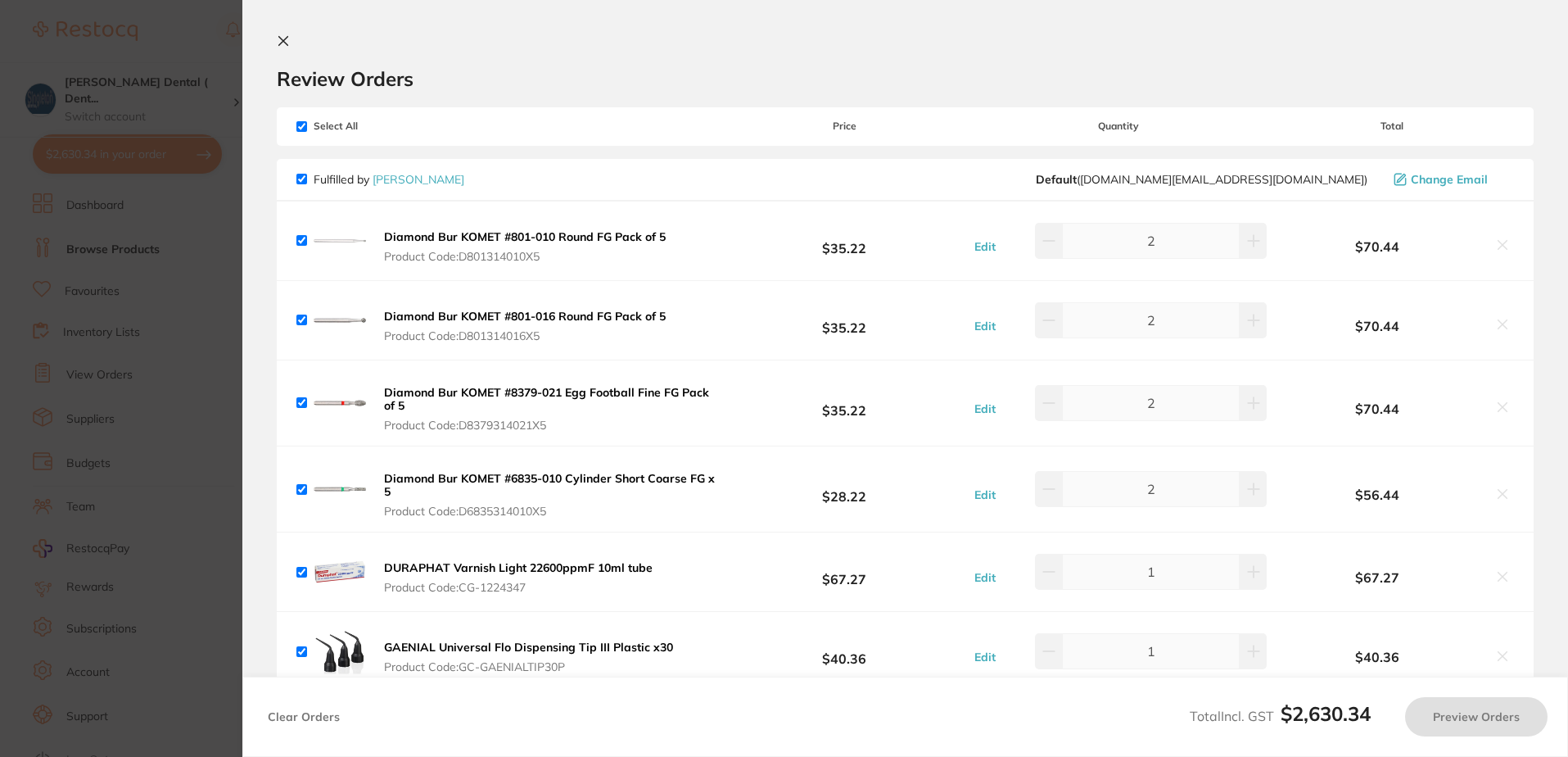
checkbox input "true"
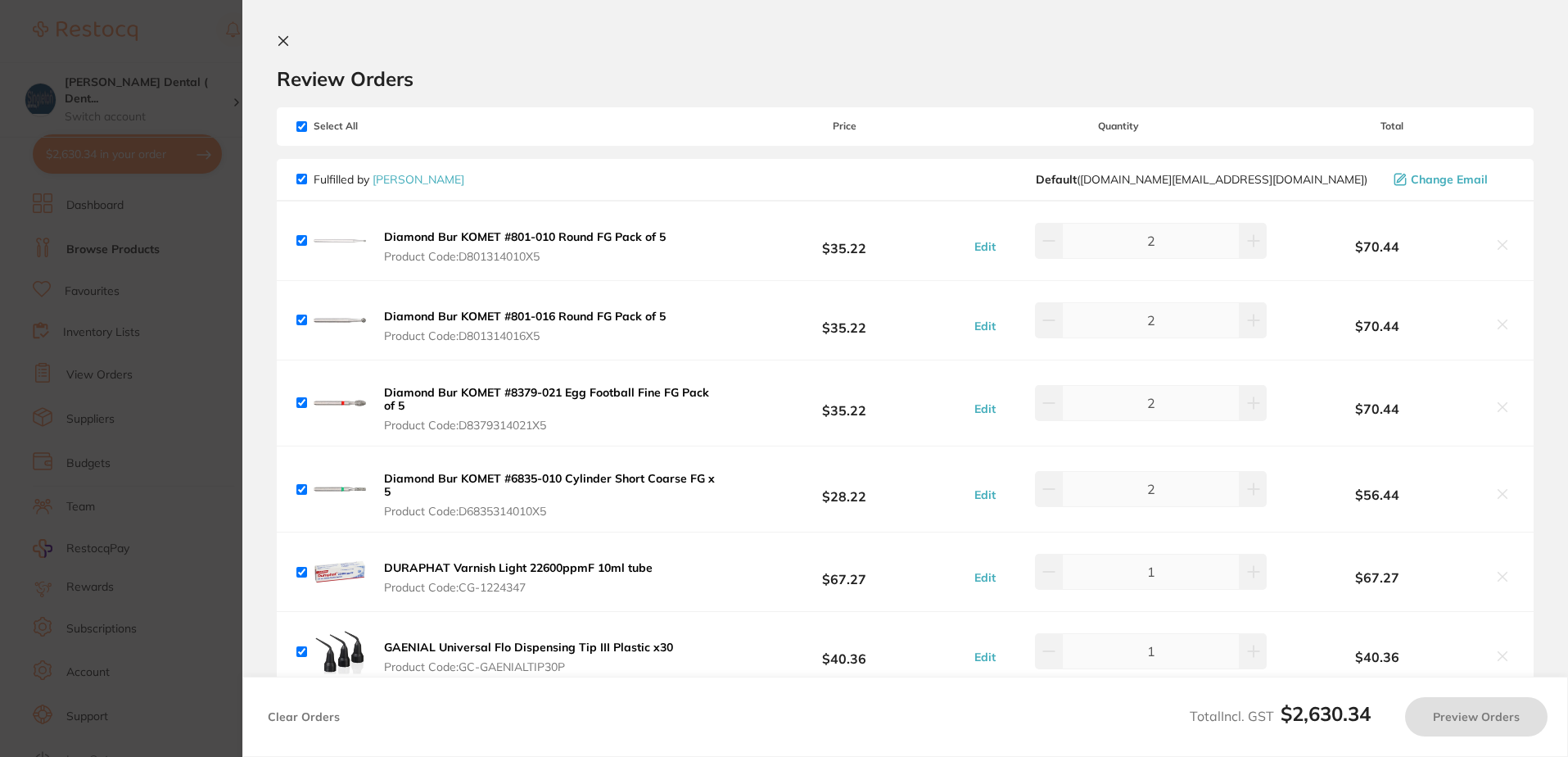
checkbox input "true"
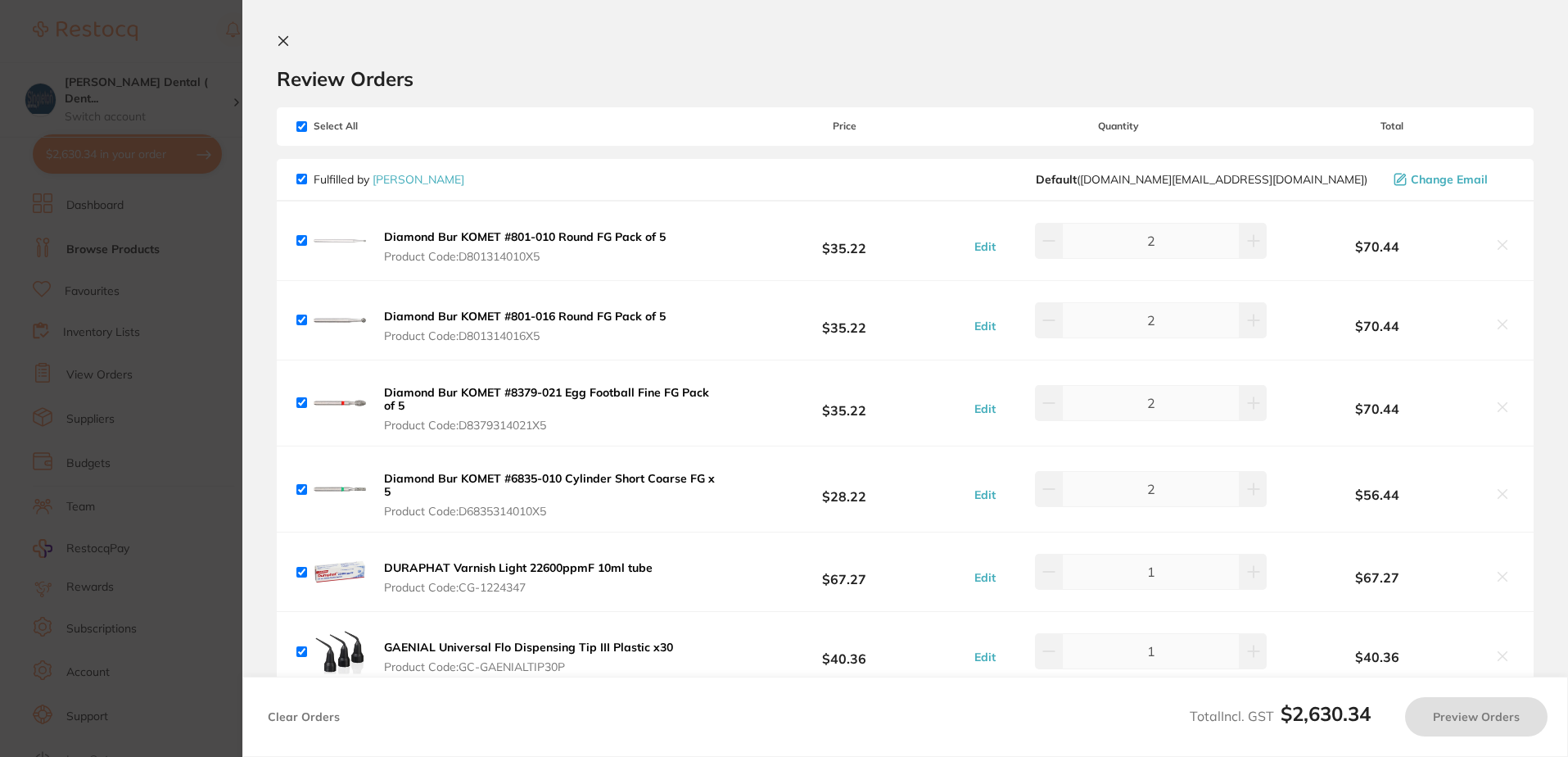
checkbox input "true"
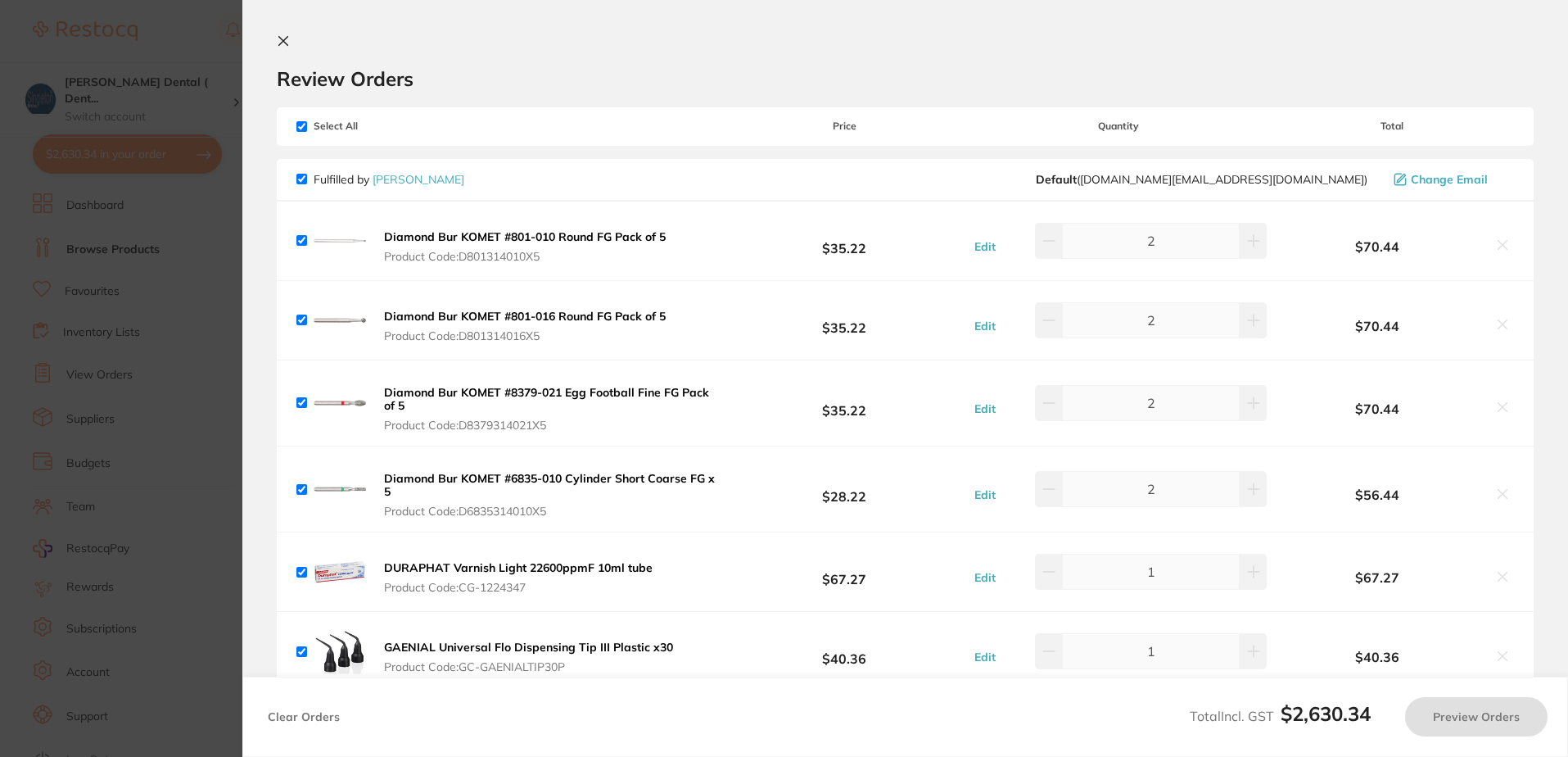
checkbox input "true"
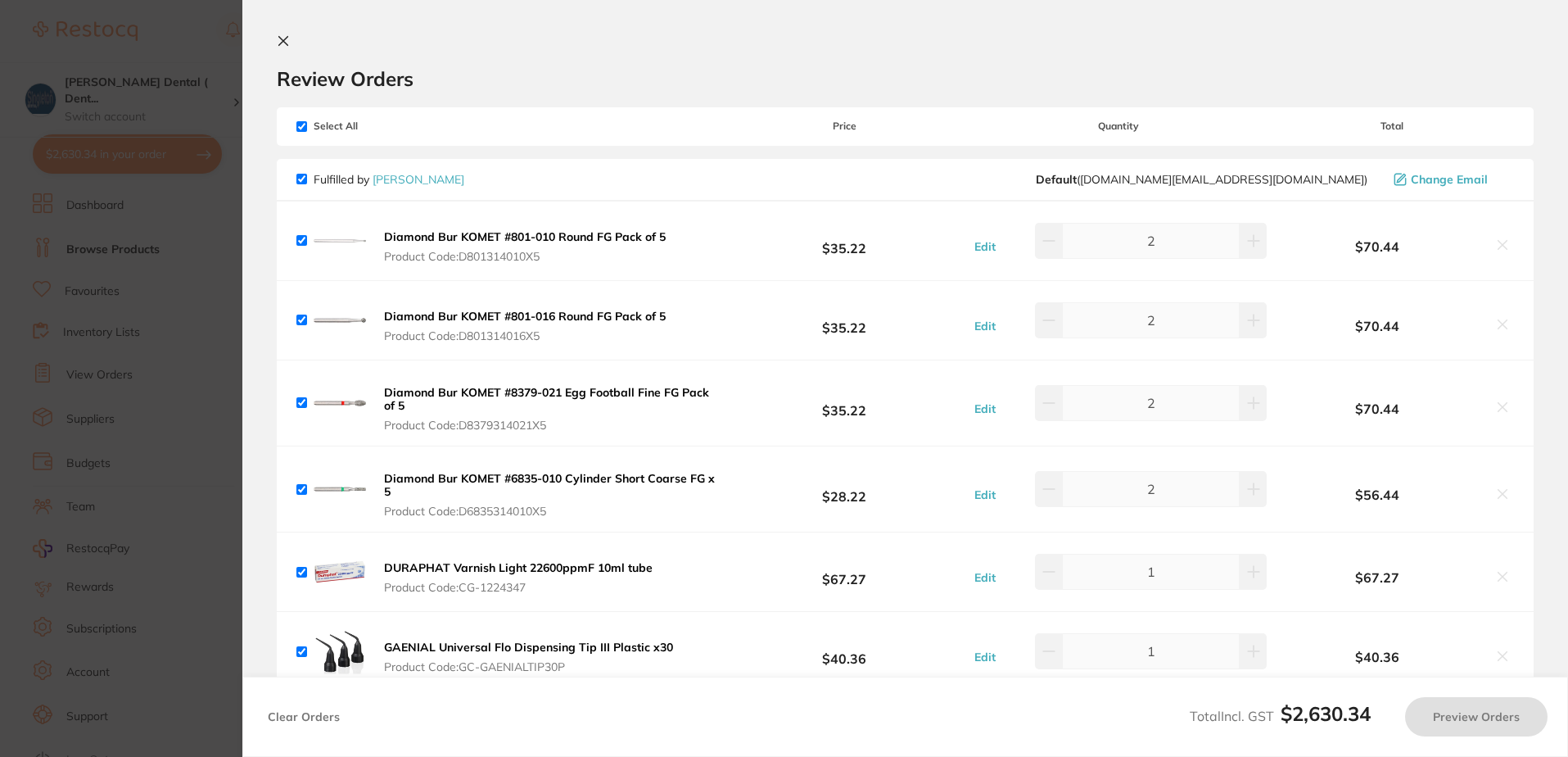
checkbox input "true"
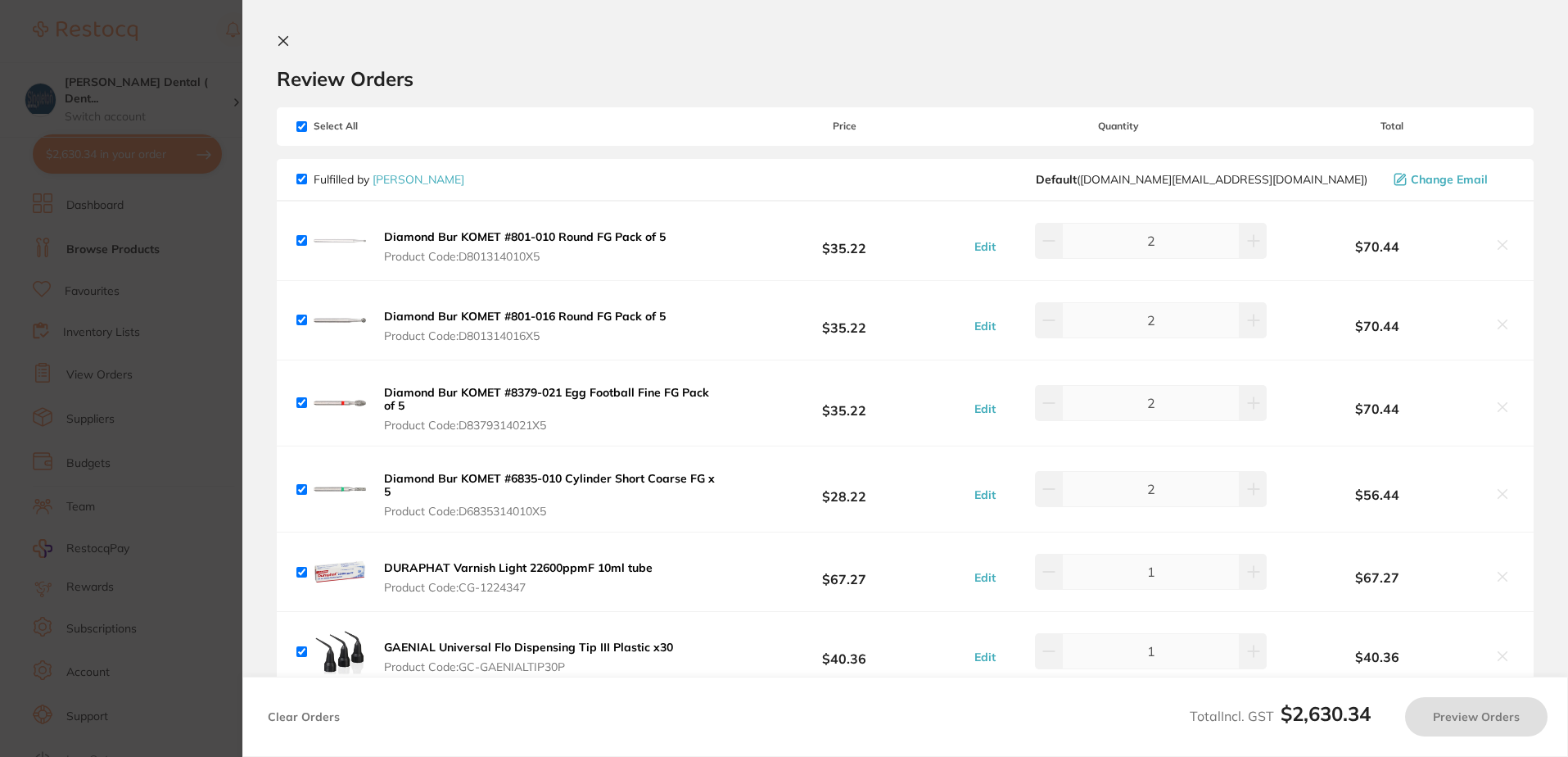
checkbox input "true"
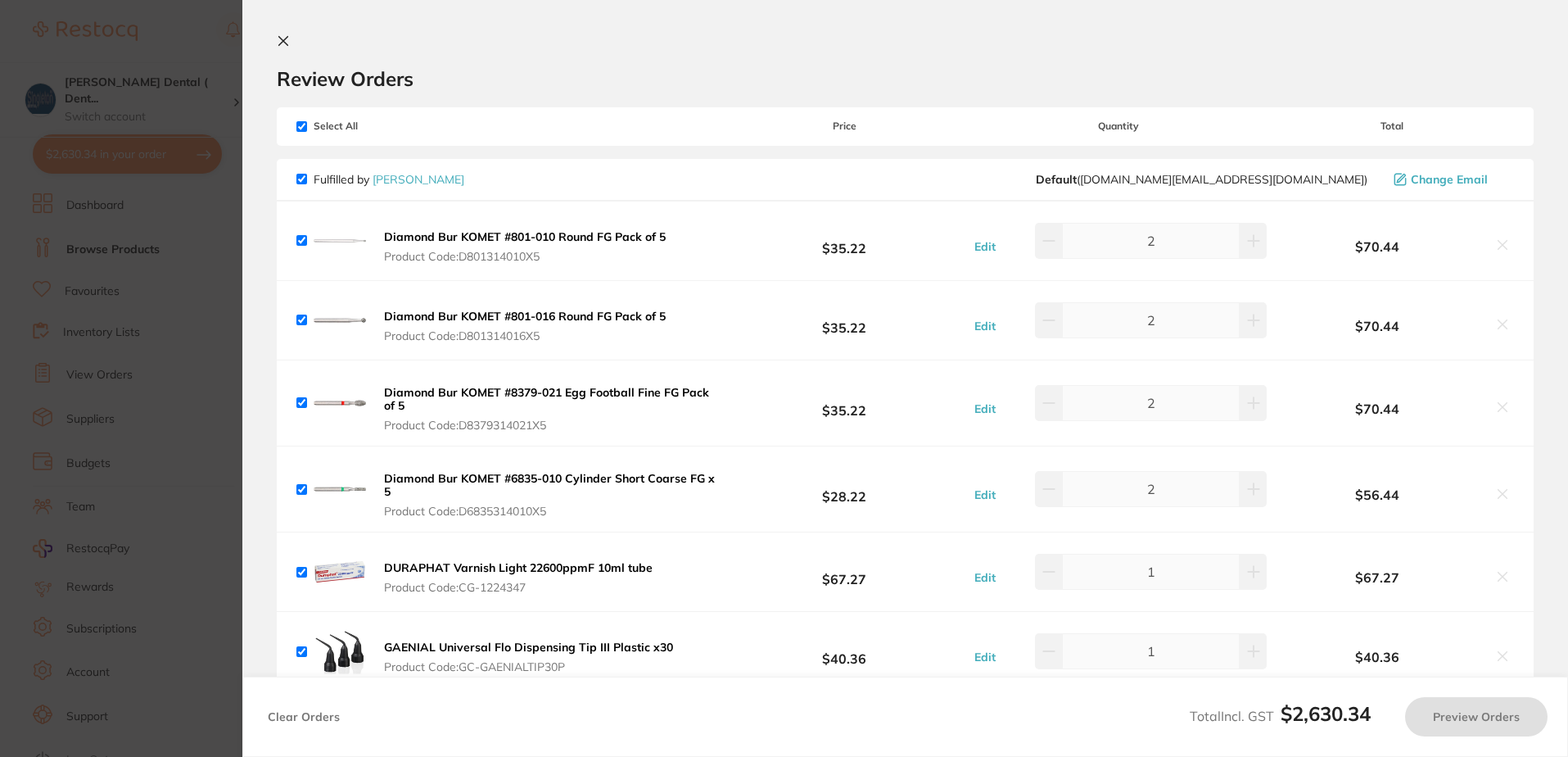
checkbox input "true"
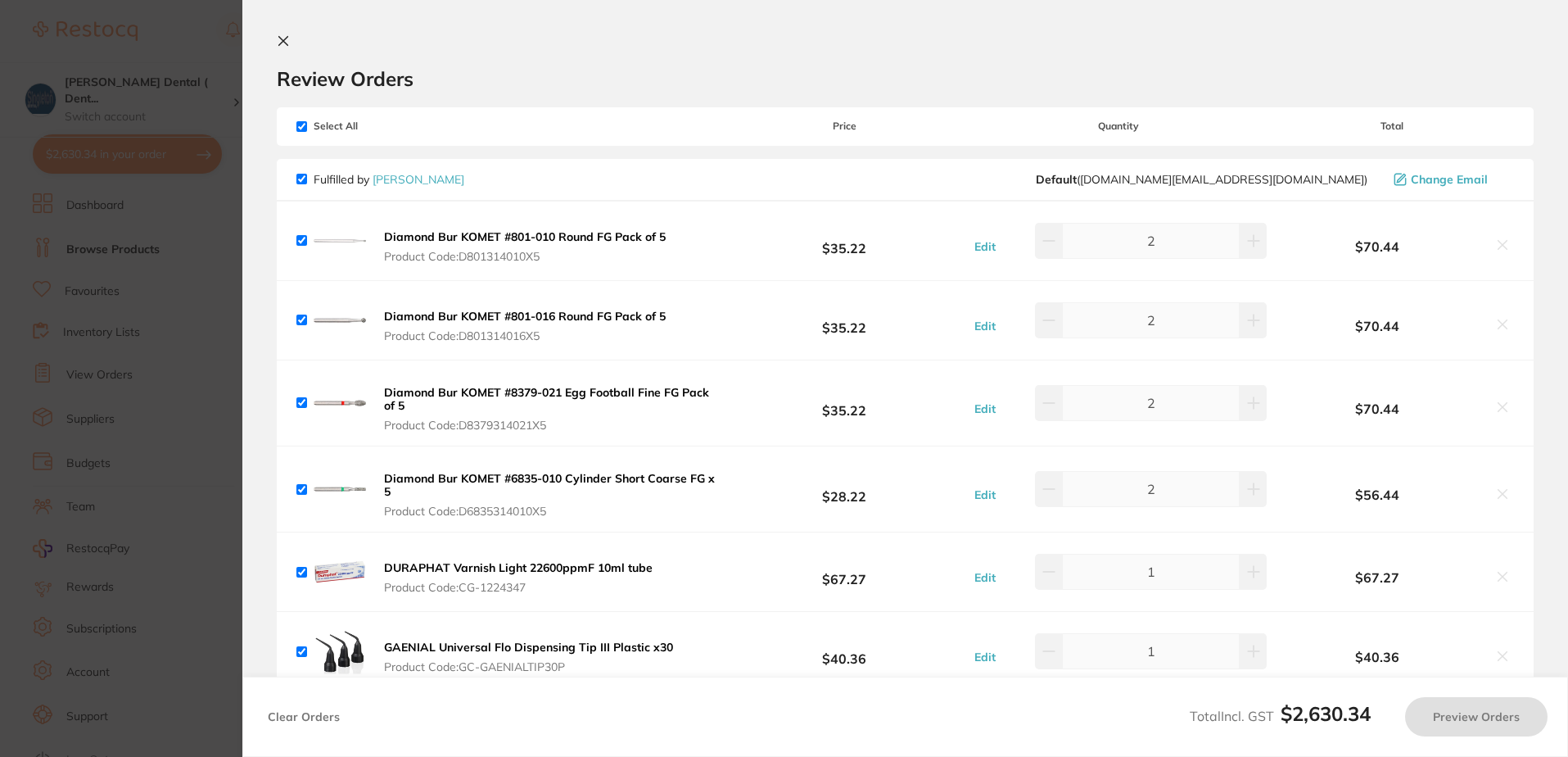
checkbox input "true"
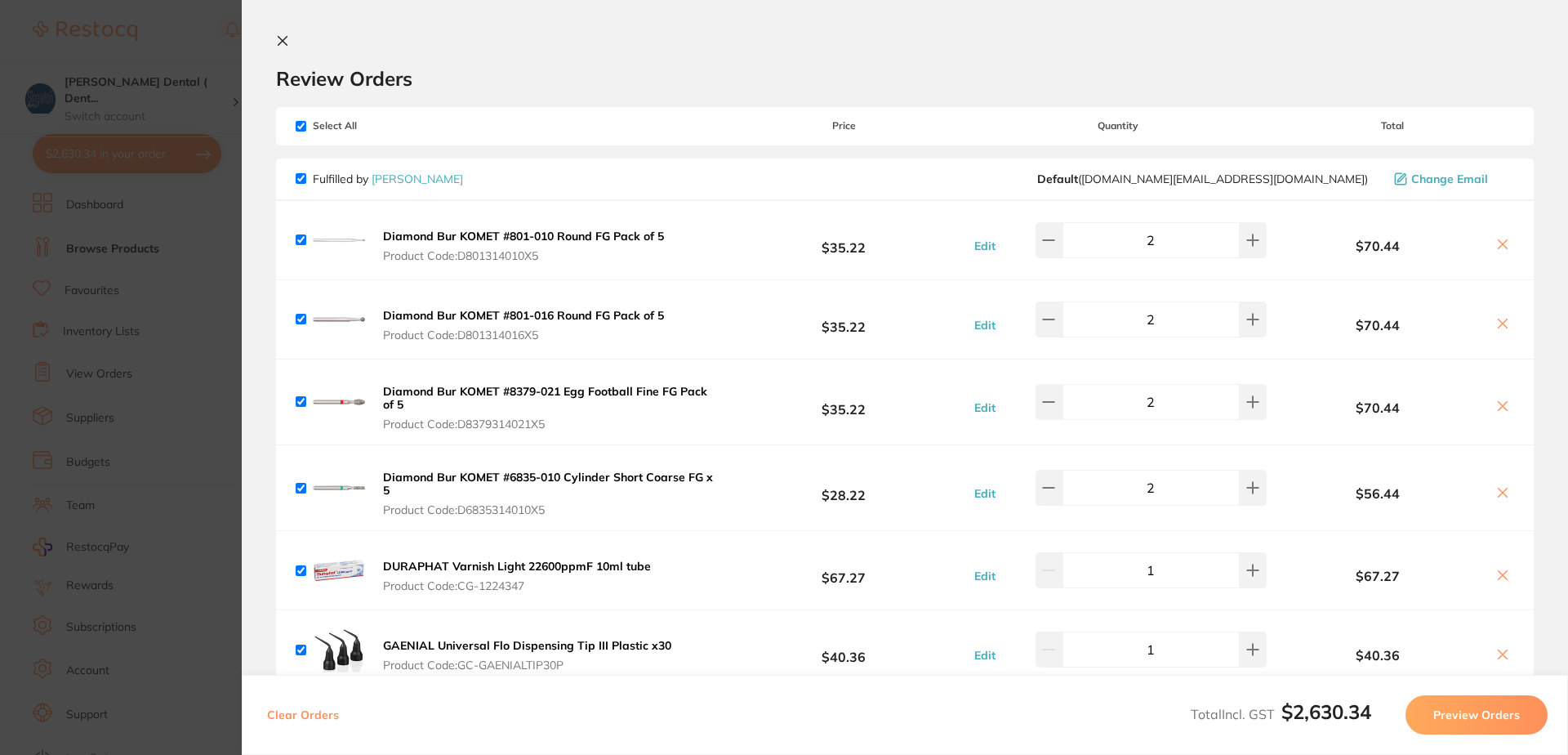
click at [304, 243] on input "checkbox" at bounding box center [300, 239] width 10 height 10
checkbox input "false"
click at [304, 243] on input "checkbox" at bounding box center [300, 239] width 10 height 10
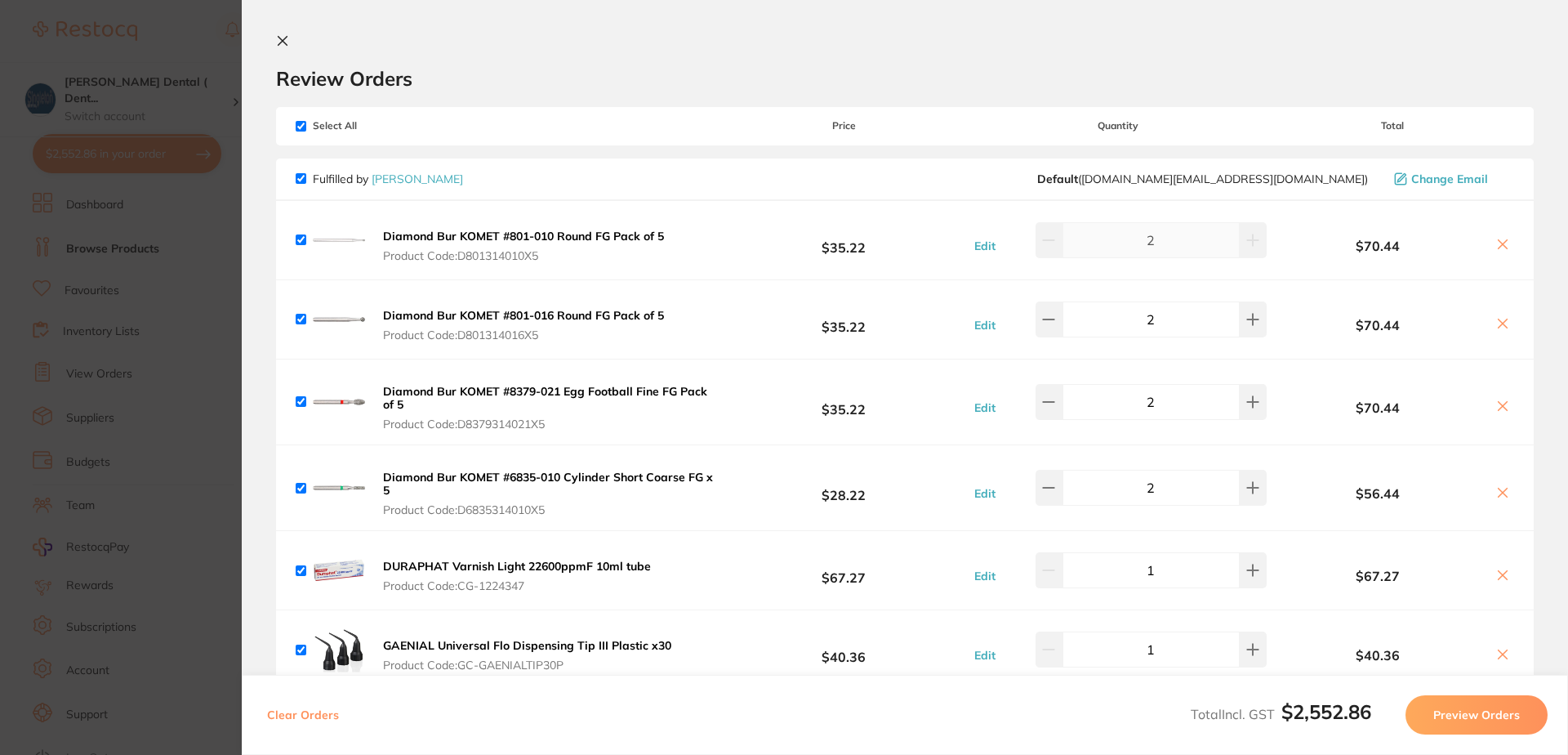
checkbox input "true"
click at [282, 36] on icon at bounding box center [282, 41] width 13 height 13
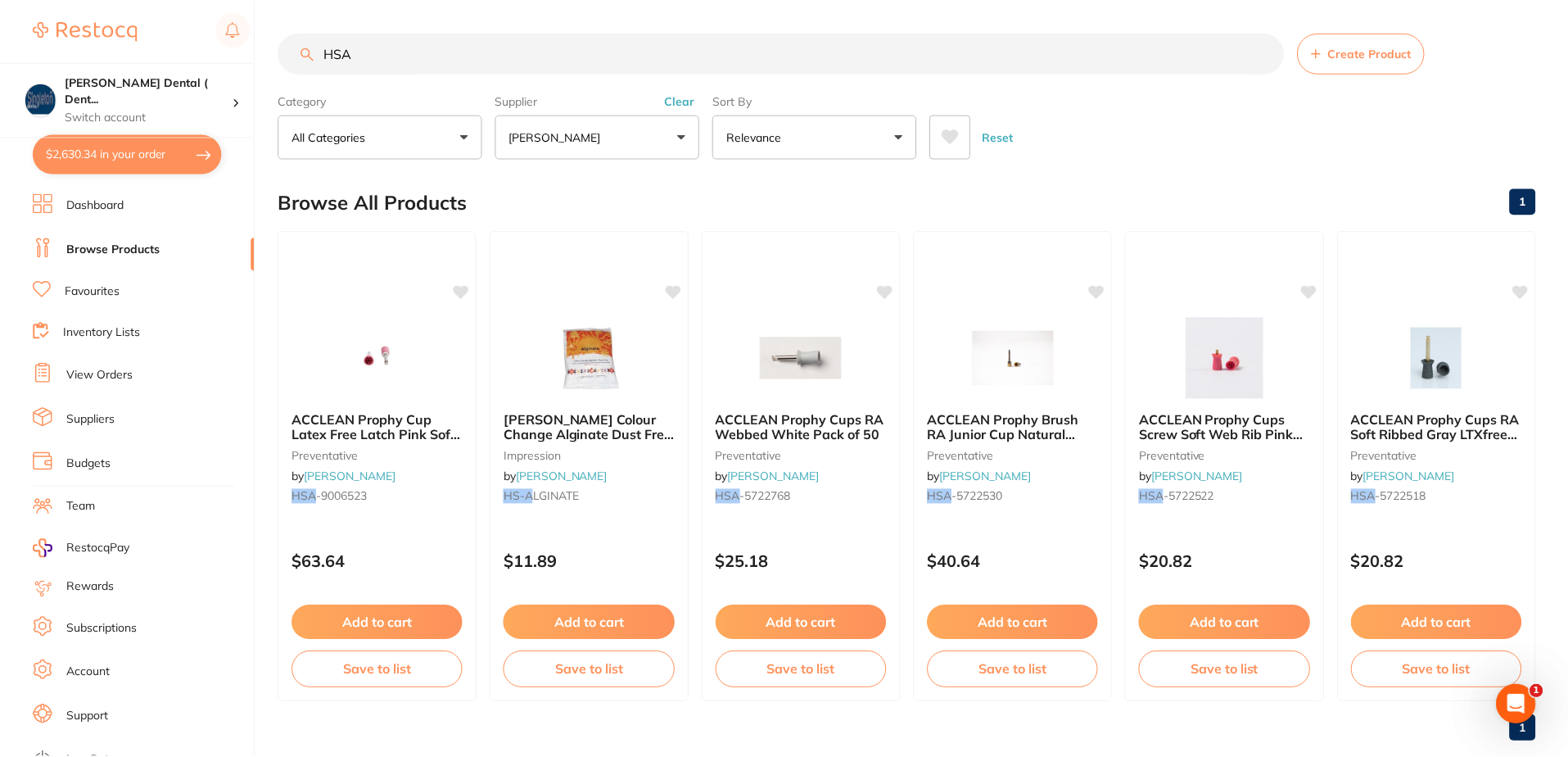
scroll to position [31, 0]
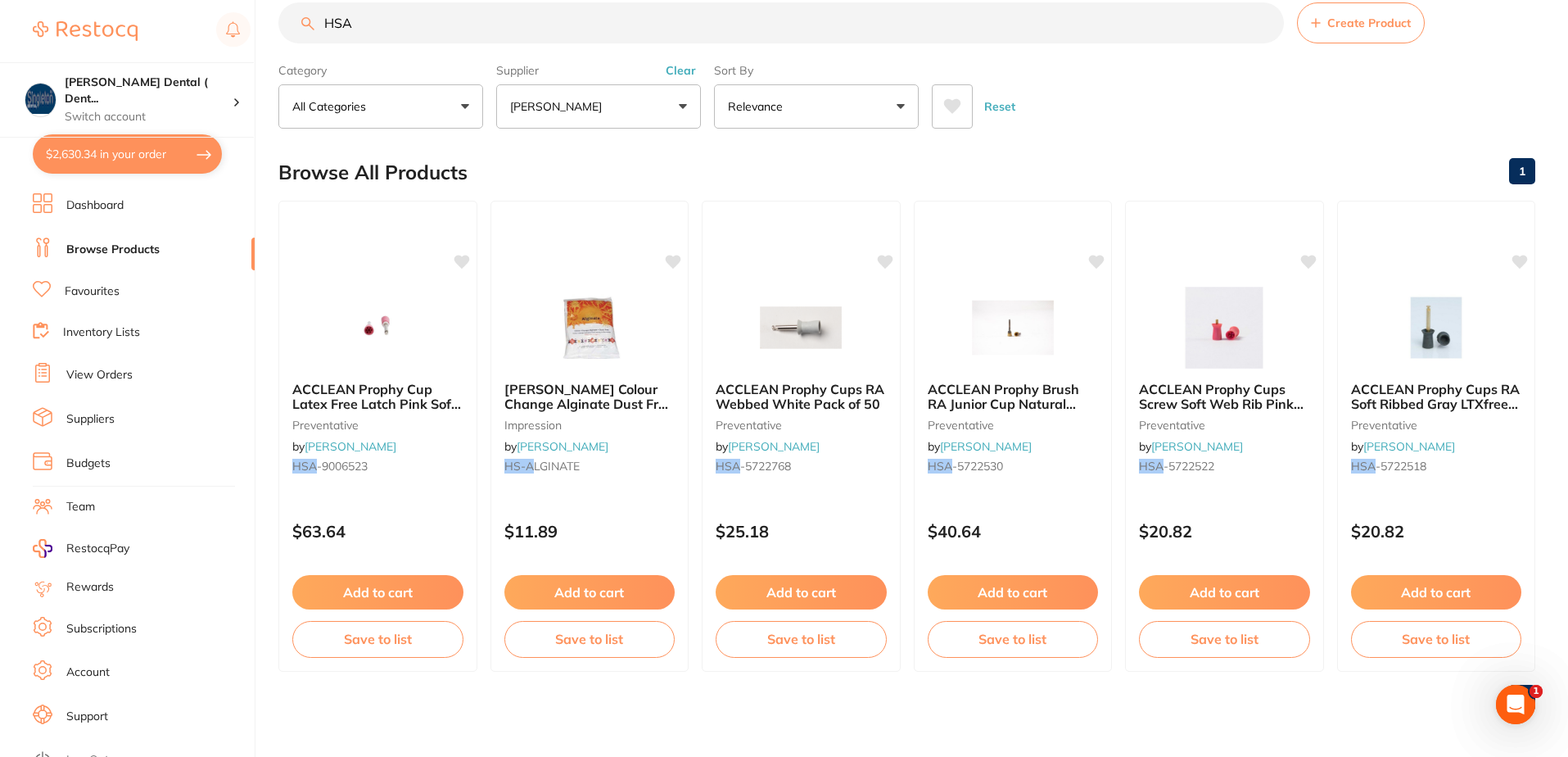
click at [112, 203] on link "Dashboard" at bounding box center [95, 206] width 58 height 17
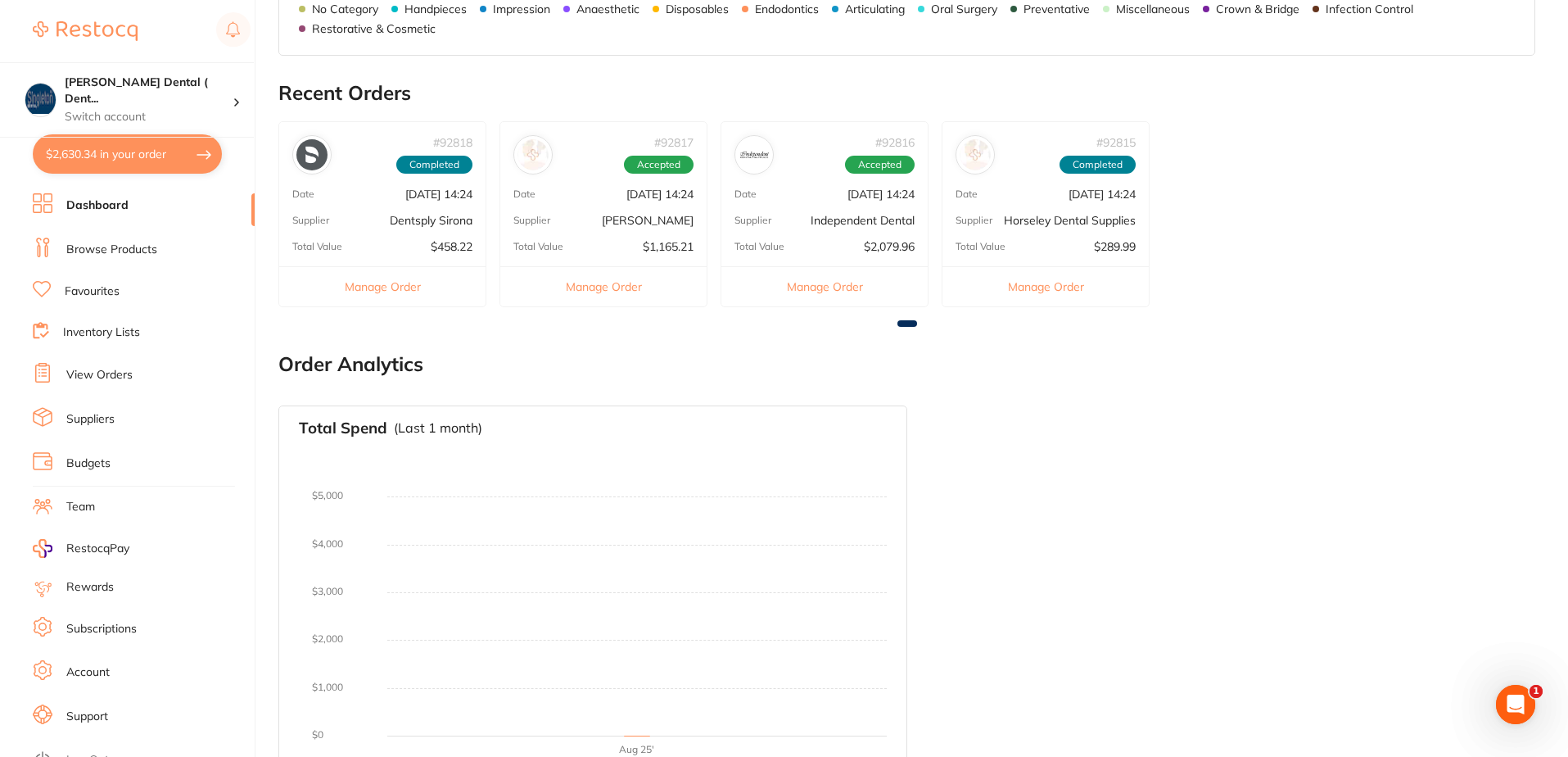
scroll to position [878, 0]
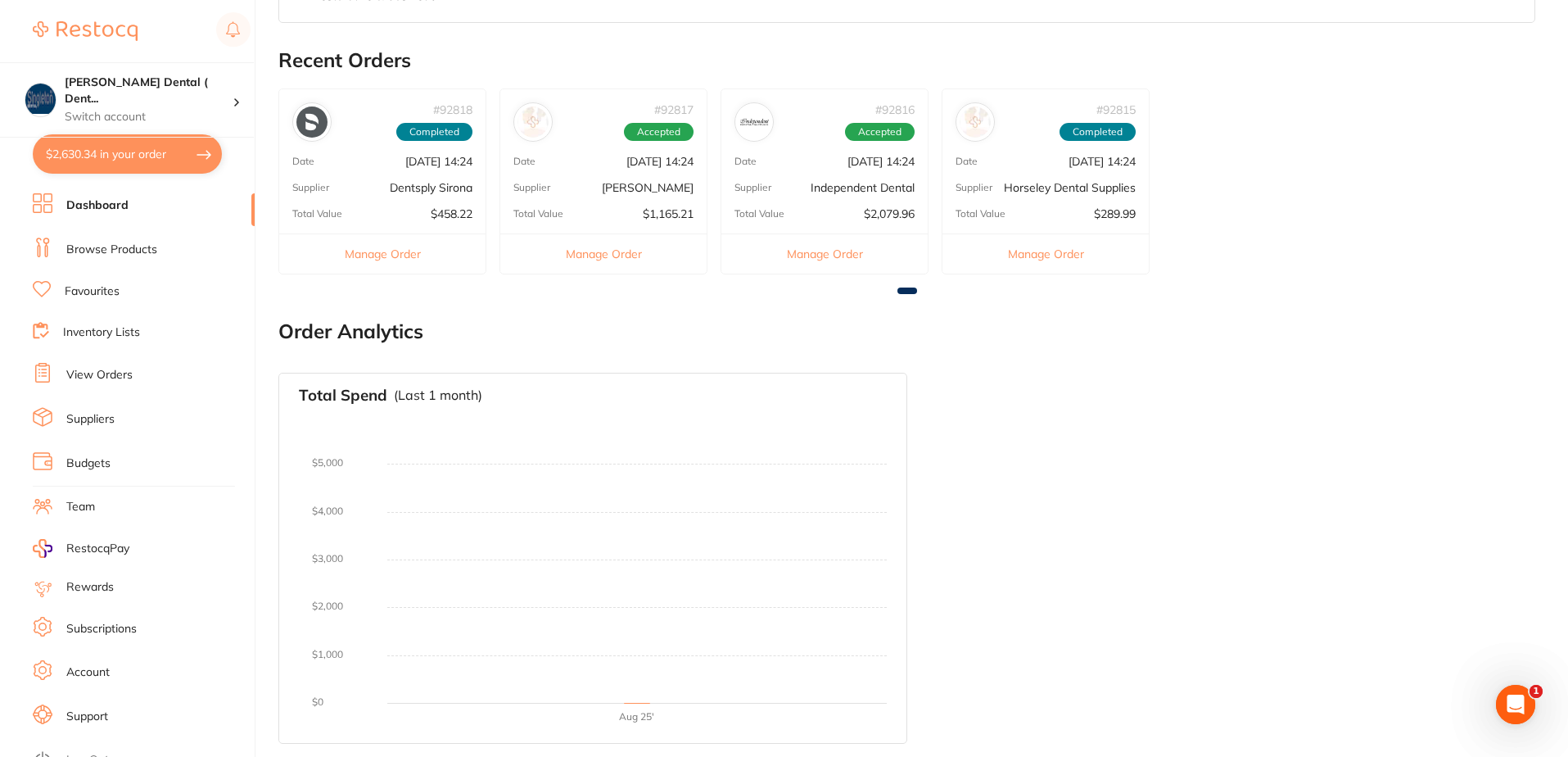
click at [817, 209] on div "Total Value $2,079.96" at bounding box center [824, 214] width 206 height 13
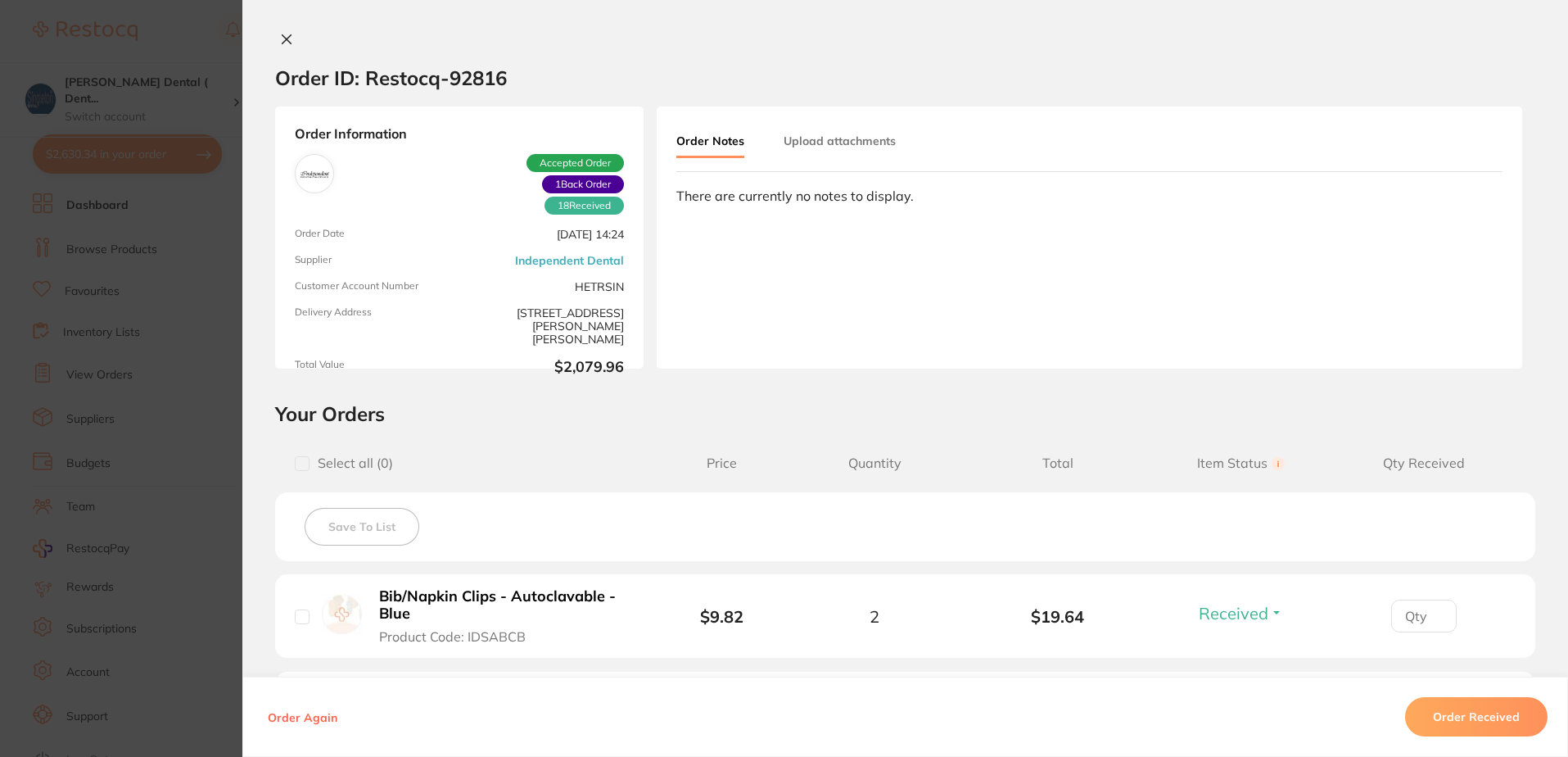
scroll to position [0, 0]
click at [287, 38] on icon at bounding box center [287, 40] width 13 height 13
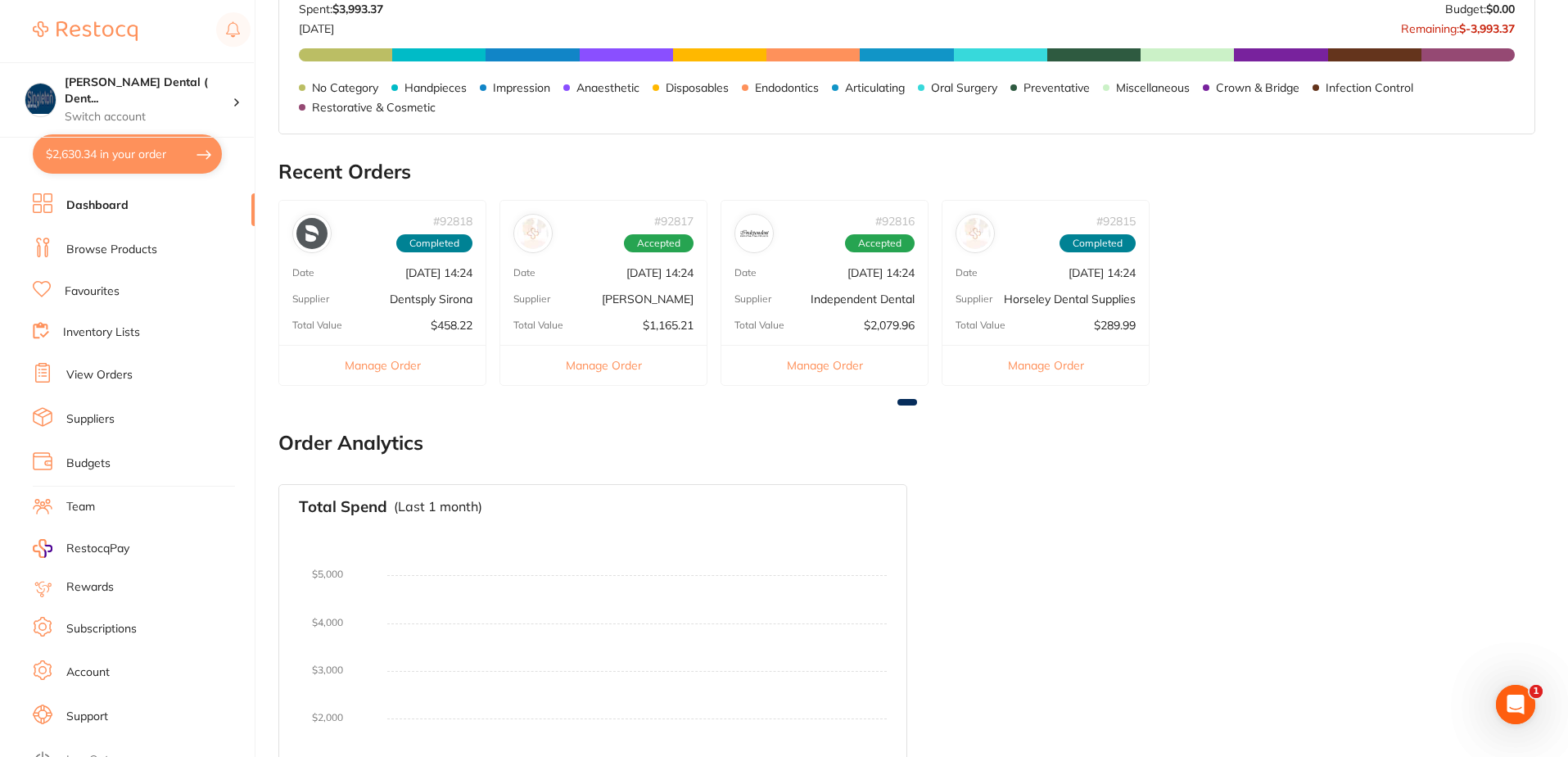
scroll to position [550, 0]
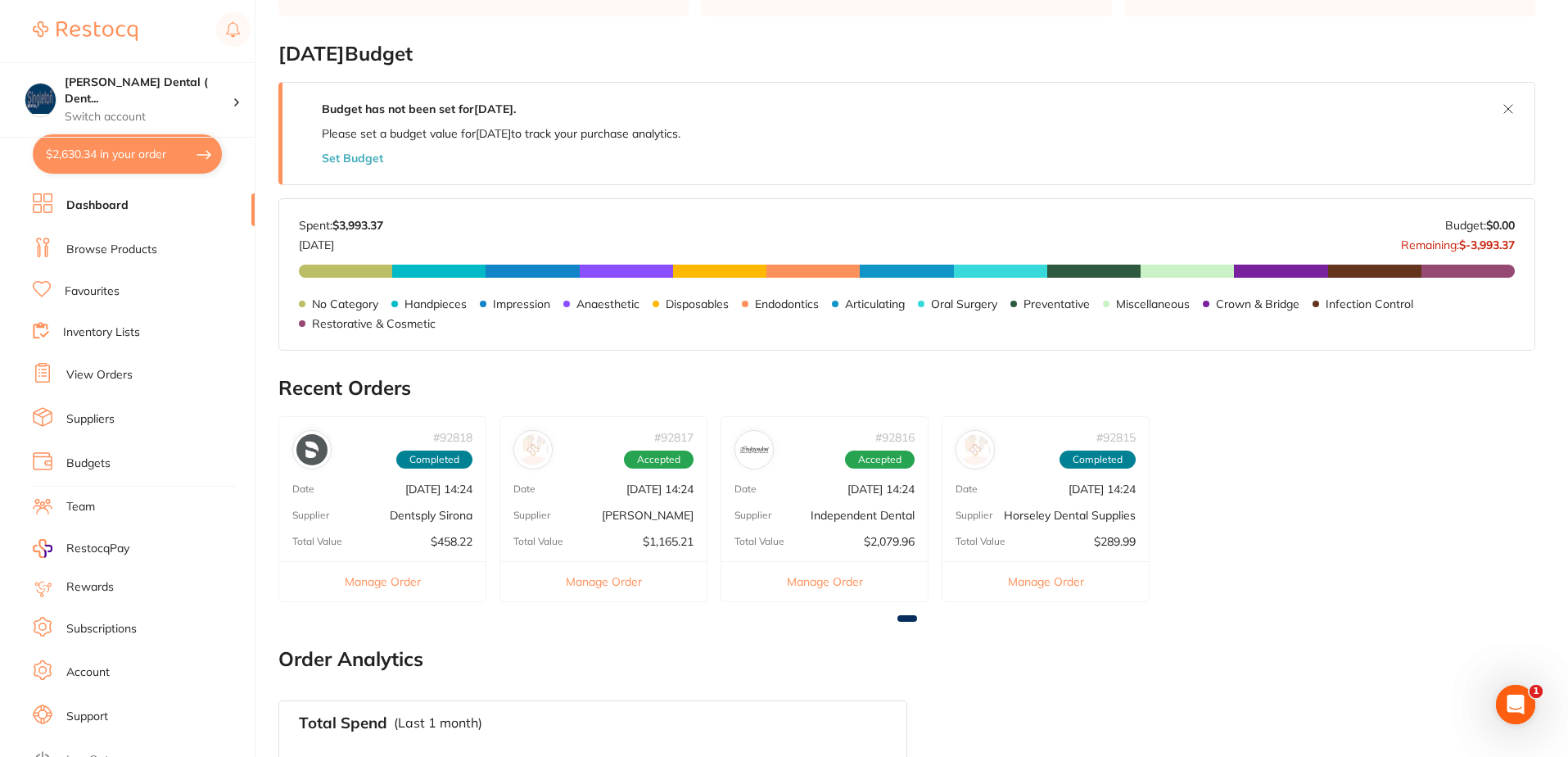
click at [94, 290] on link "Favourites" at bounding box center [92, 292] width 55 height 17
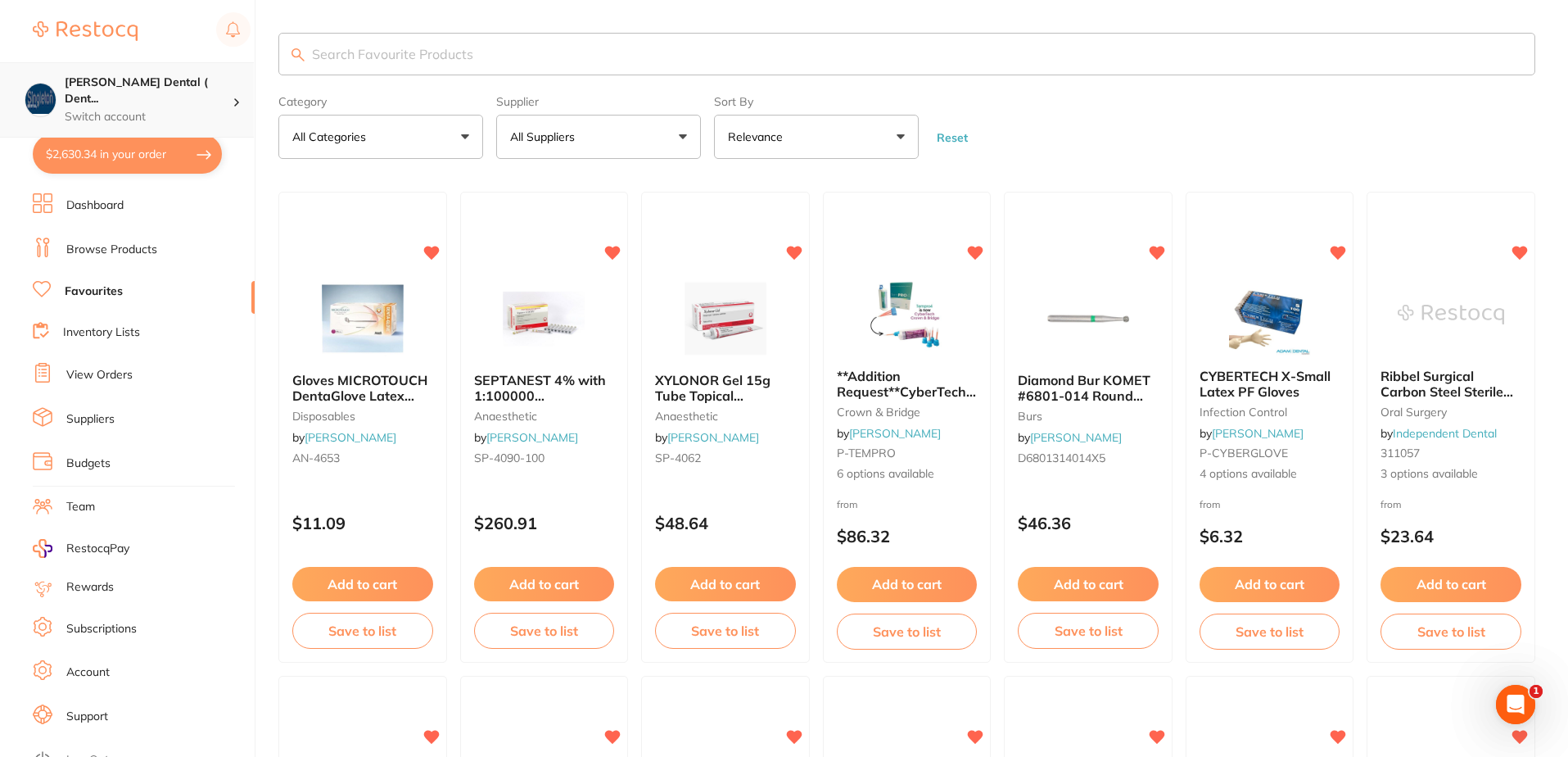
click at [232, 91] on div "Singleton Dental ( Dent... Switch account" at bounding box center [149, 99] width 168 height 51
click at [216, 86] on h4 "[PERSON_NAME] Dental ( Dent..." at bounding box center [149, 90] width 168 height 32
click at [240, 93] on div at bounding box center [242, 100] width 21 height 15
click at [183, 145] on h4 "[PERSON_NAME] Dental ( DentalTown 8 Pty Ltd)" at bounding box center [138, 142] width 161 height 32
click at [163, 147] on button "$2,630.34 in your order" at bounding box center [127, 154] width 189 height 39
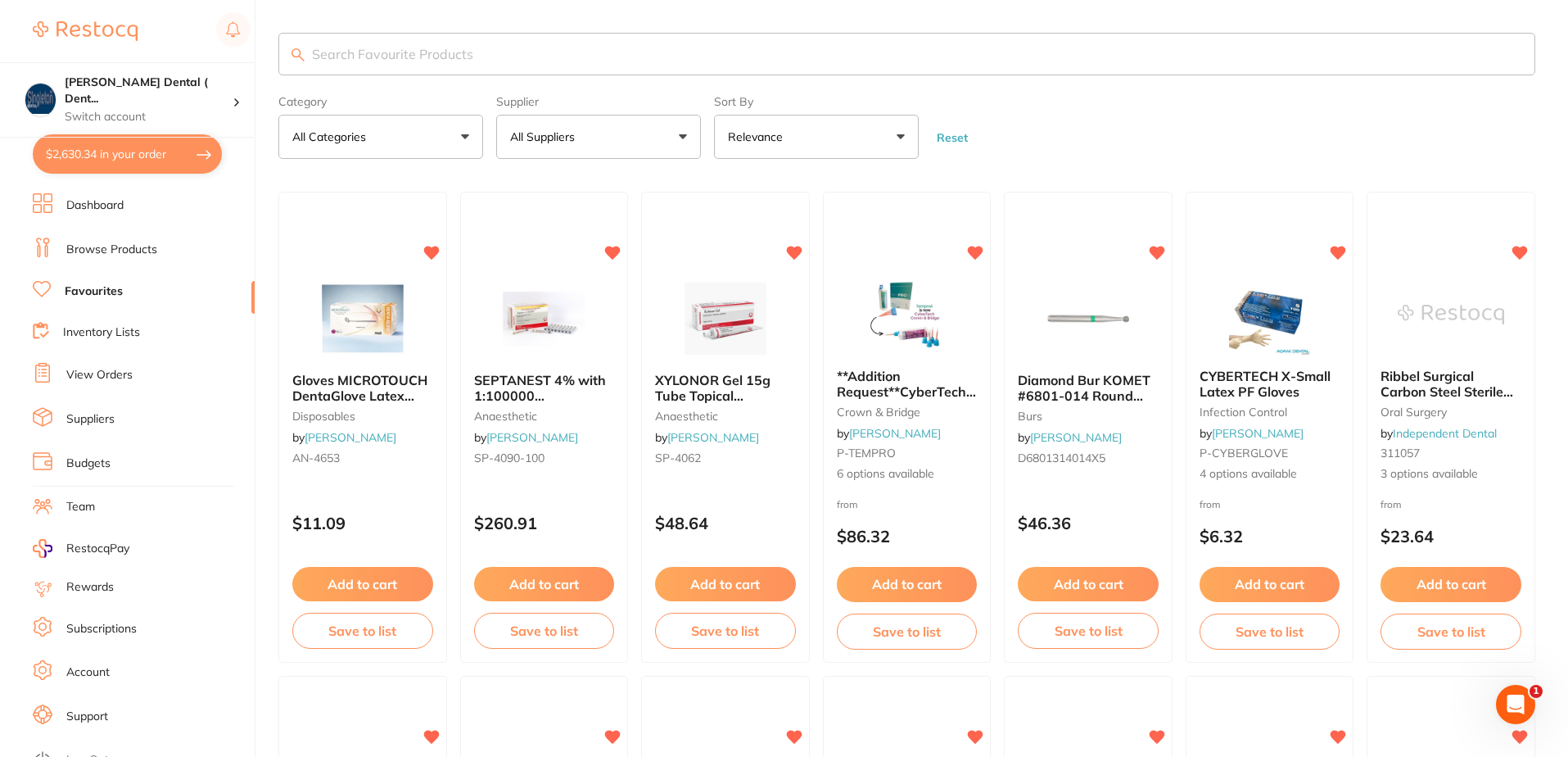
checkbox input "true"
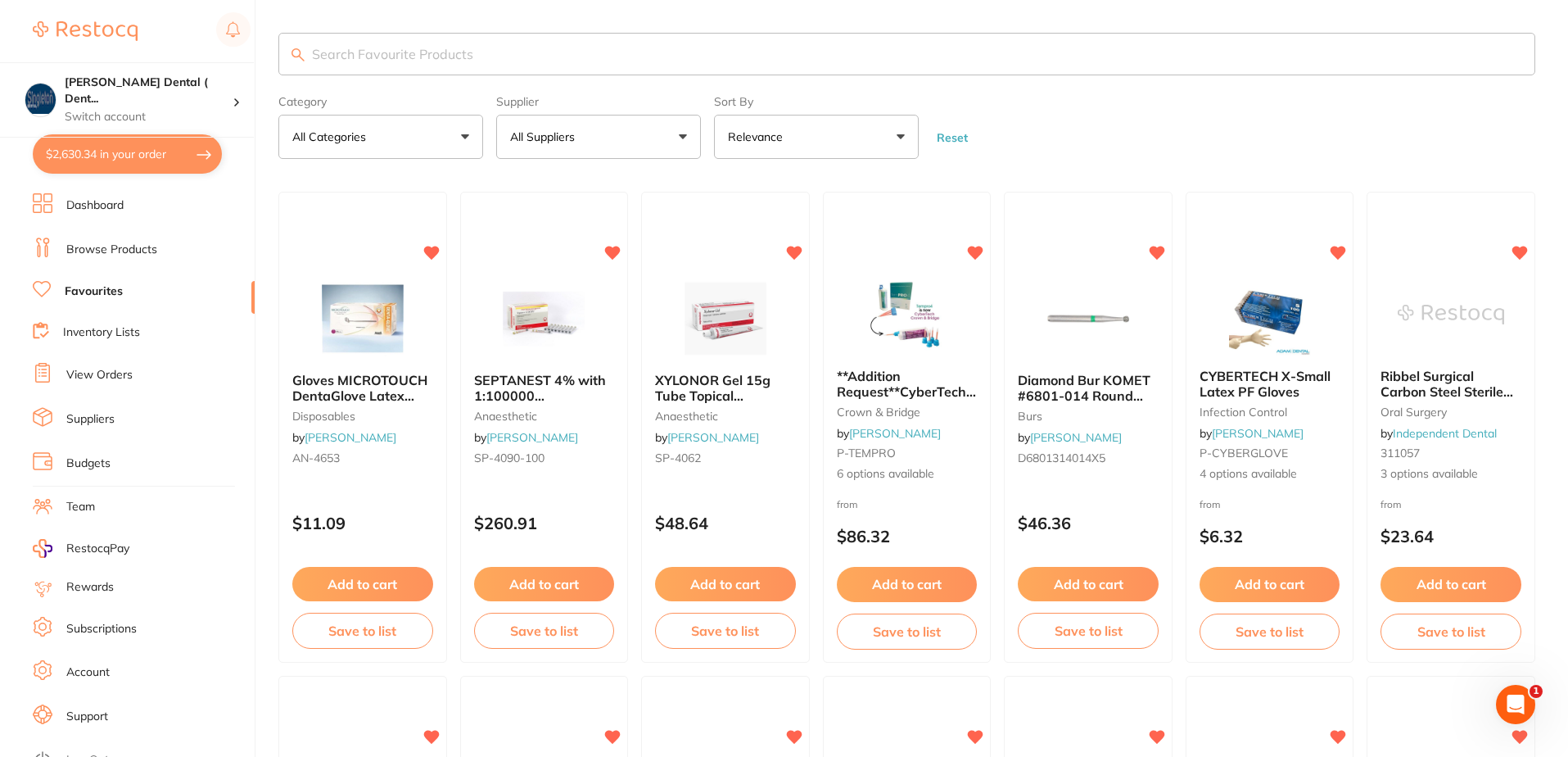
checkbox input "true"
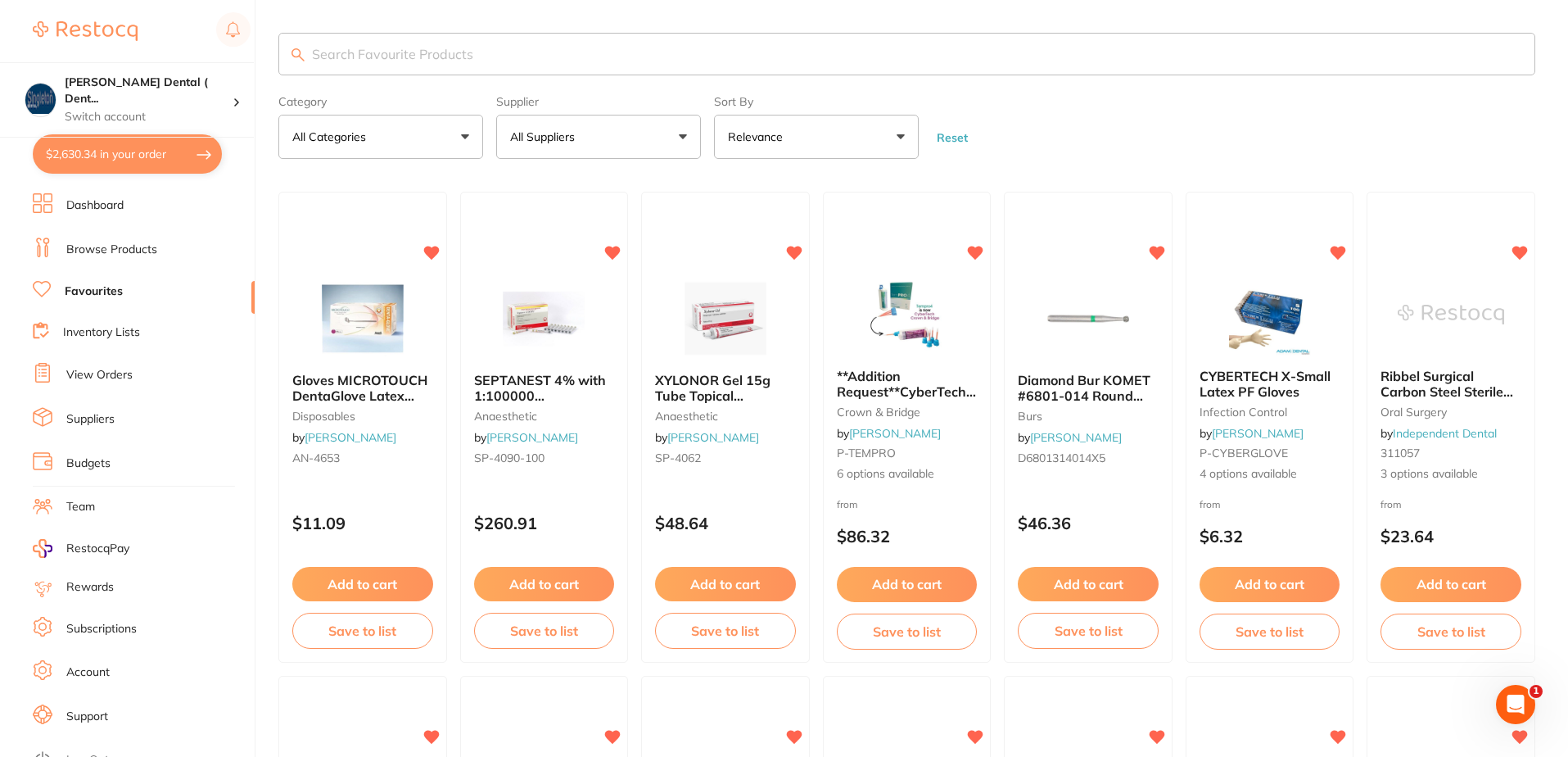
checkbox input "true"
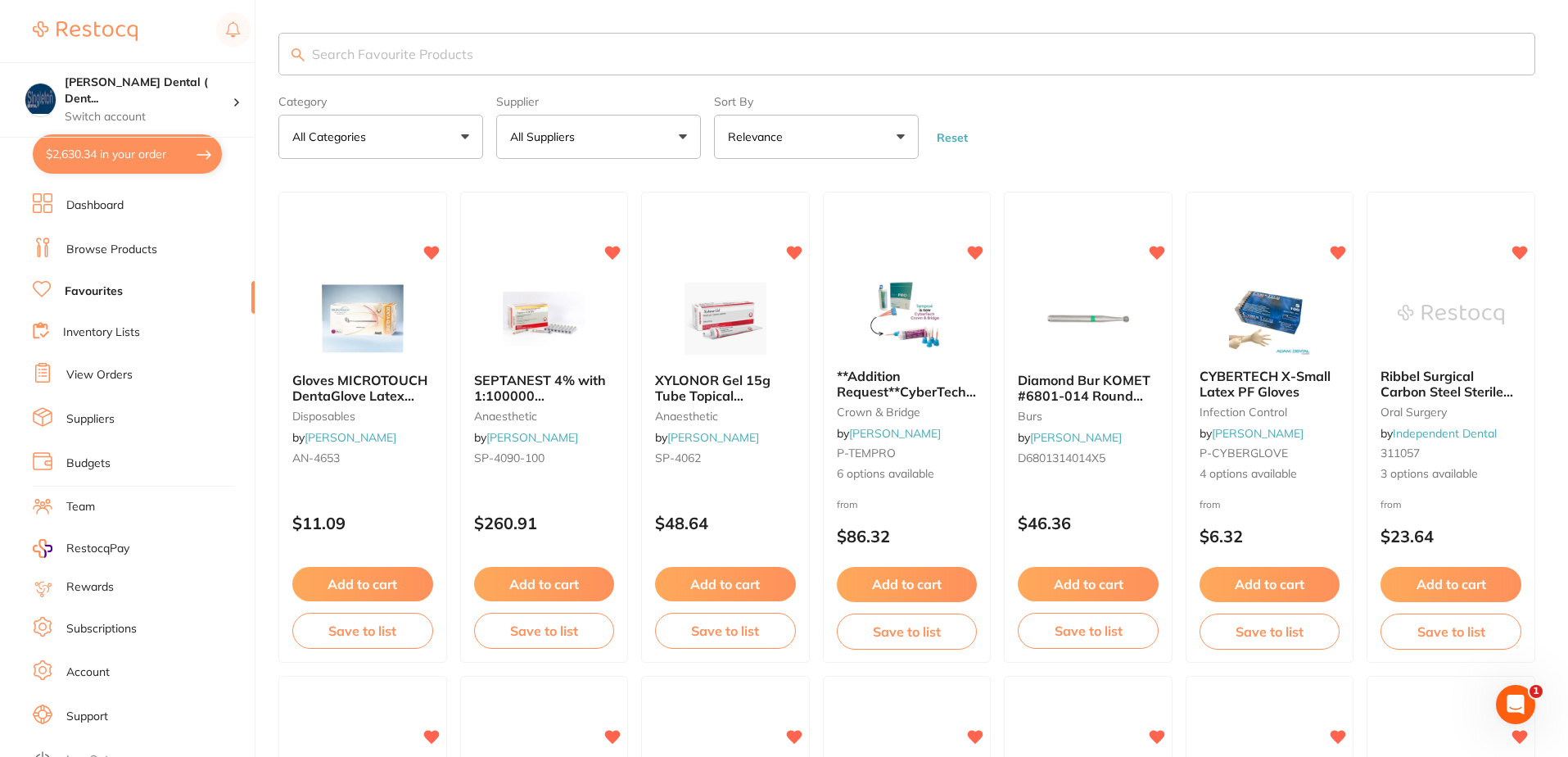
checkbox input "true"
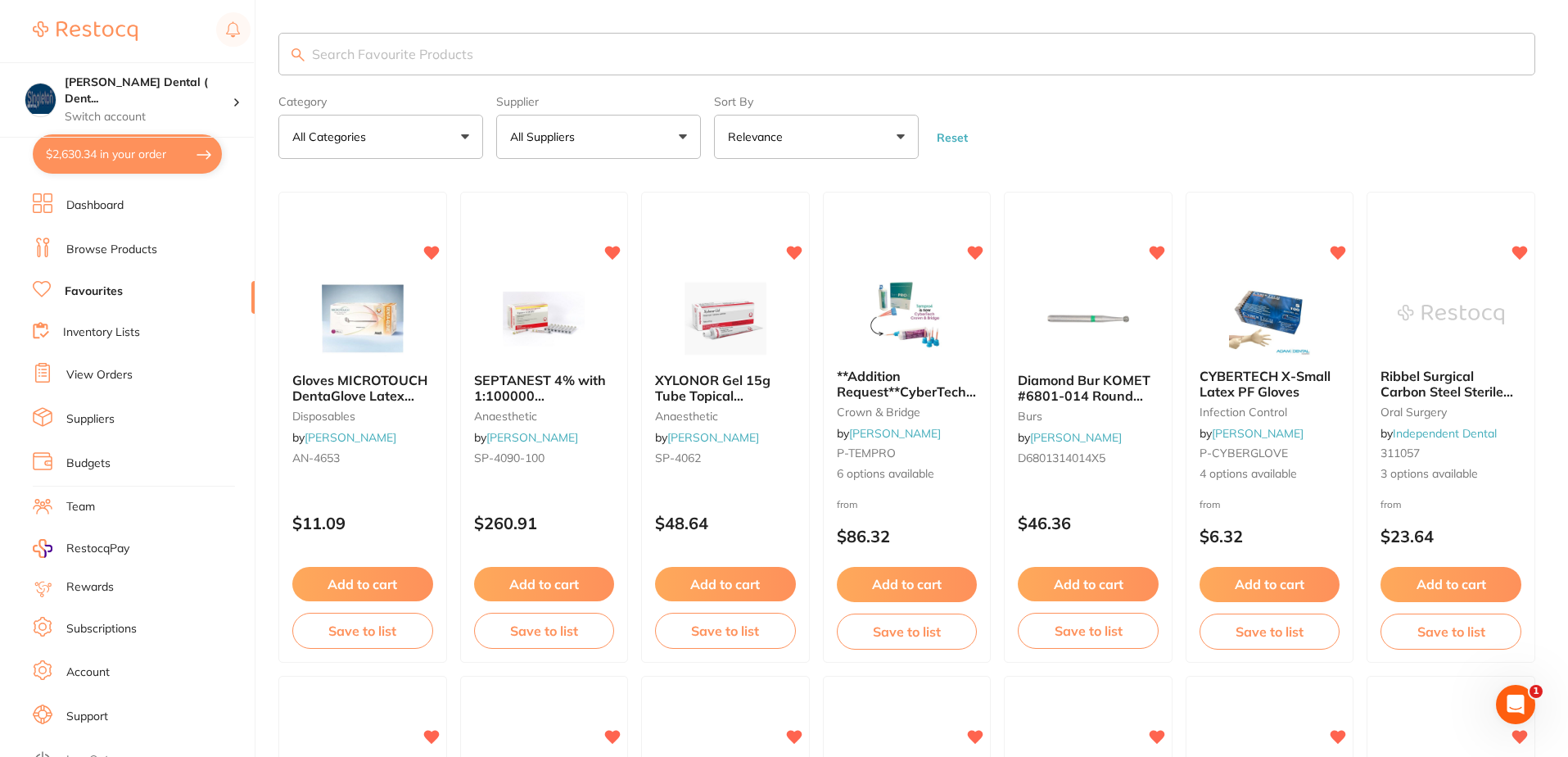
checkbox input "true"
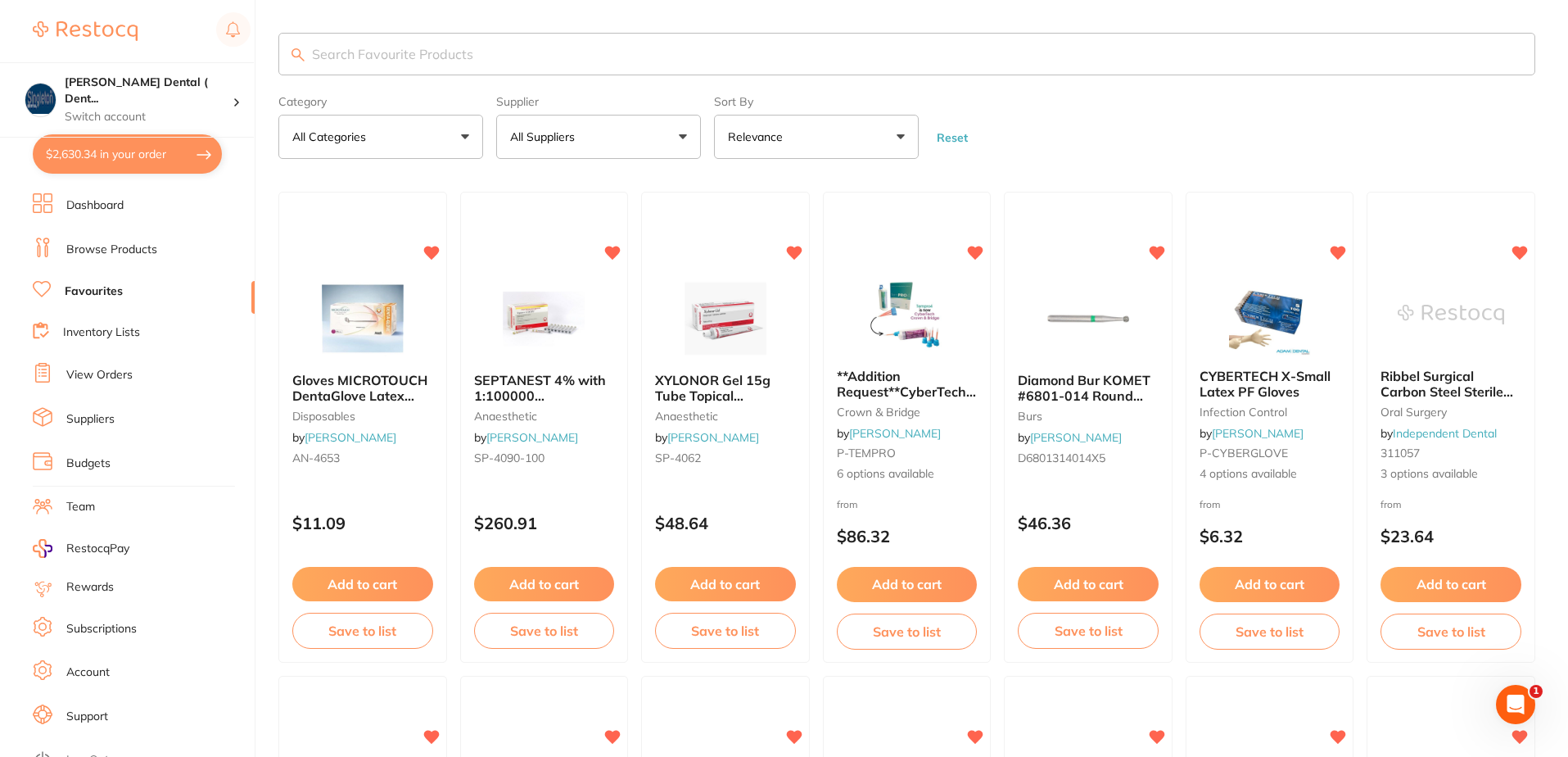
checkbox input "true"
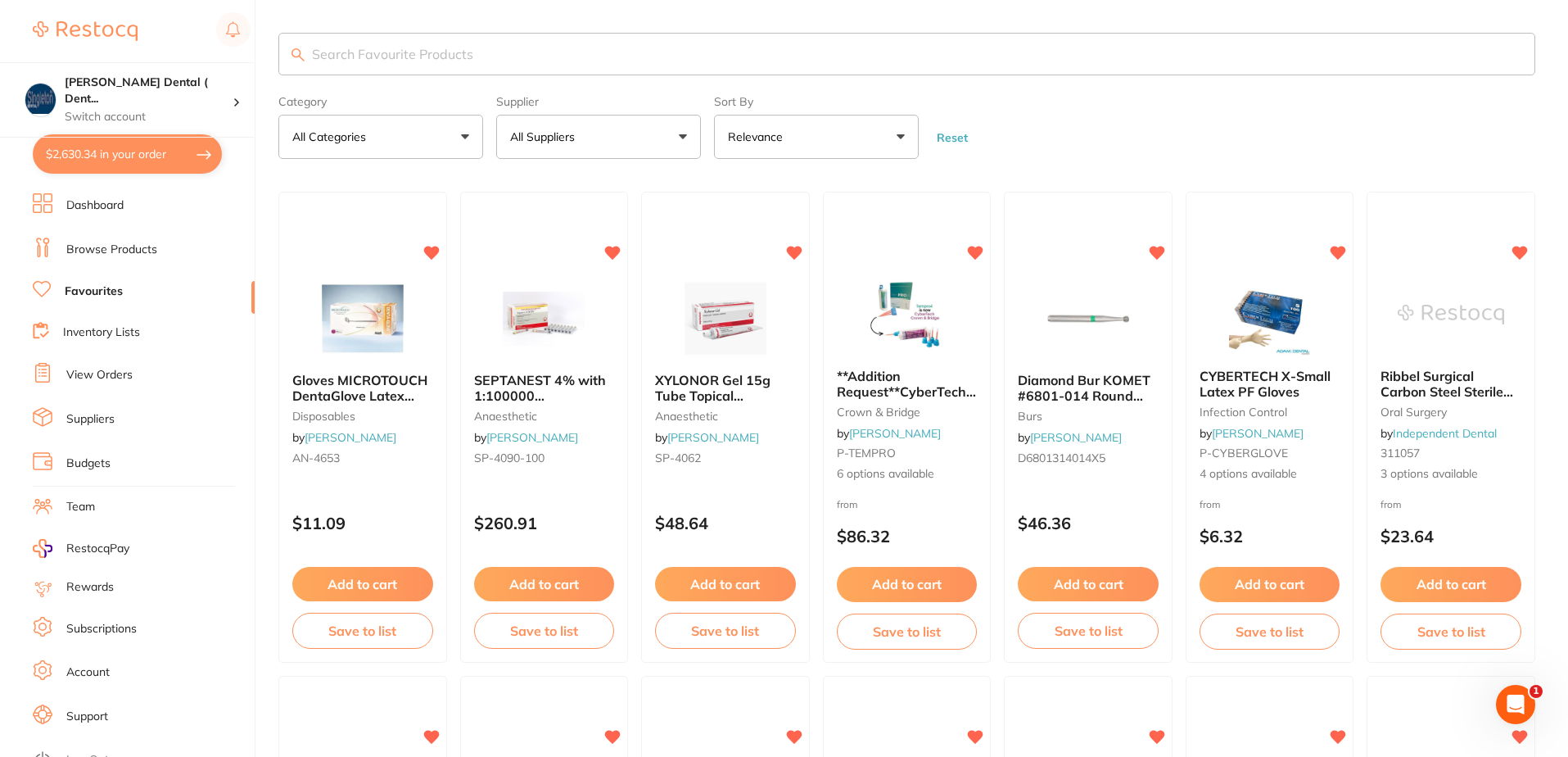
checkbox input "true"
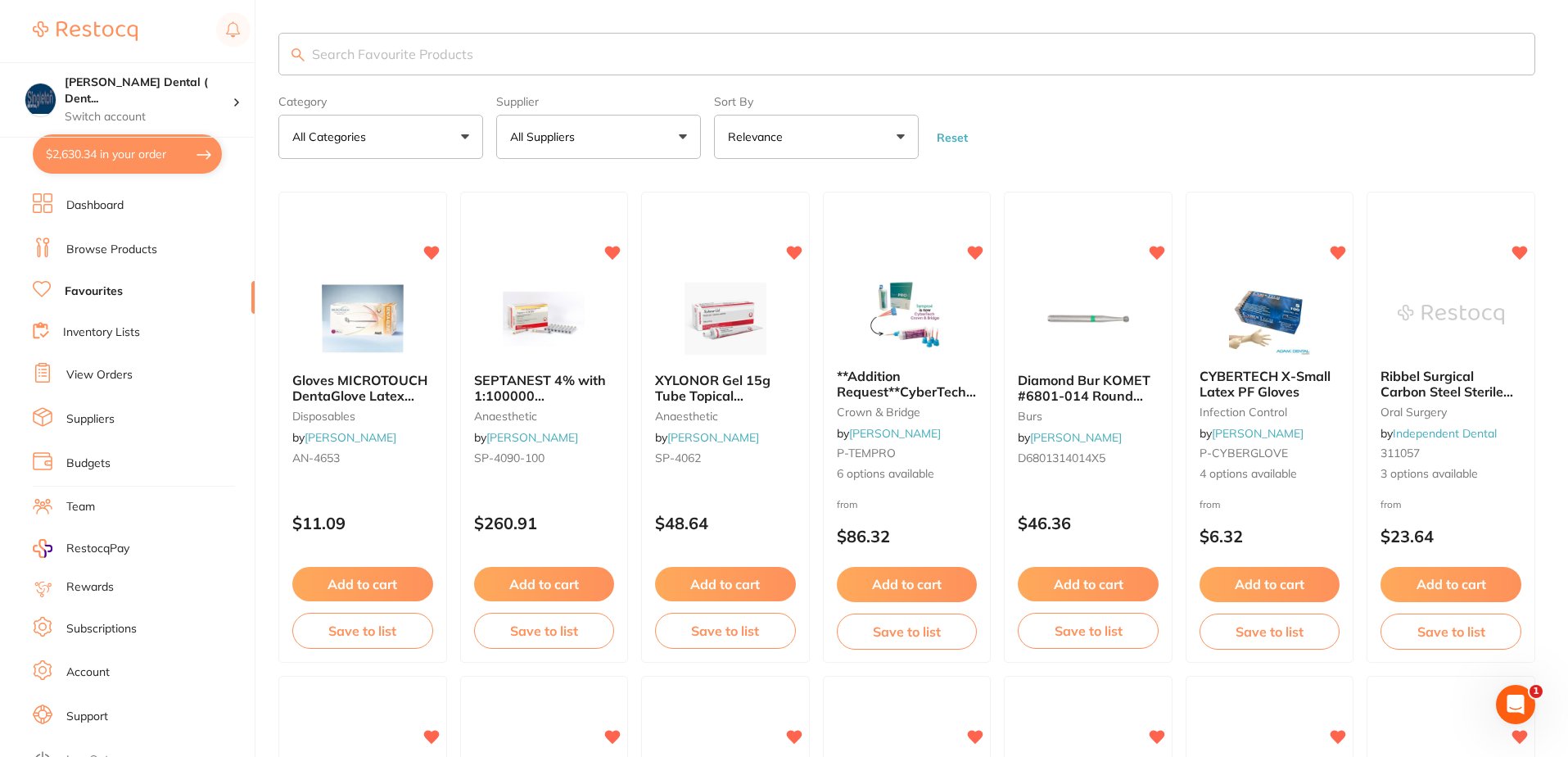
checkbox input "true"
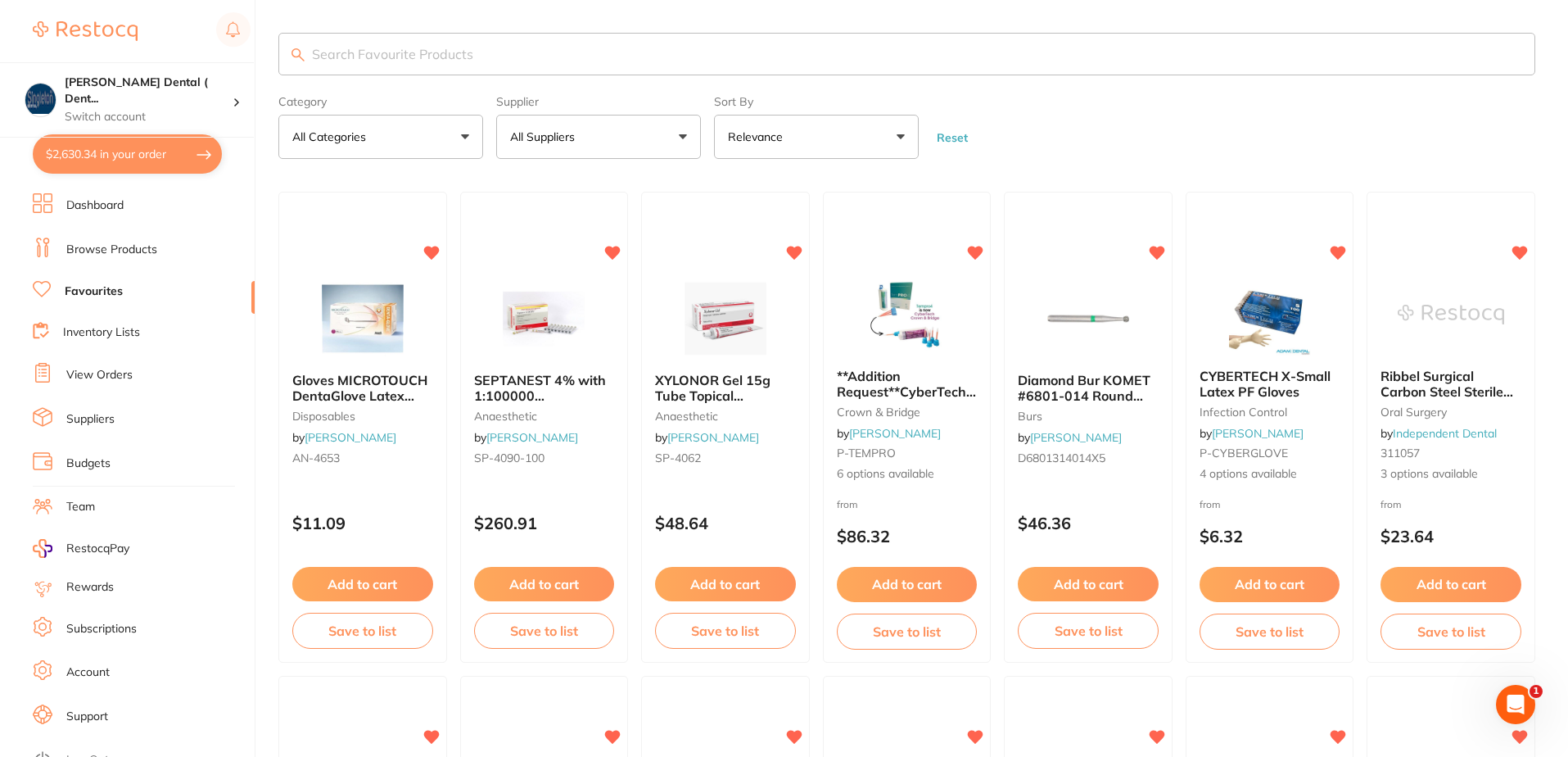
checkbox input "true"
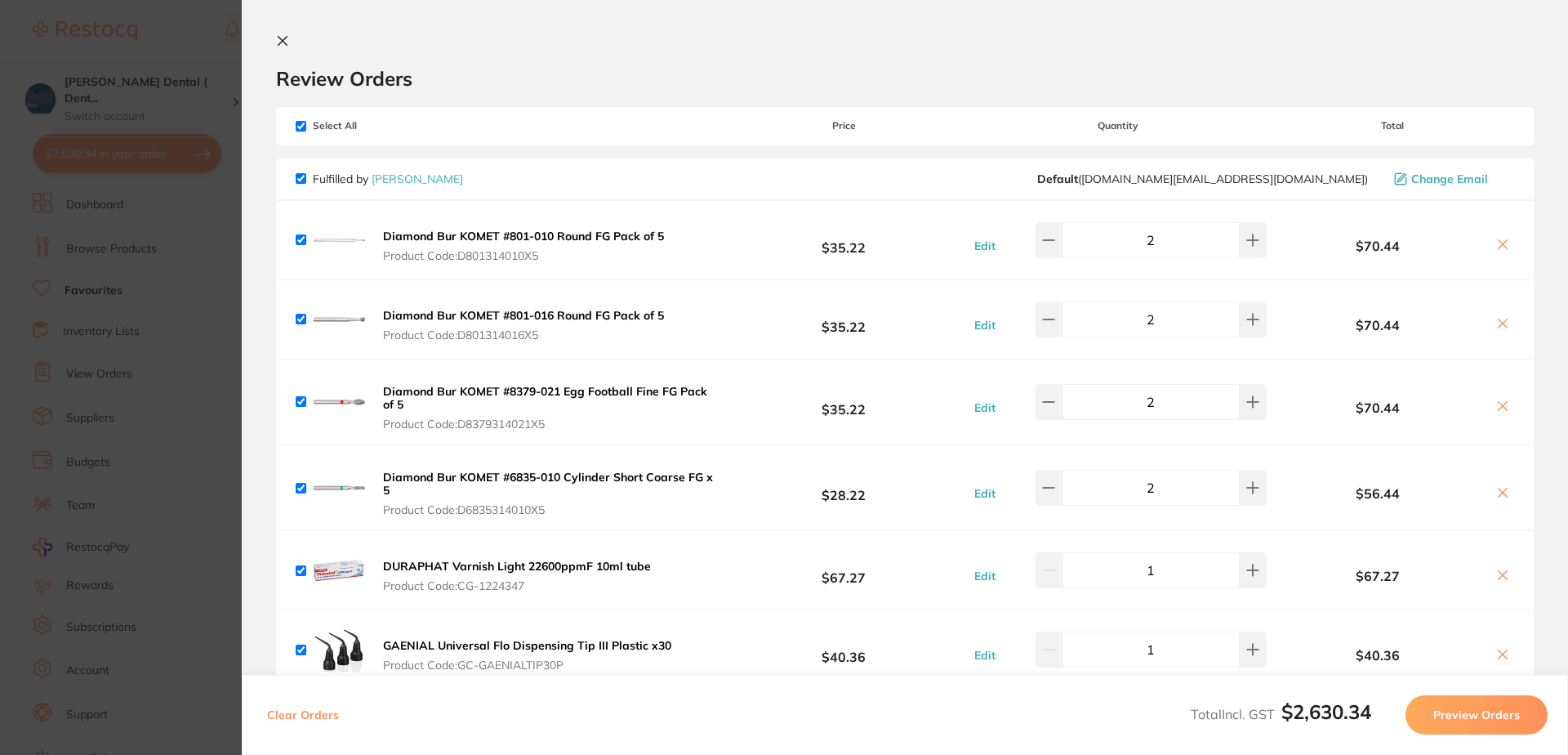
click at [282, 41] on icon at bounding box center [283, 42] width 9 height 9
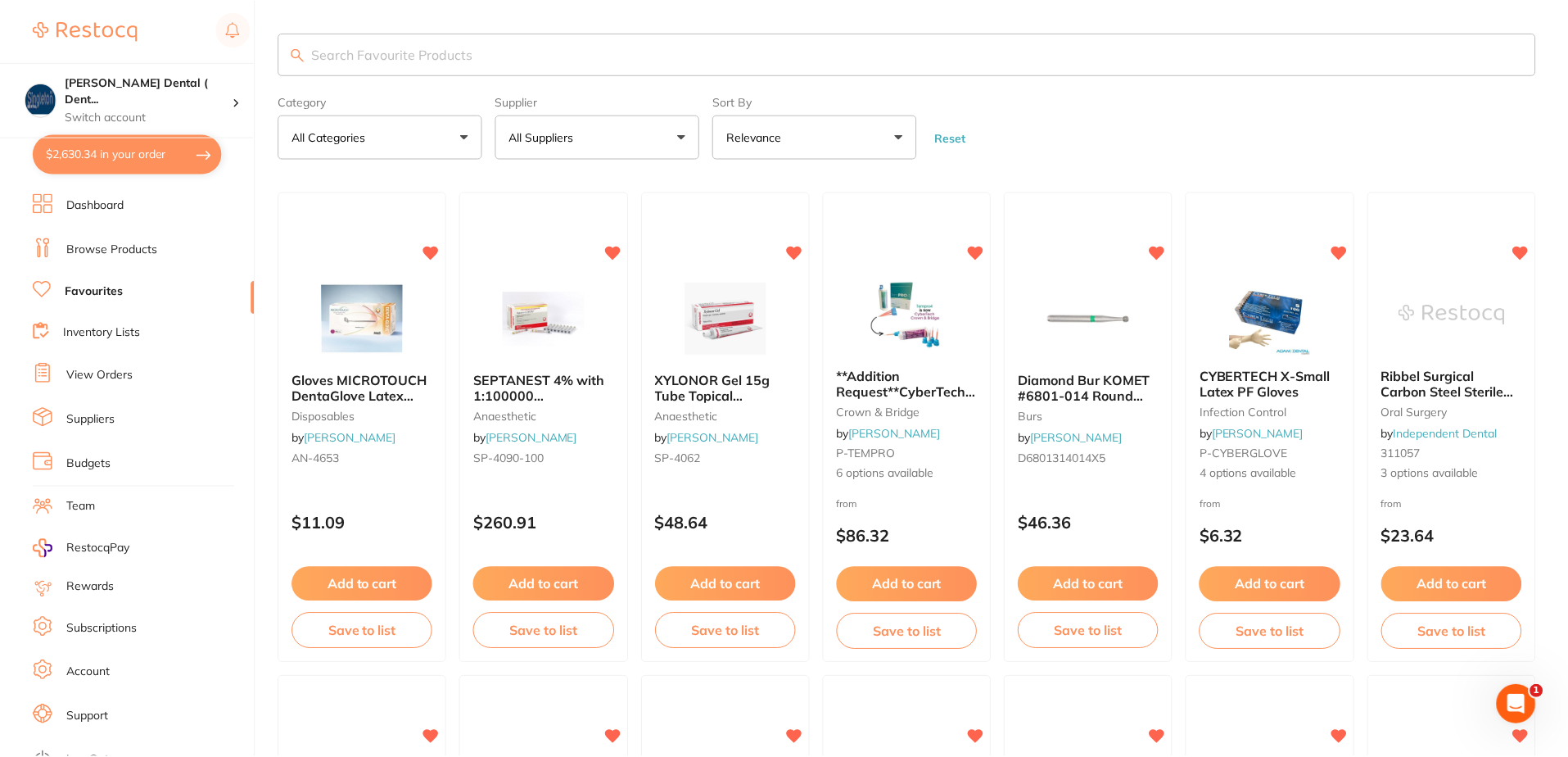
scroll to position [550, 0]
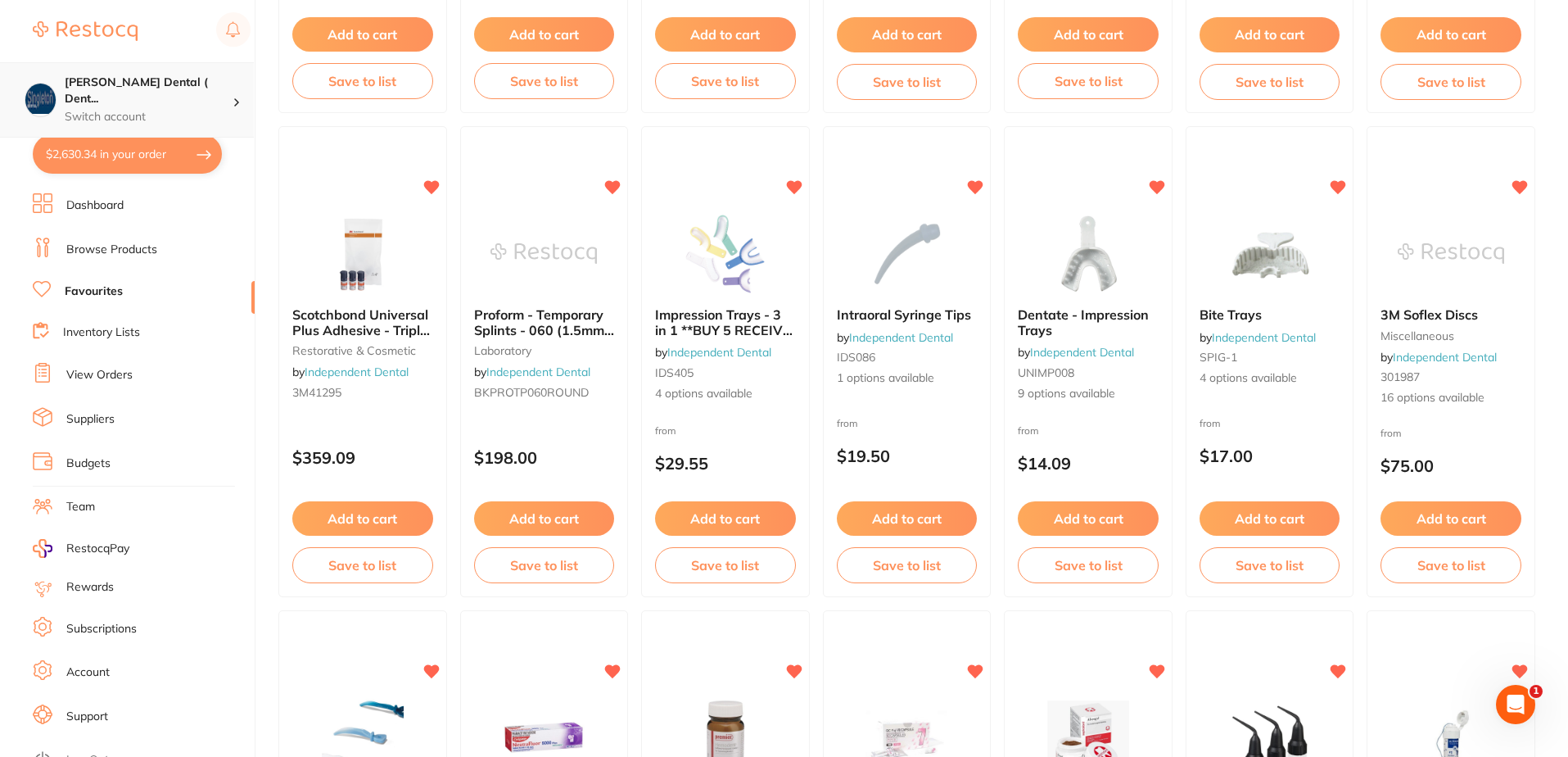
click at [237, 93] on div at bounding box center [242, 100] width 21 height 15
click at [139, 131] on h4 "[PERSON_NAME] Dental ( DentalTown 8 Pty Ltd)" at bounding box center [138, 142] width 161 height 32
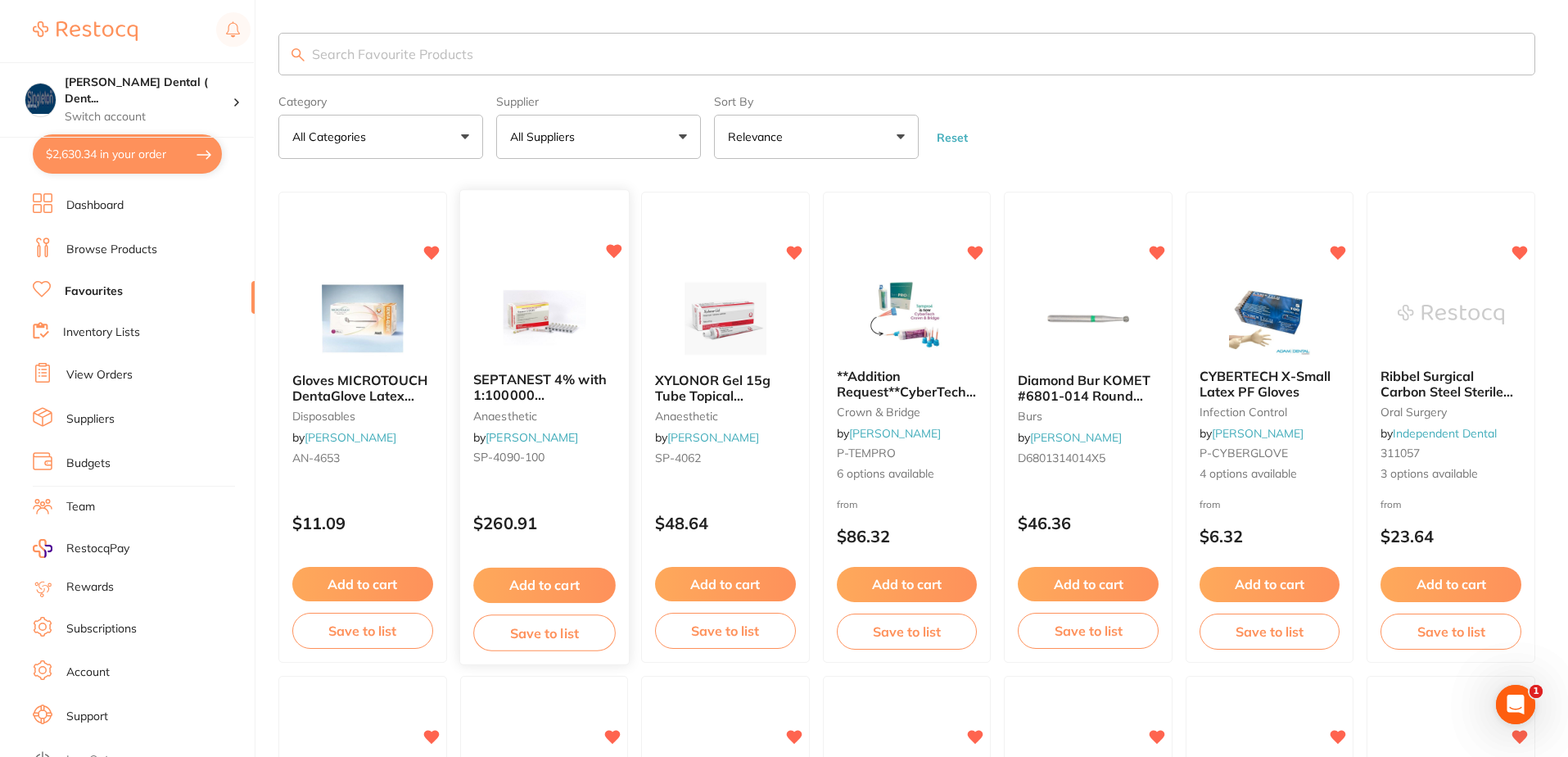
click at [560, 586] on button "Add to cart" at bounding box center [544, 585] width 142 height 35
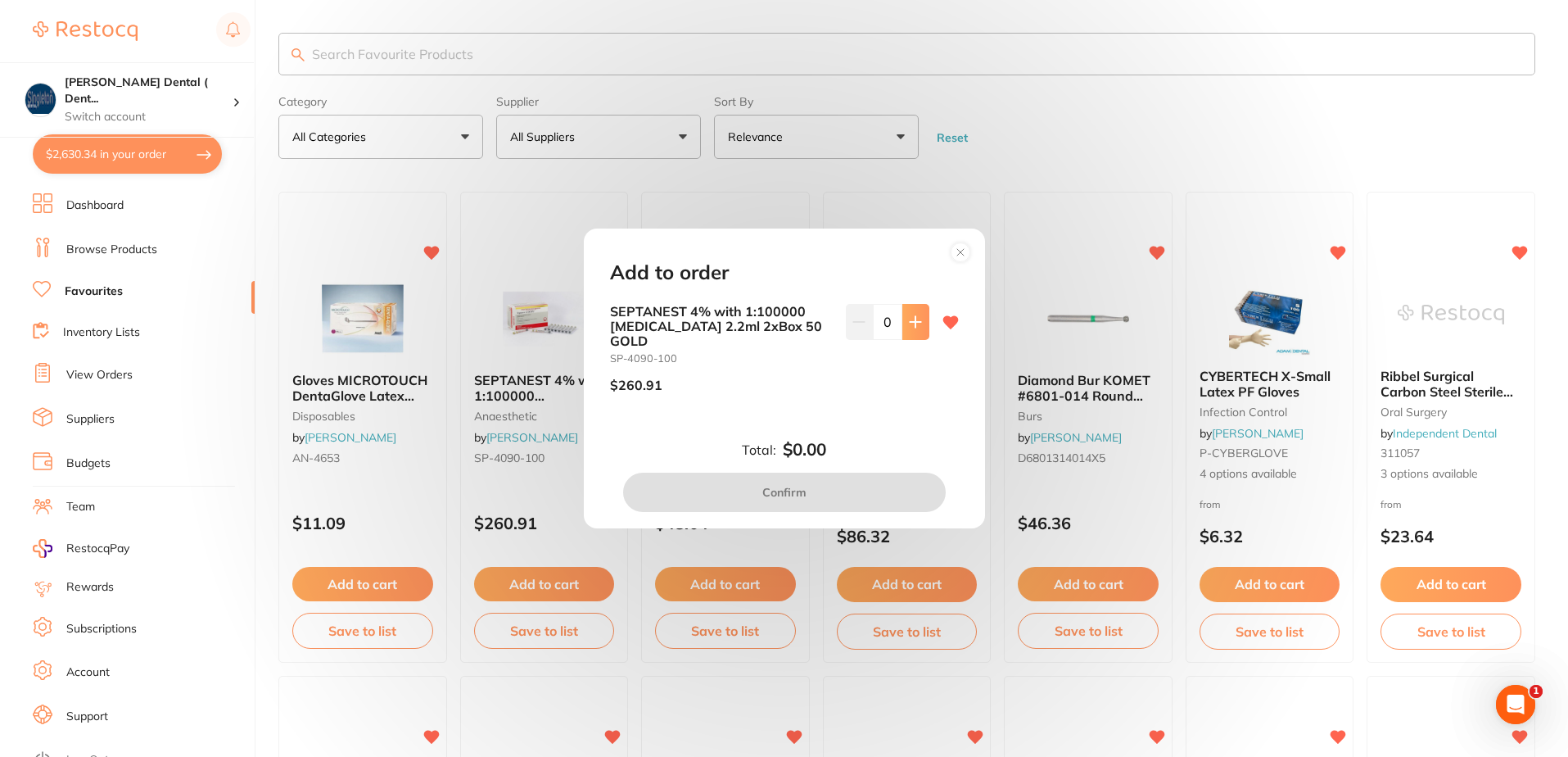
click at [909, 329] on icon at bounding box center [915, 322] width 13 height 13
type input "1"
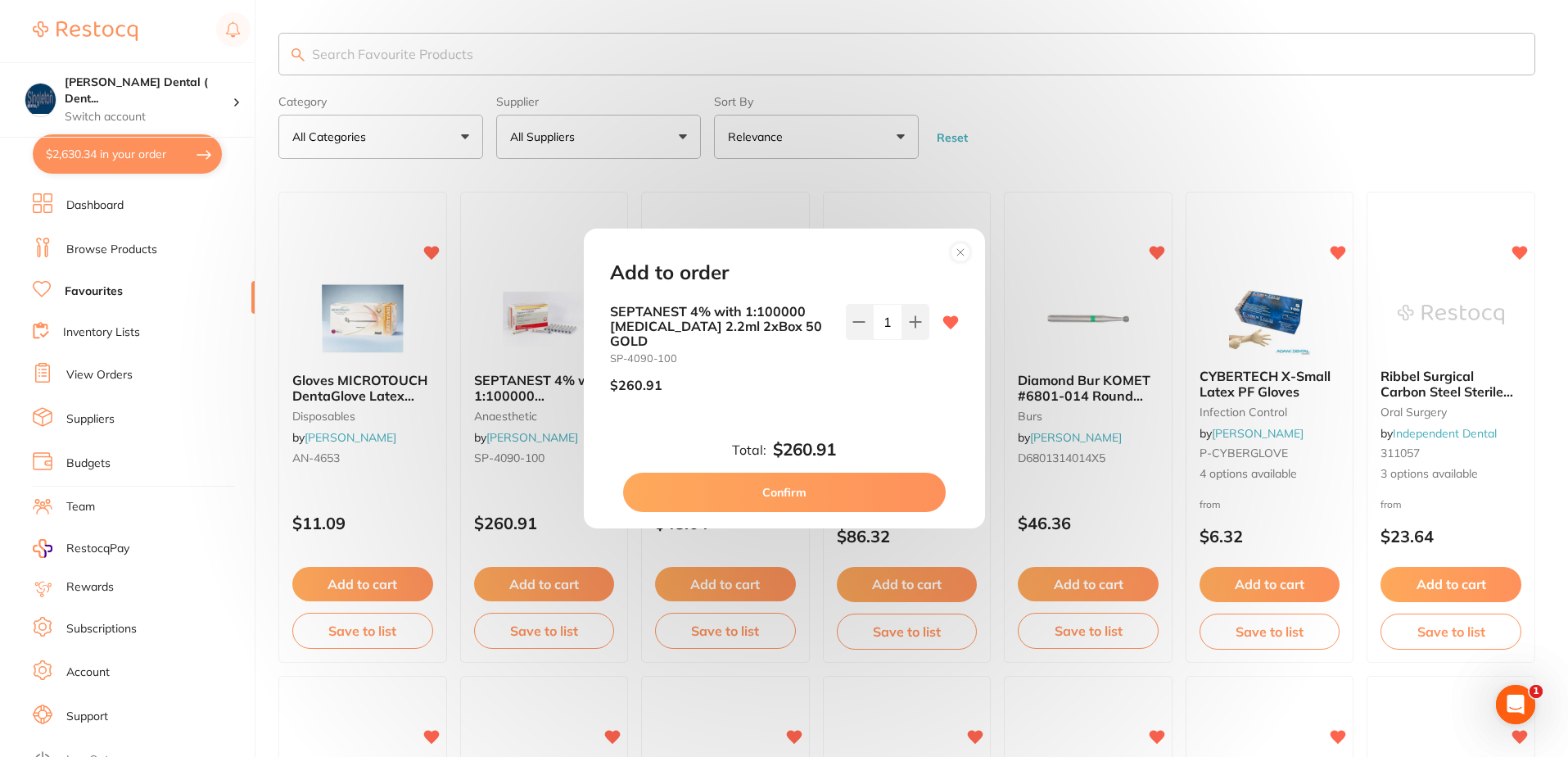
click at [784, 485] on button "Confirm" at bounding box center [784, 492] width 322 height 39
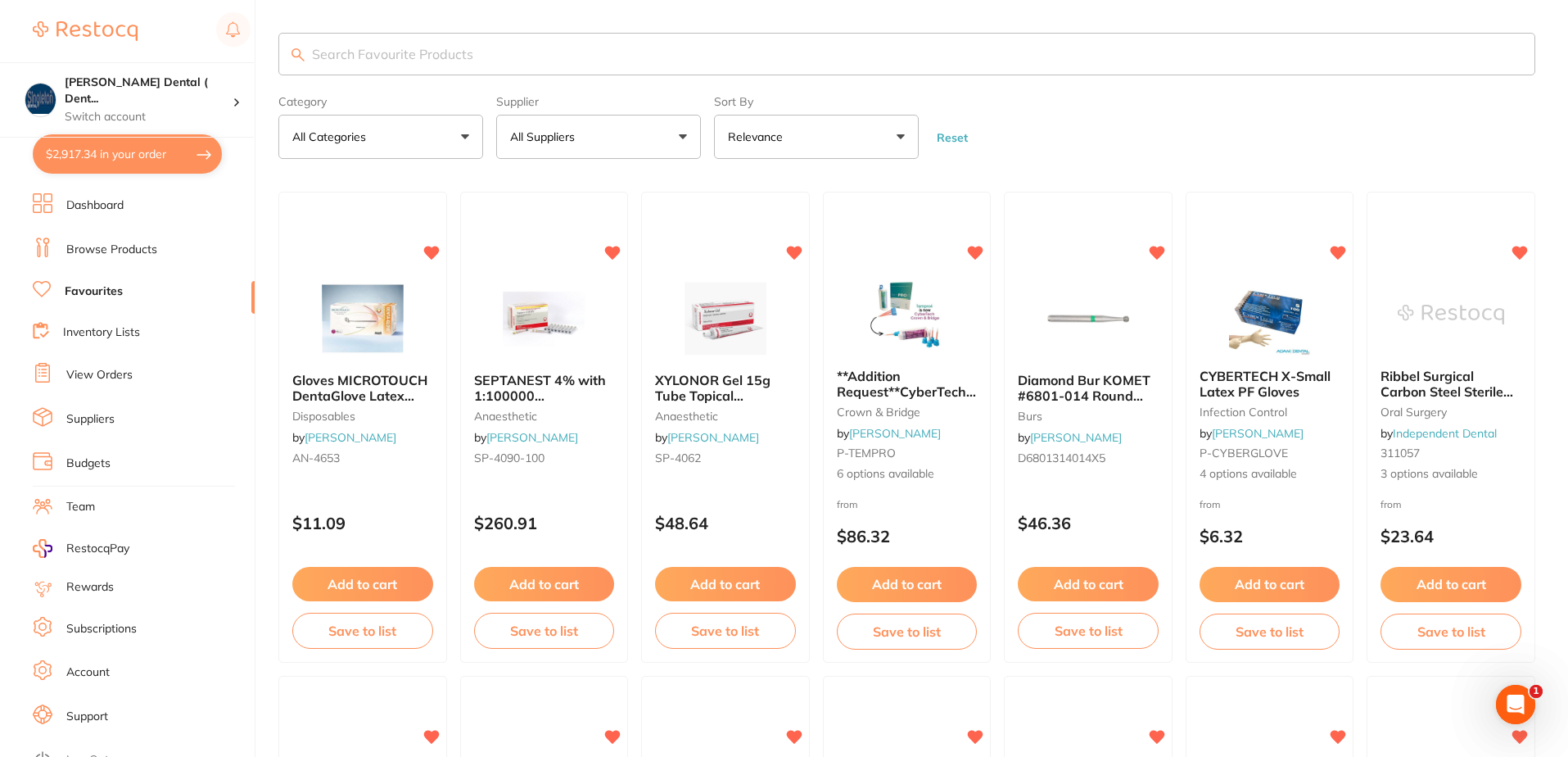
click at [155, 150] on button "$2,917.34 in your order" at bounding box center [127, 154] width 189 height 39
checkbox input "true"
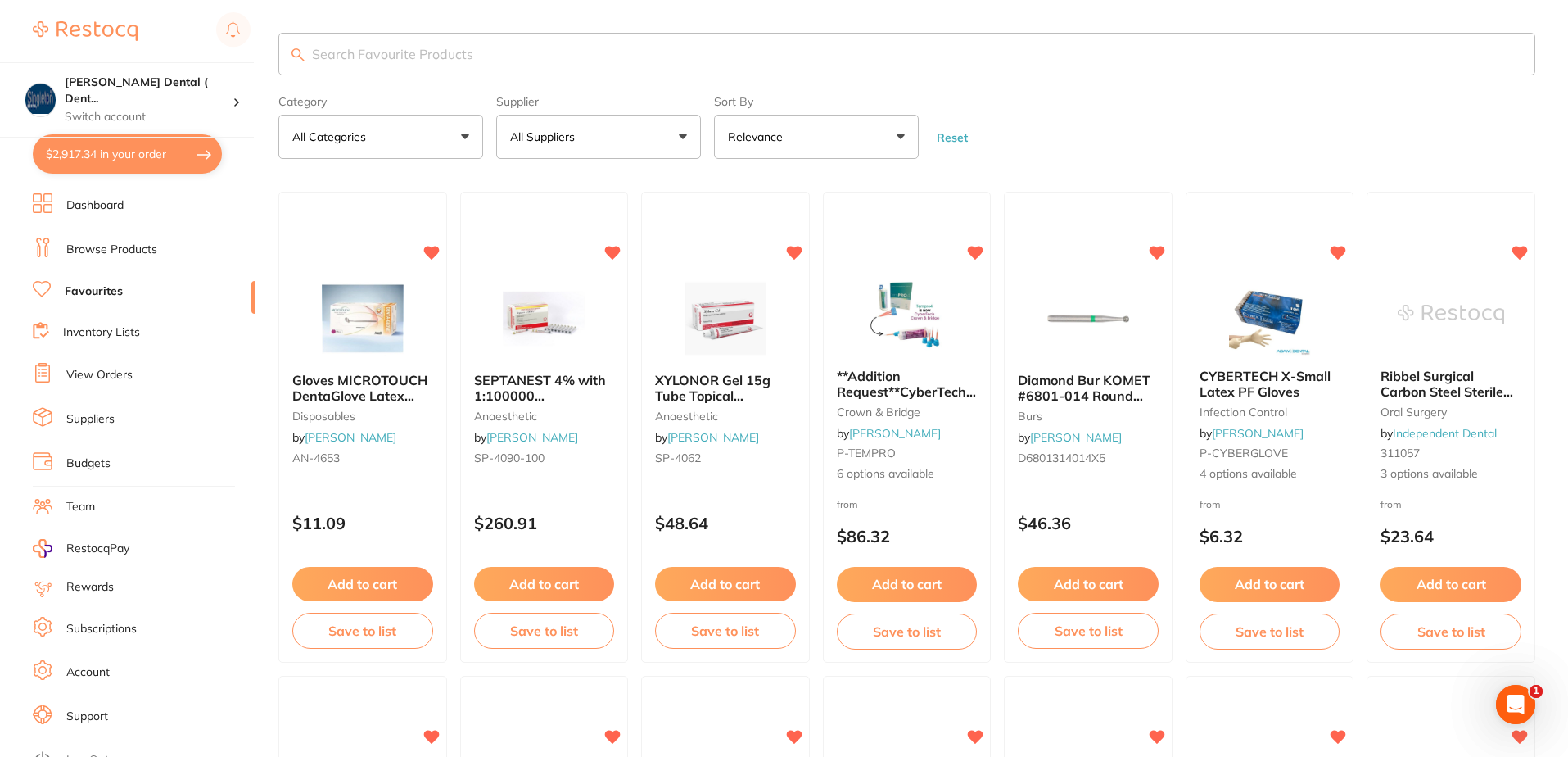
checkbox input "true"
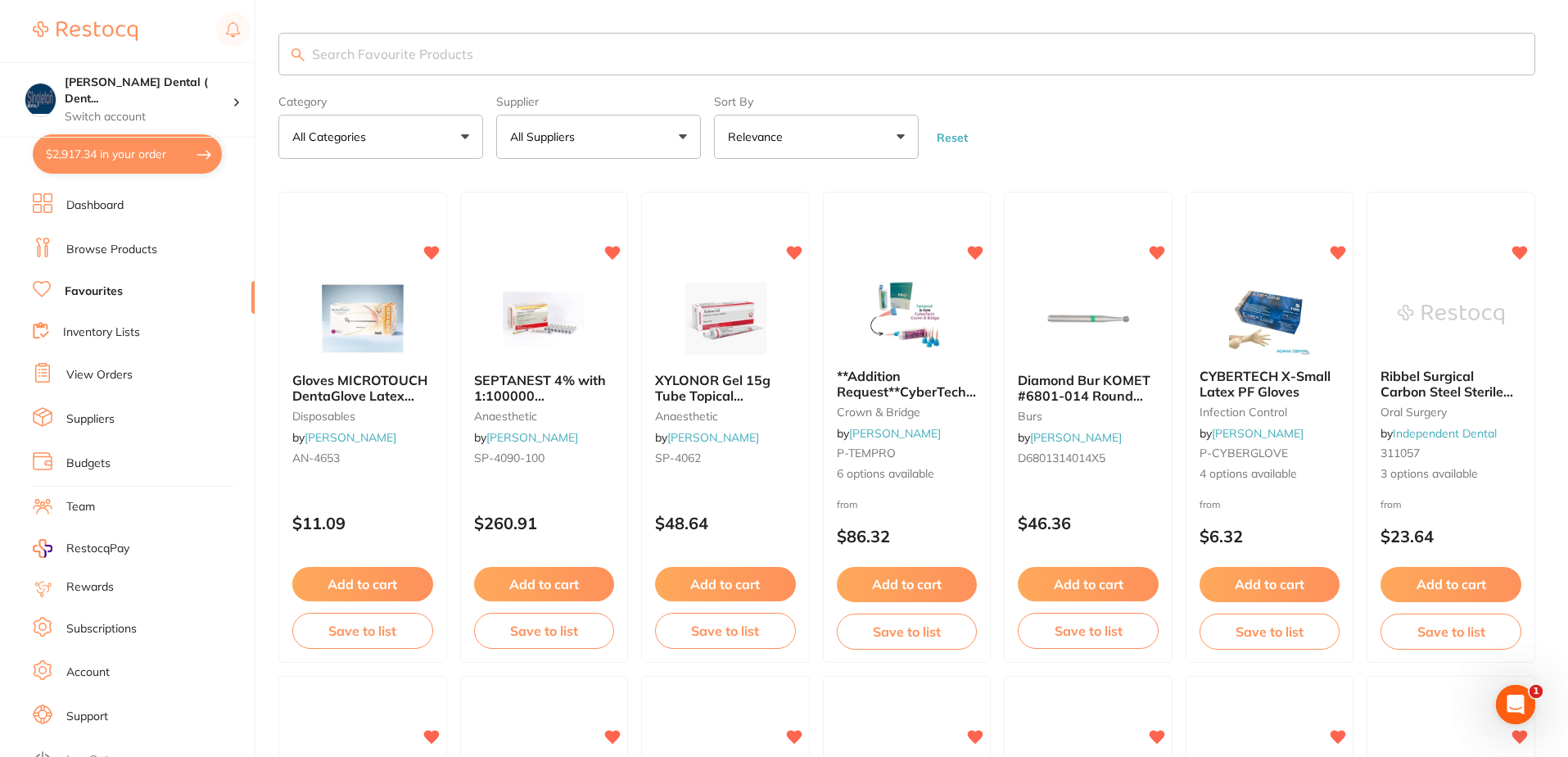
checkbox input "true"
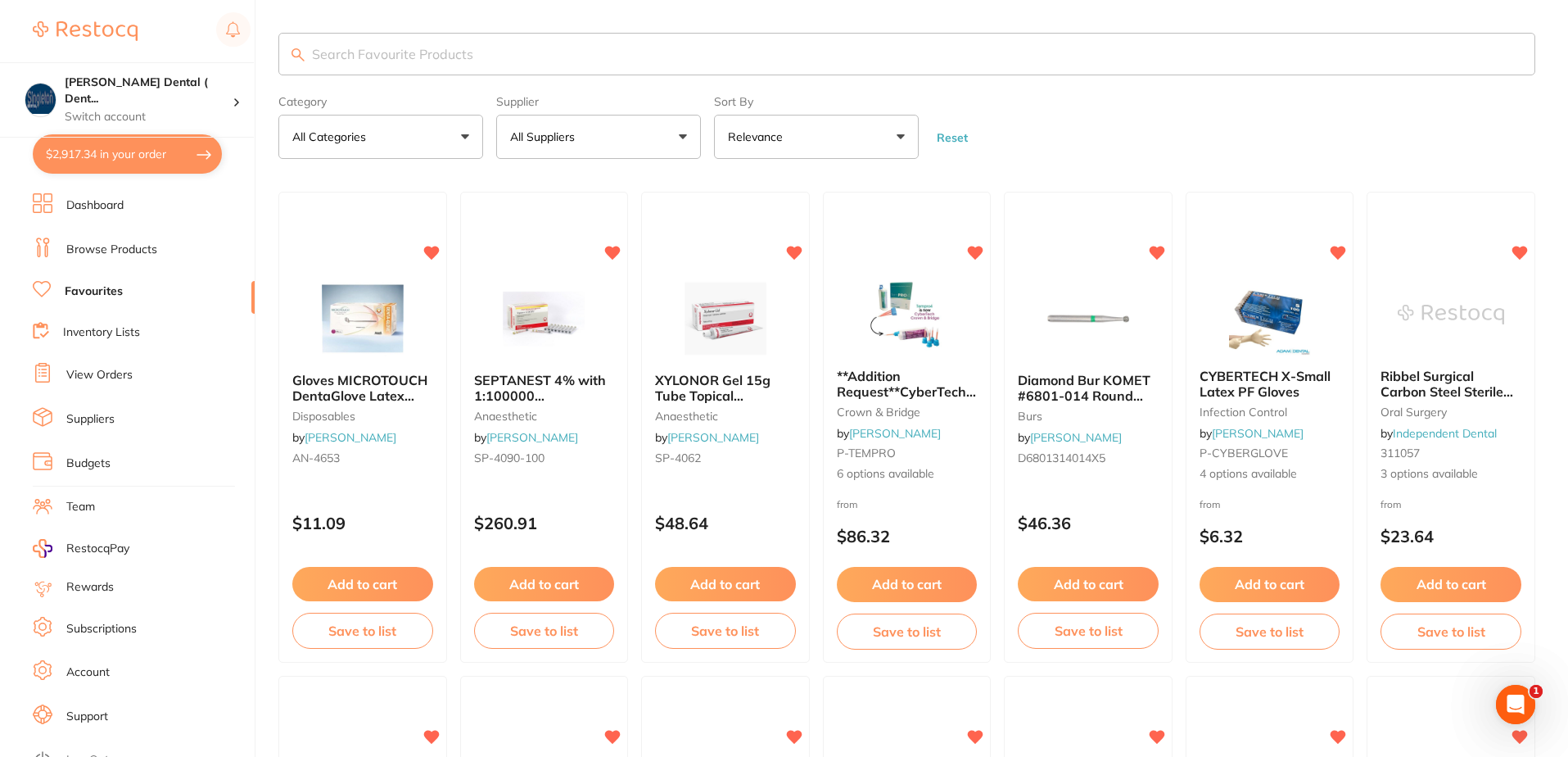
checkbox input "true"
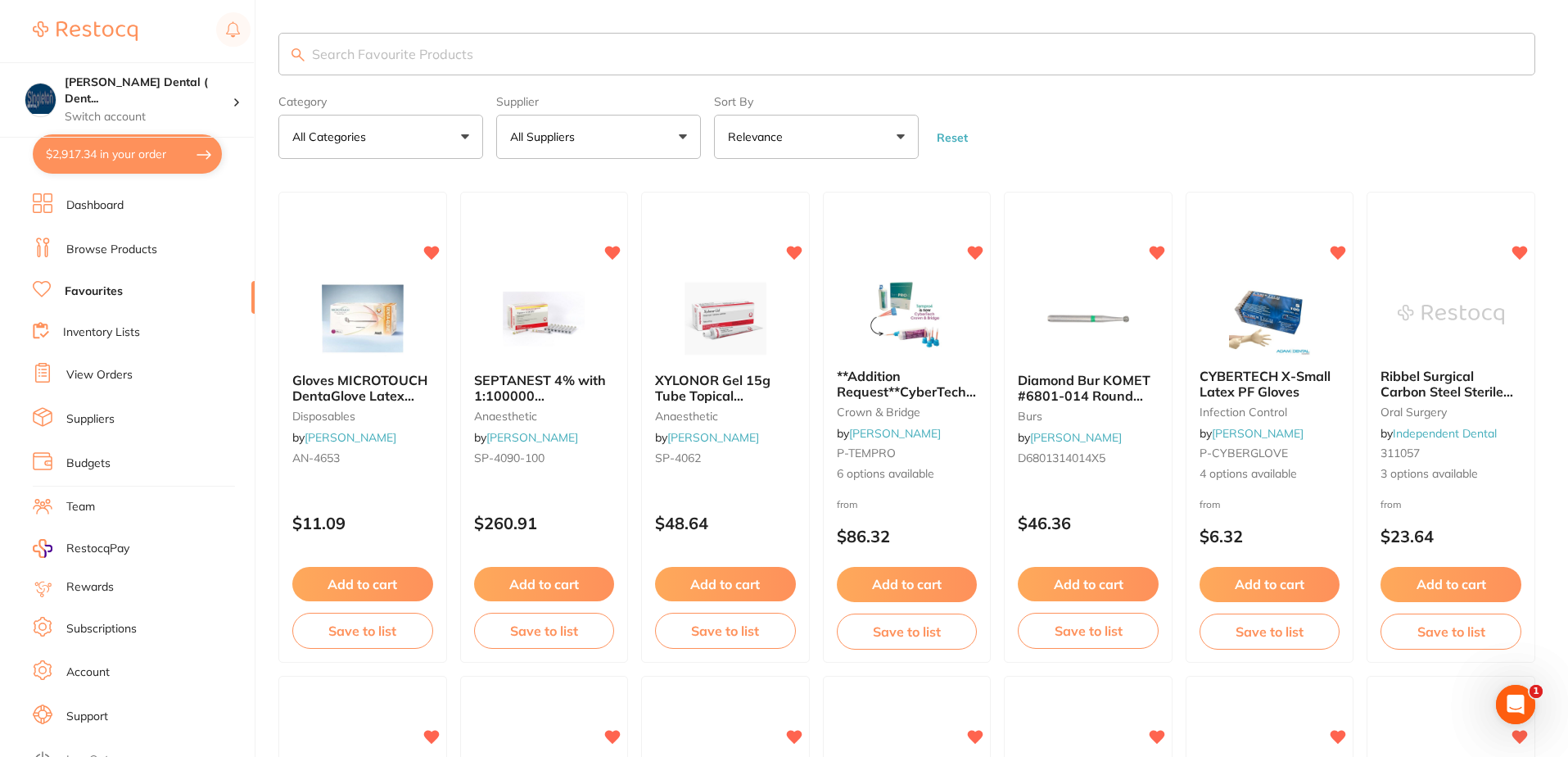
checkbox input "true"
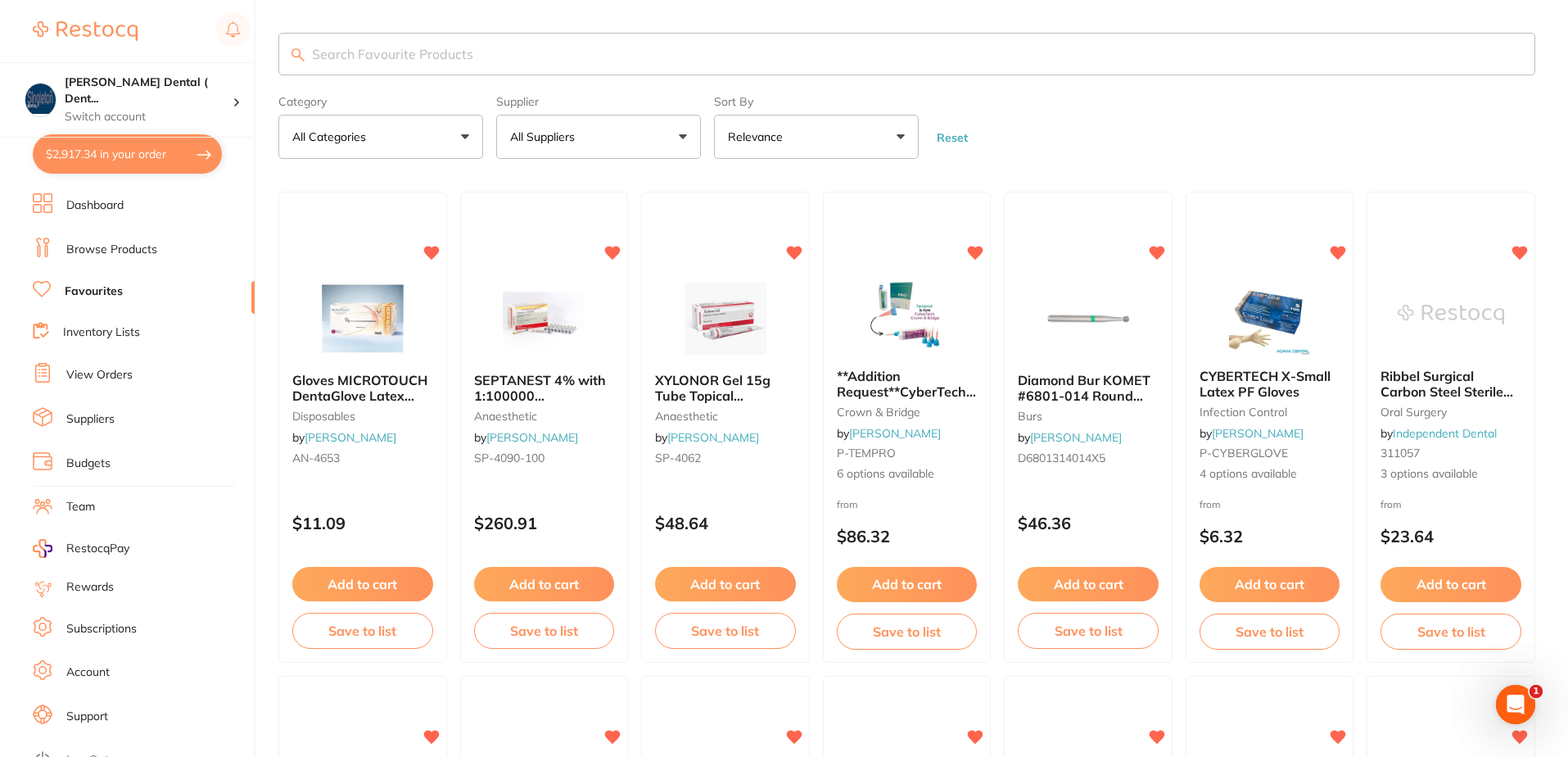
checkbox input "true"
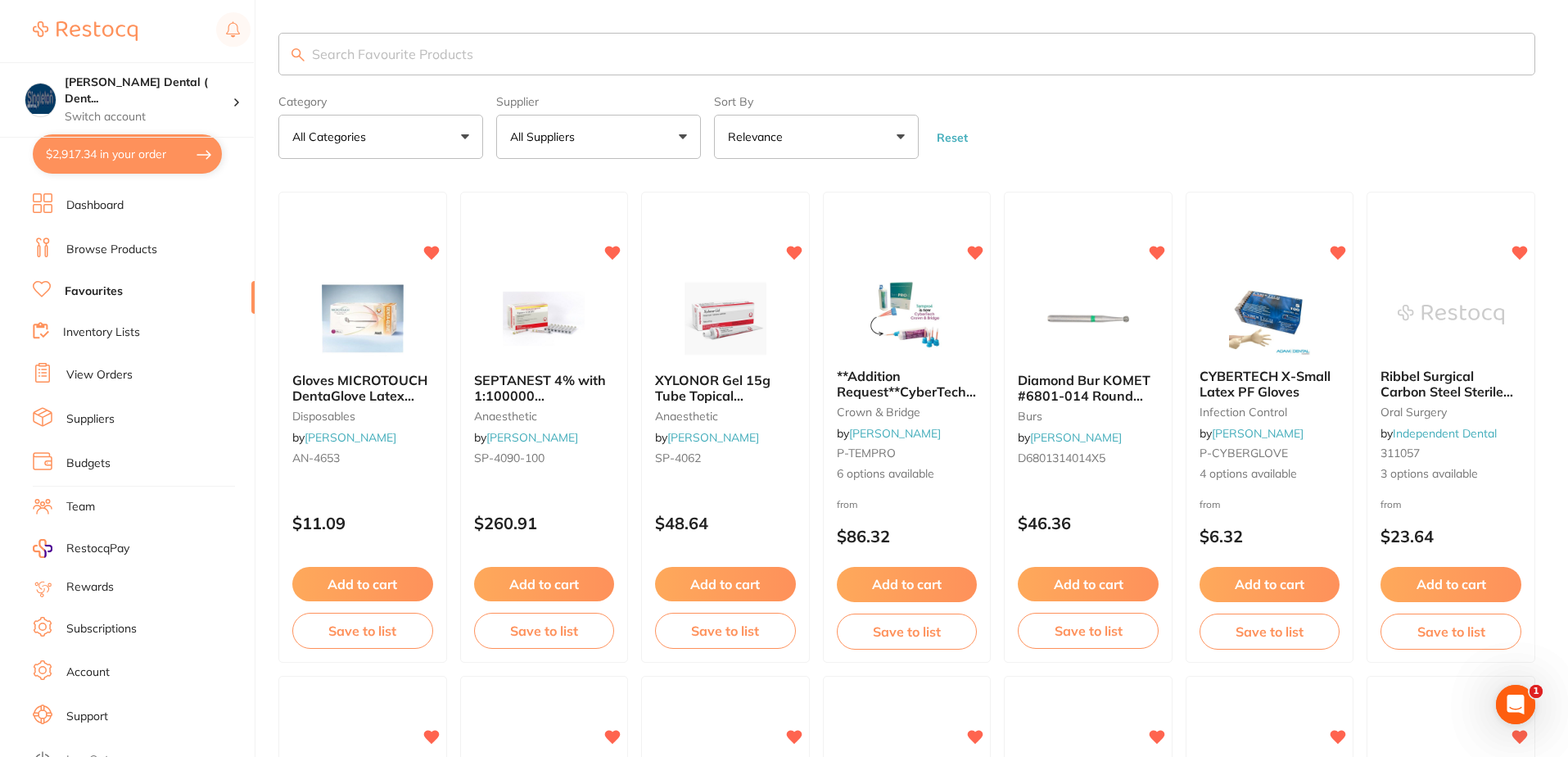
checkbox input "true"
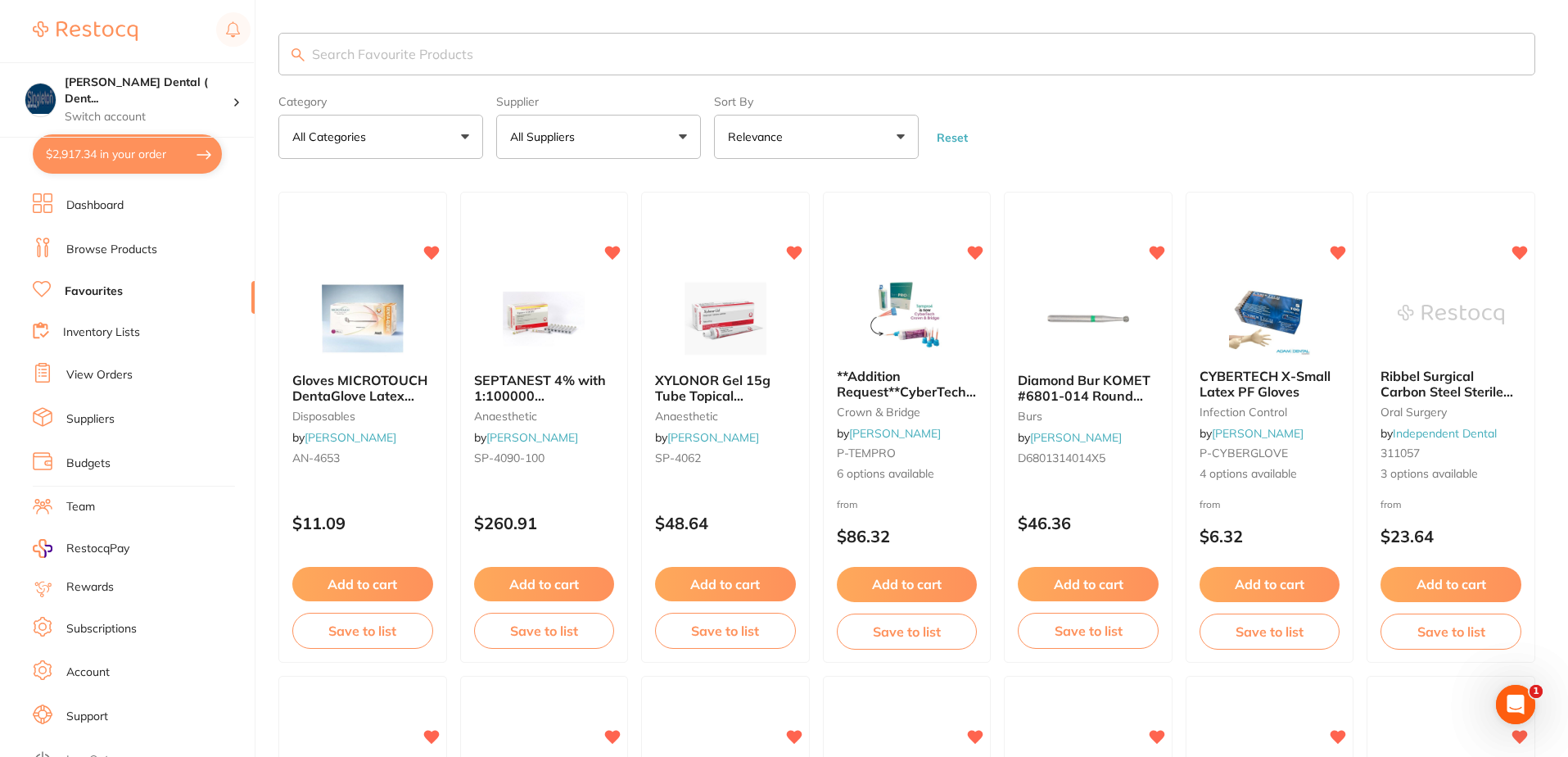
checkbox input "true"
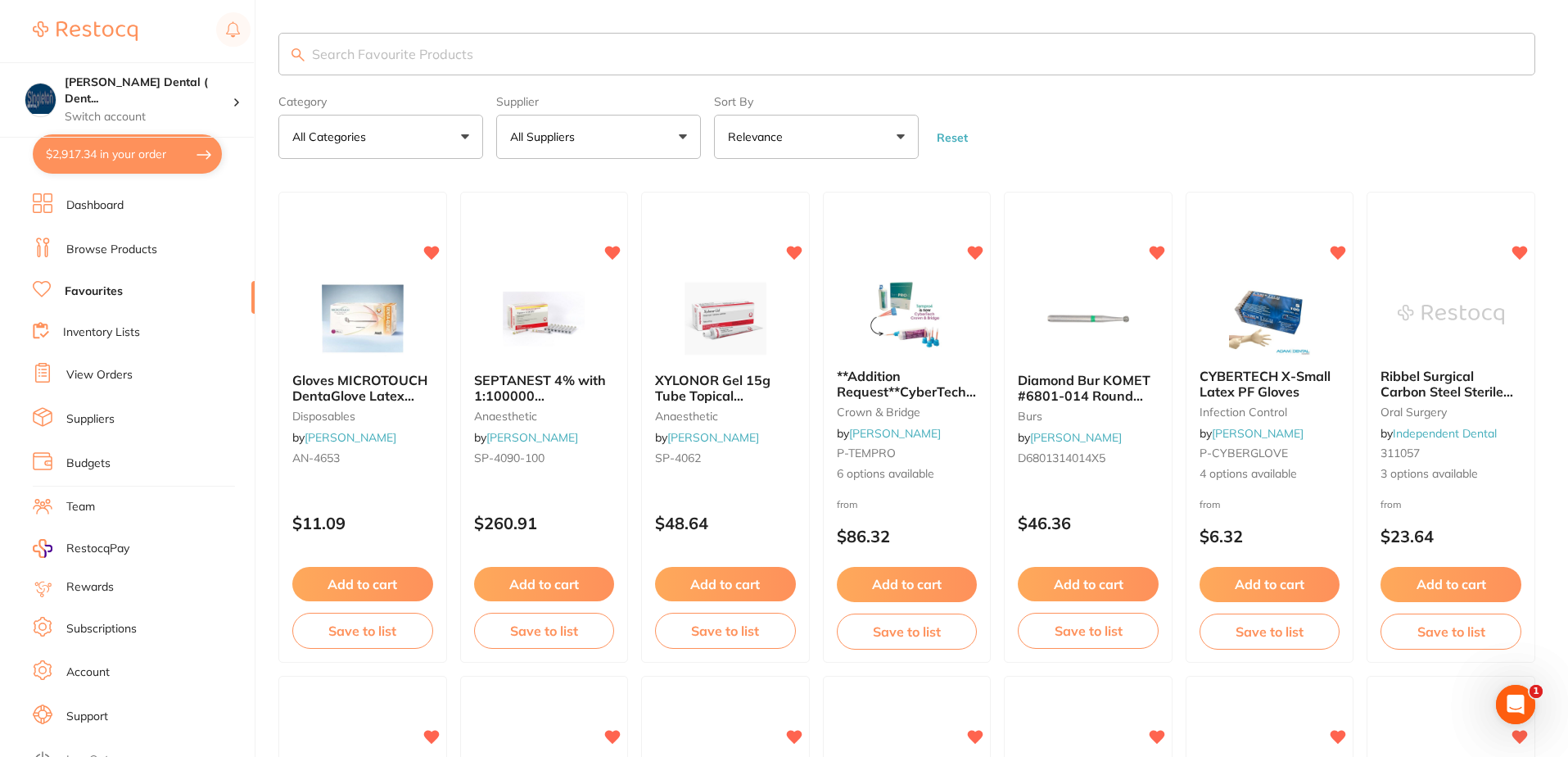
checkbox input "true"
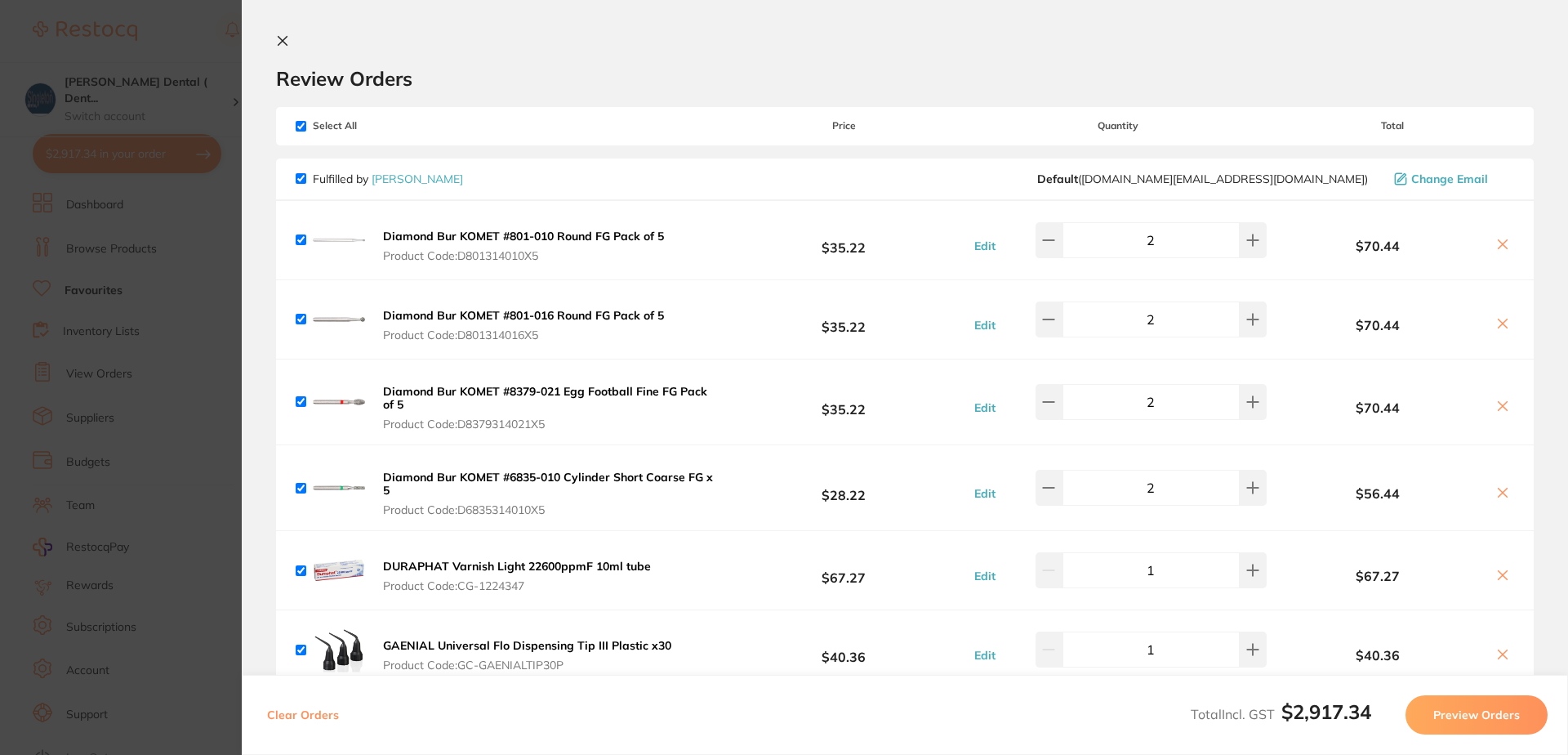
click at [280, 38] on icon at bounding box center [283, 42] width 9 height 9
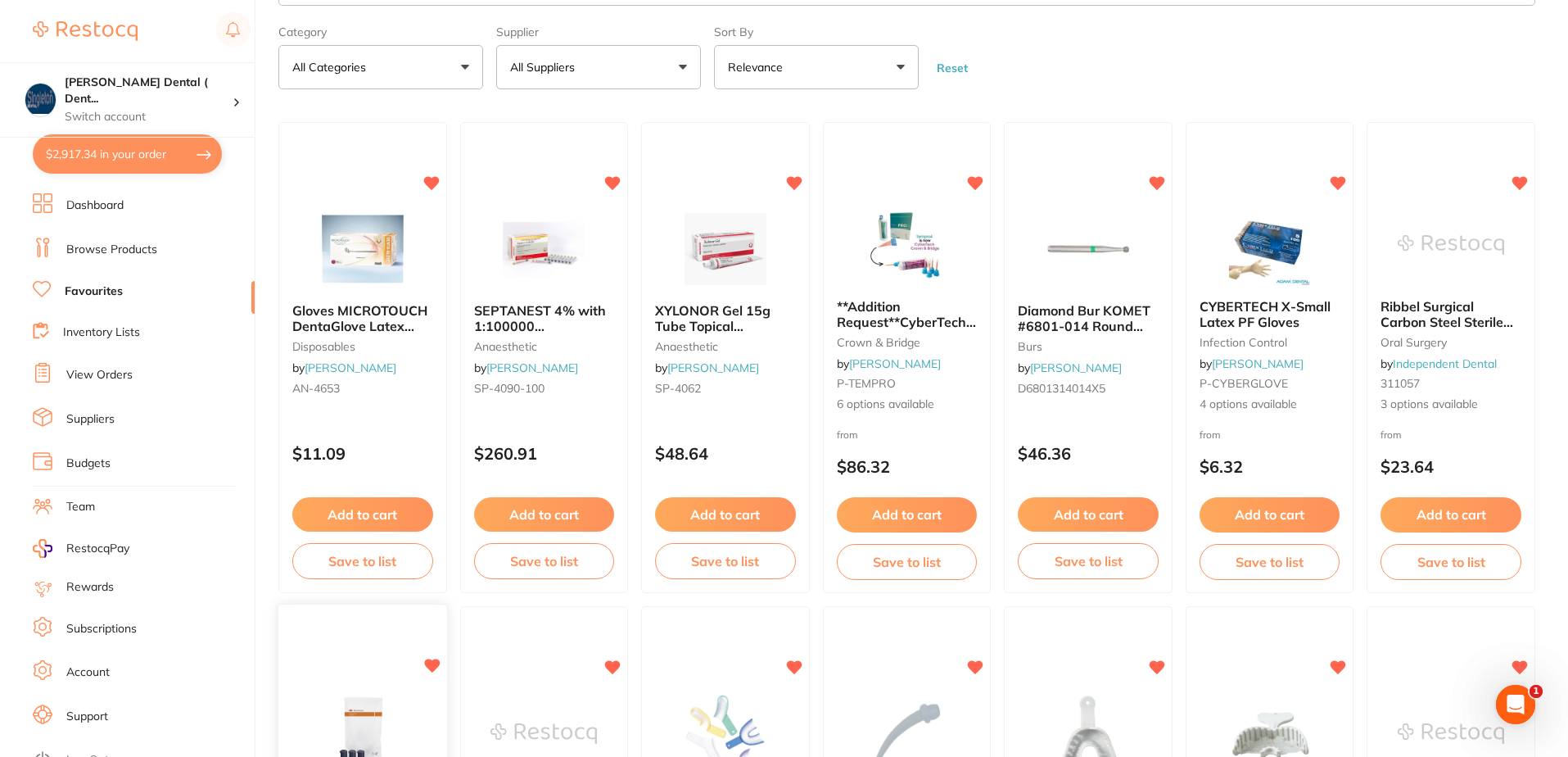
scroll to position [59, 0]
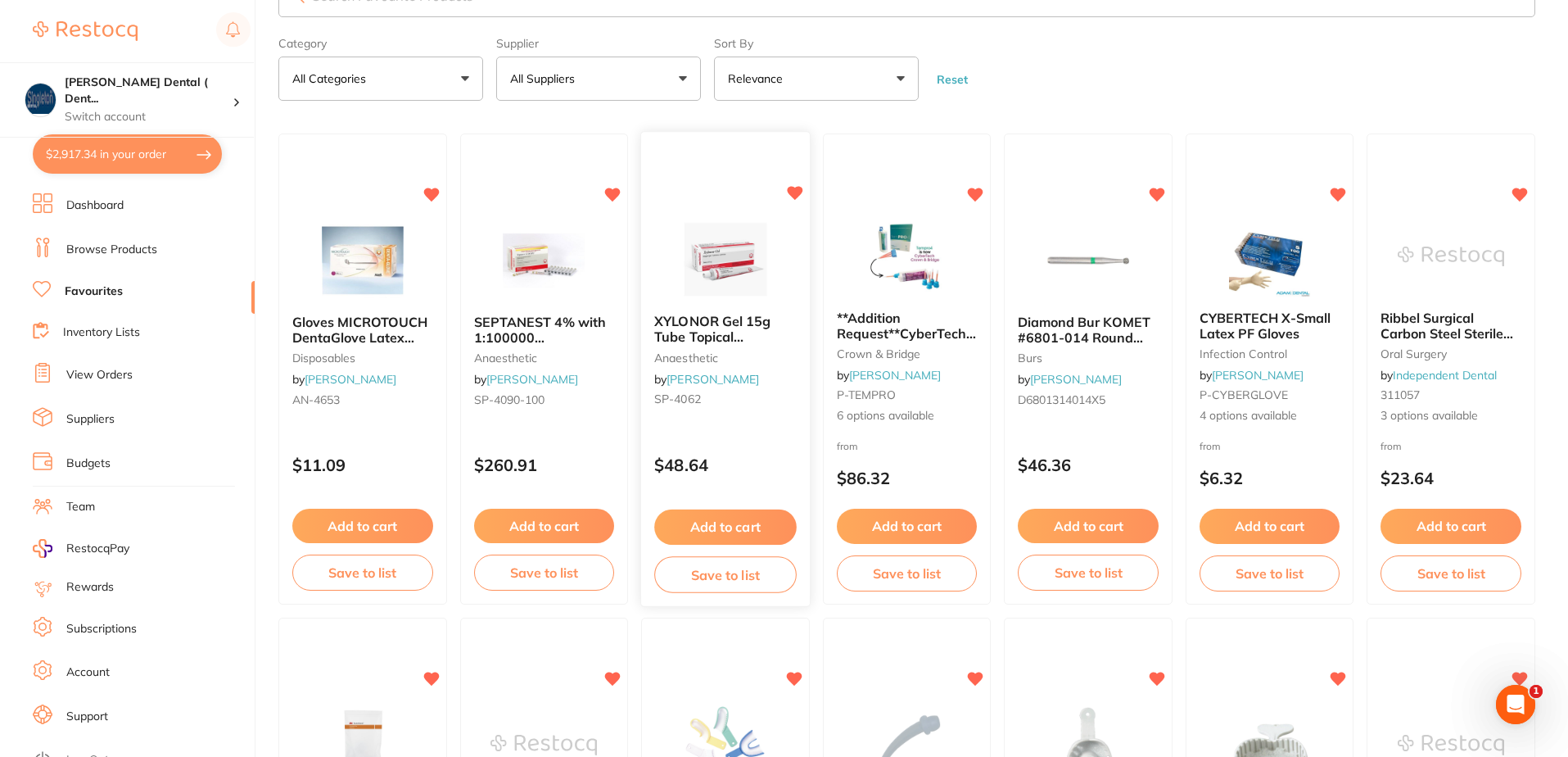
click at [731, 520] on button "Add to cart" at bounding box center [725, 528] width 142 height 35
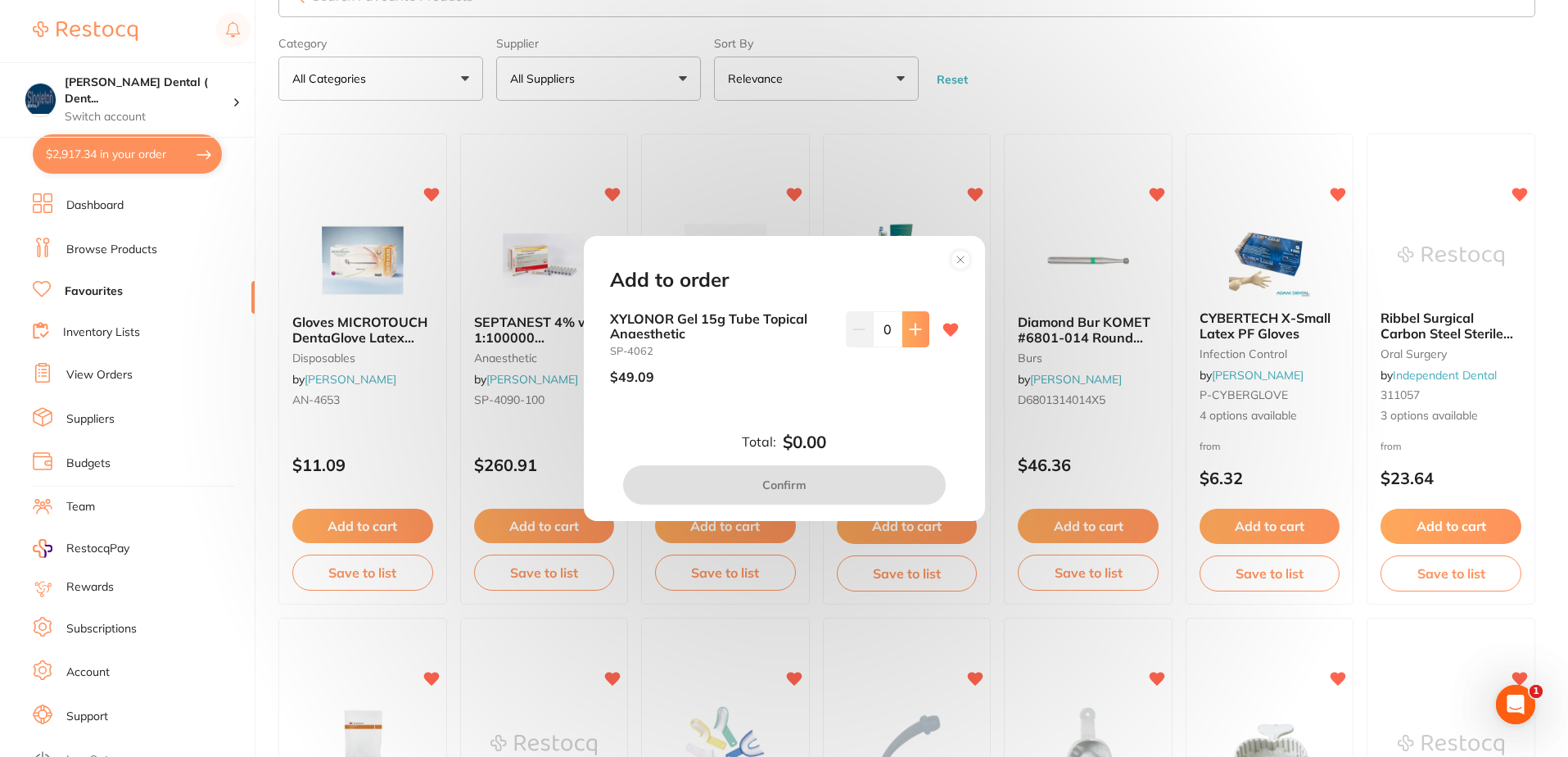
scroll to position [0, 0]
click at [913, 324] on icon at bounding box center [915, 329] width 13 height 13
click at [912, 333] on icon at bounding box center [914, 328] width 10 height 10
type input "2"
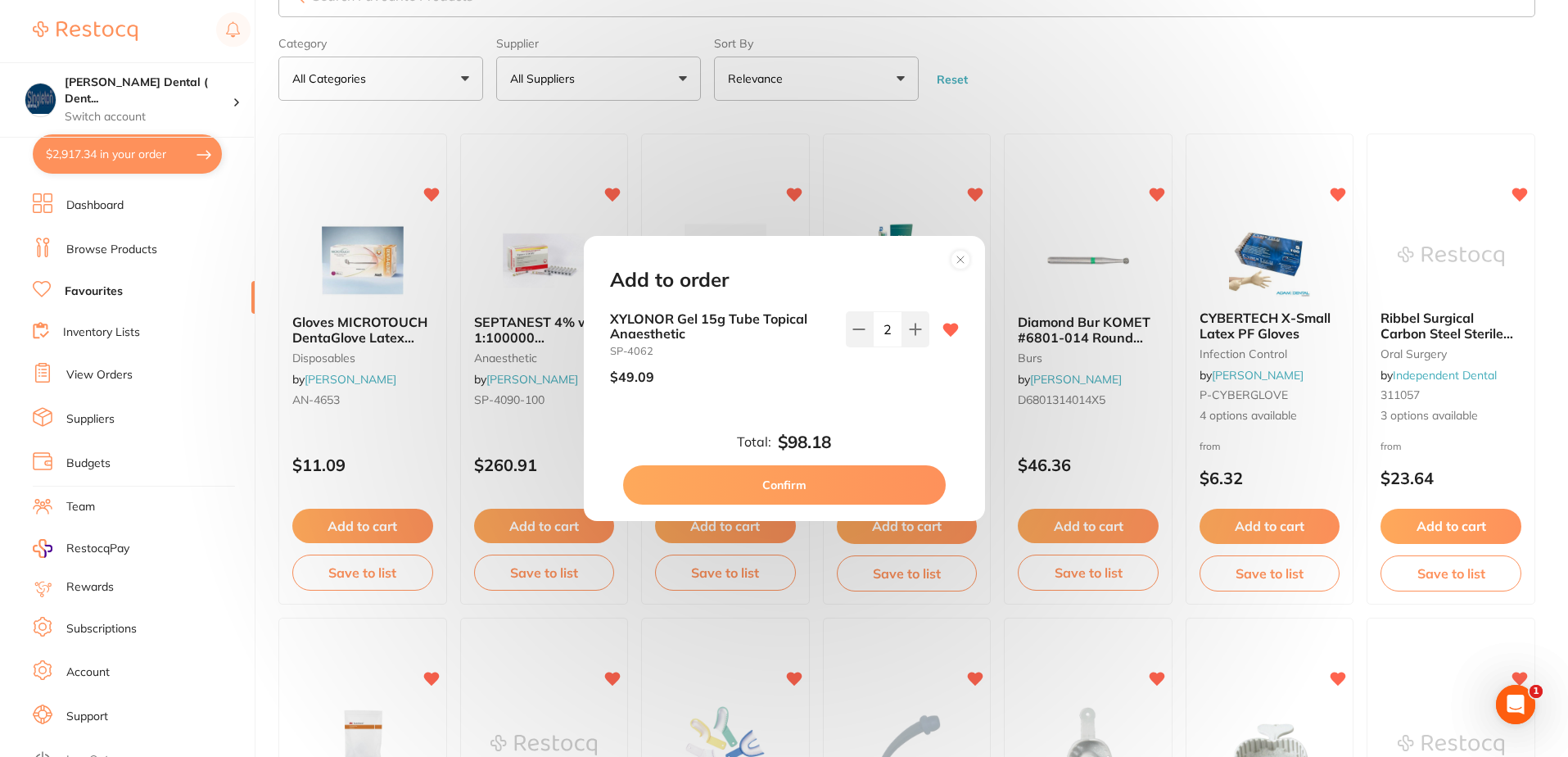
click at [778, 486] on button "Confirm" at bounding box center [784, 485] width 322 height 39
checkbox input "false"
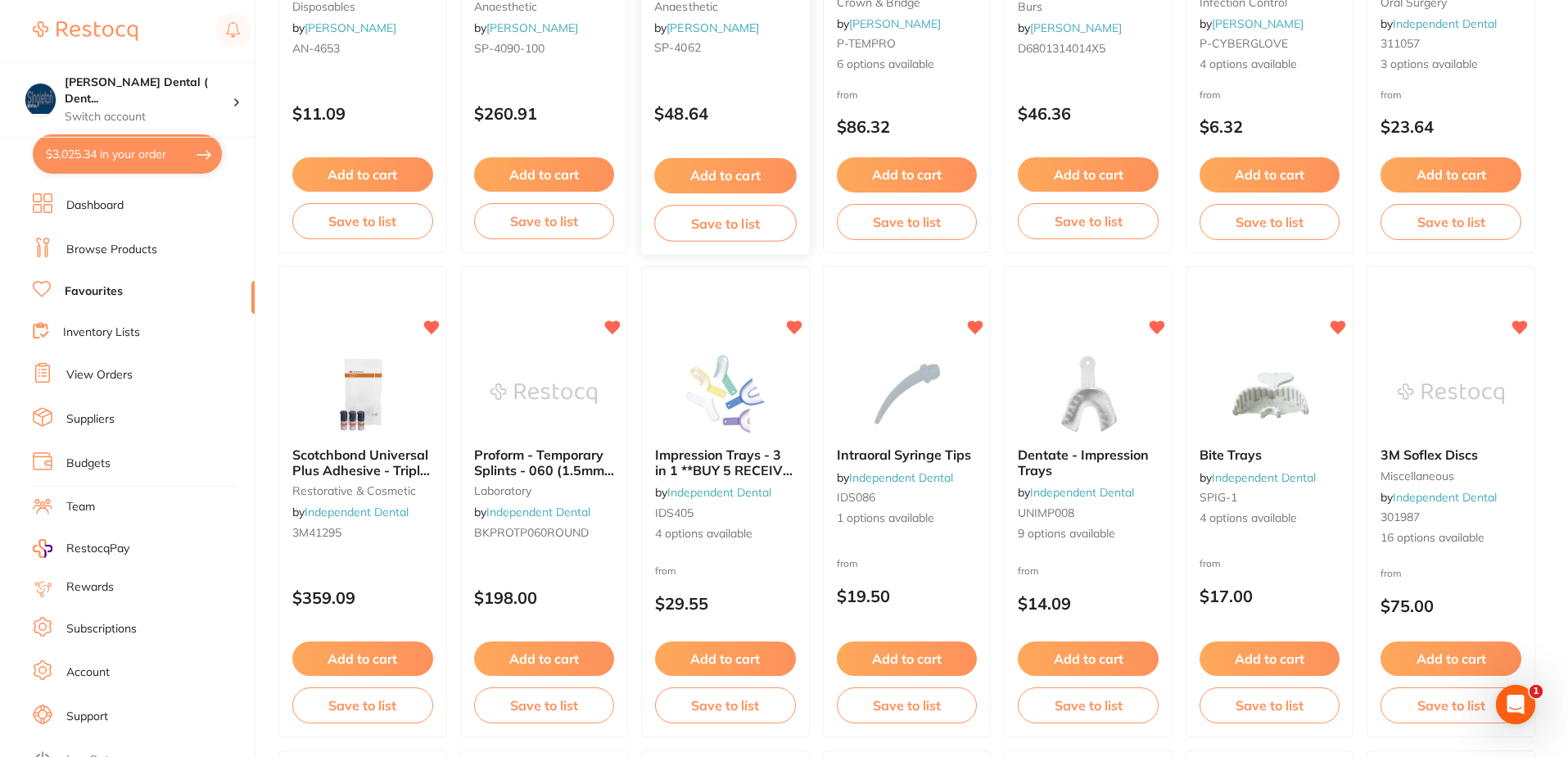
scroll to position [468, 0]
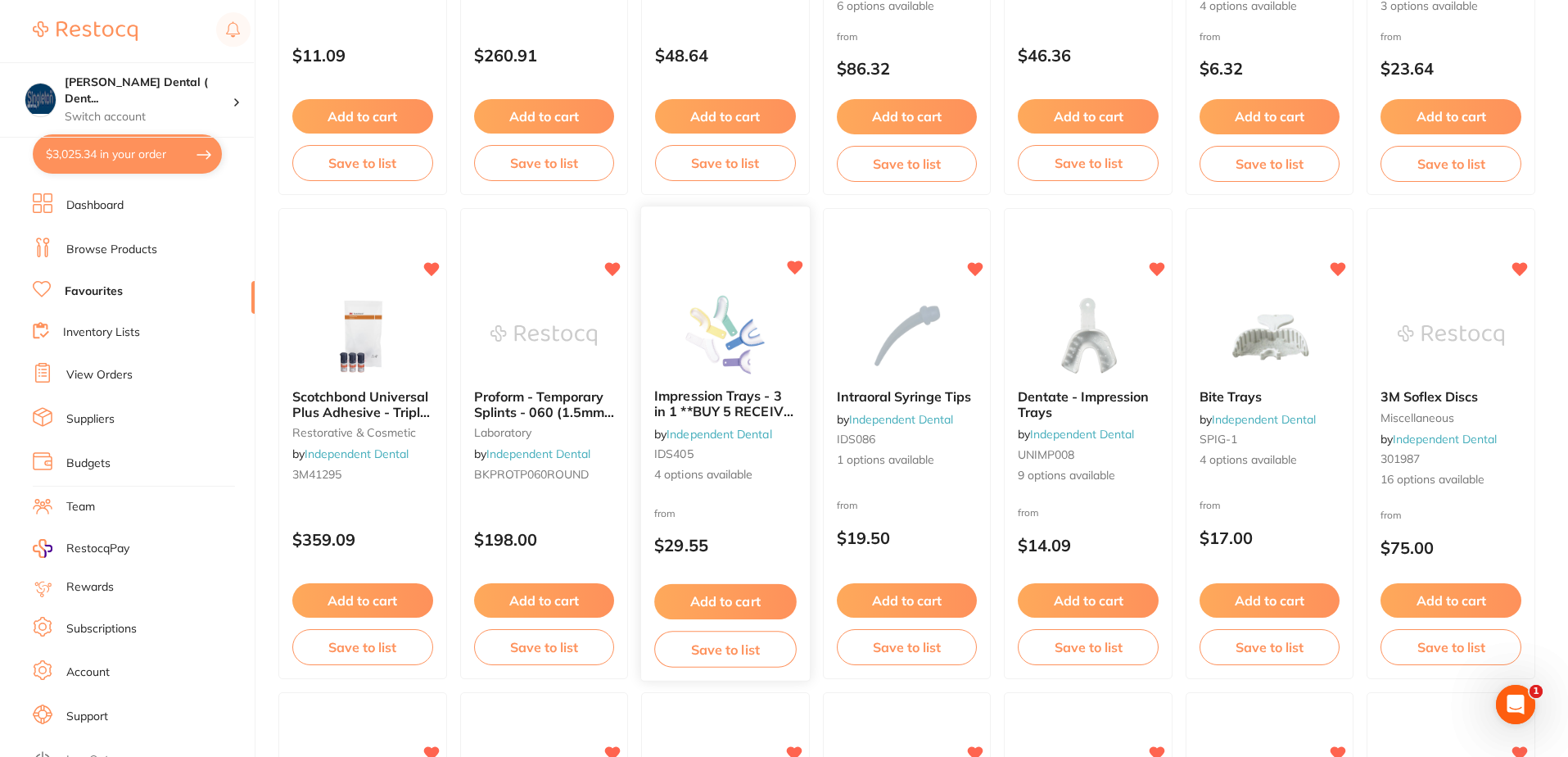
click at [720, 472] on span "4 options available" at bounding box center [725, 476] width 142 height 17
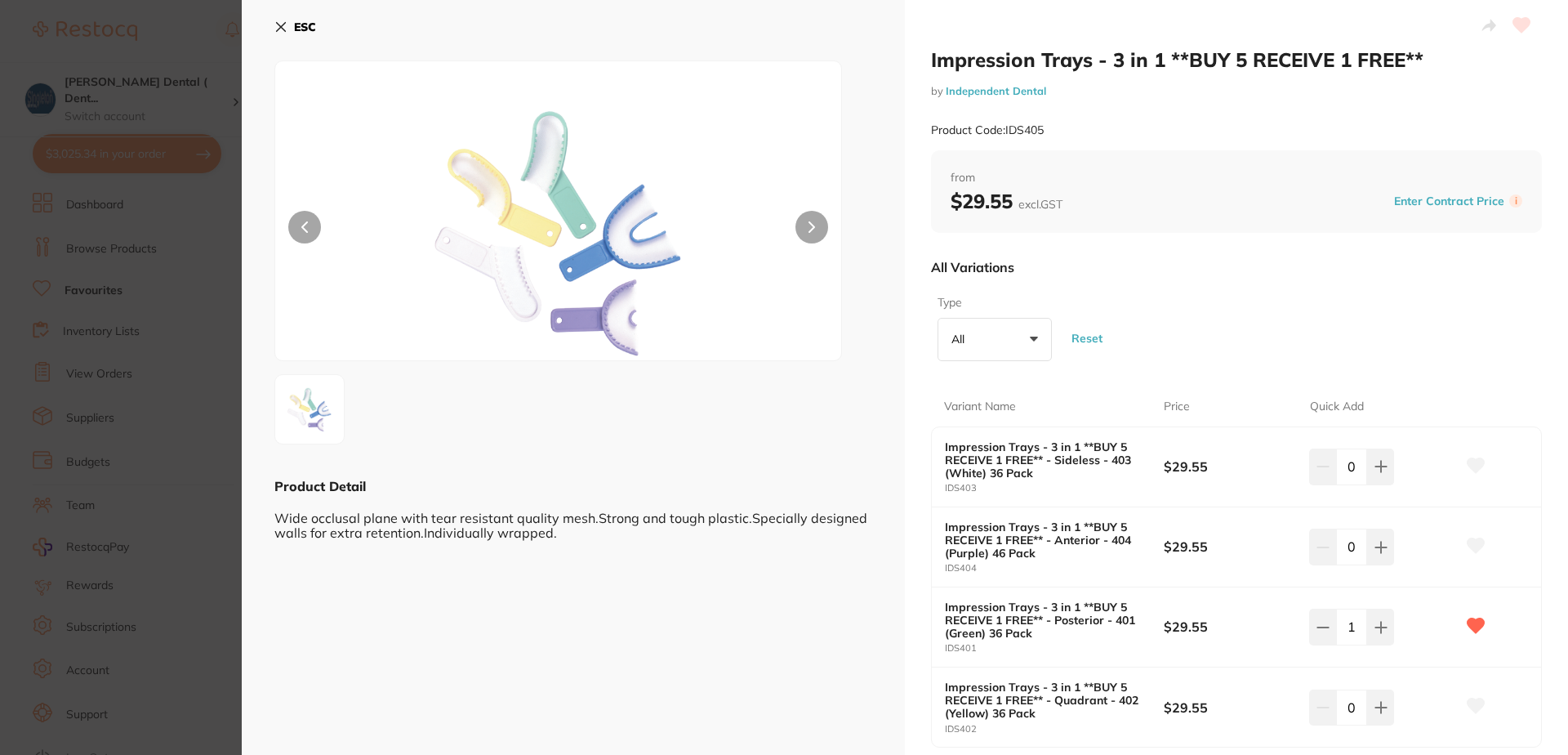
click at [279, 25] on icon at bounding box center [282, 28] width 9 height 9
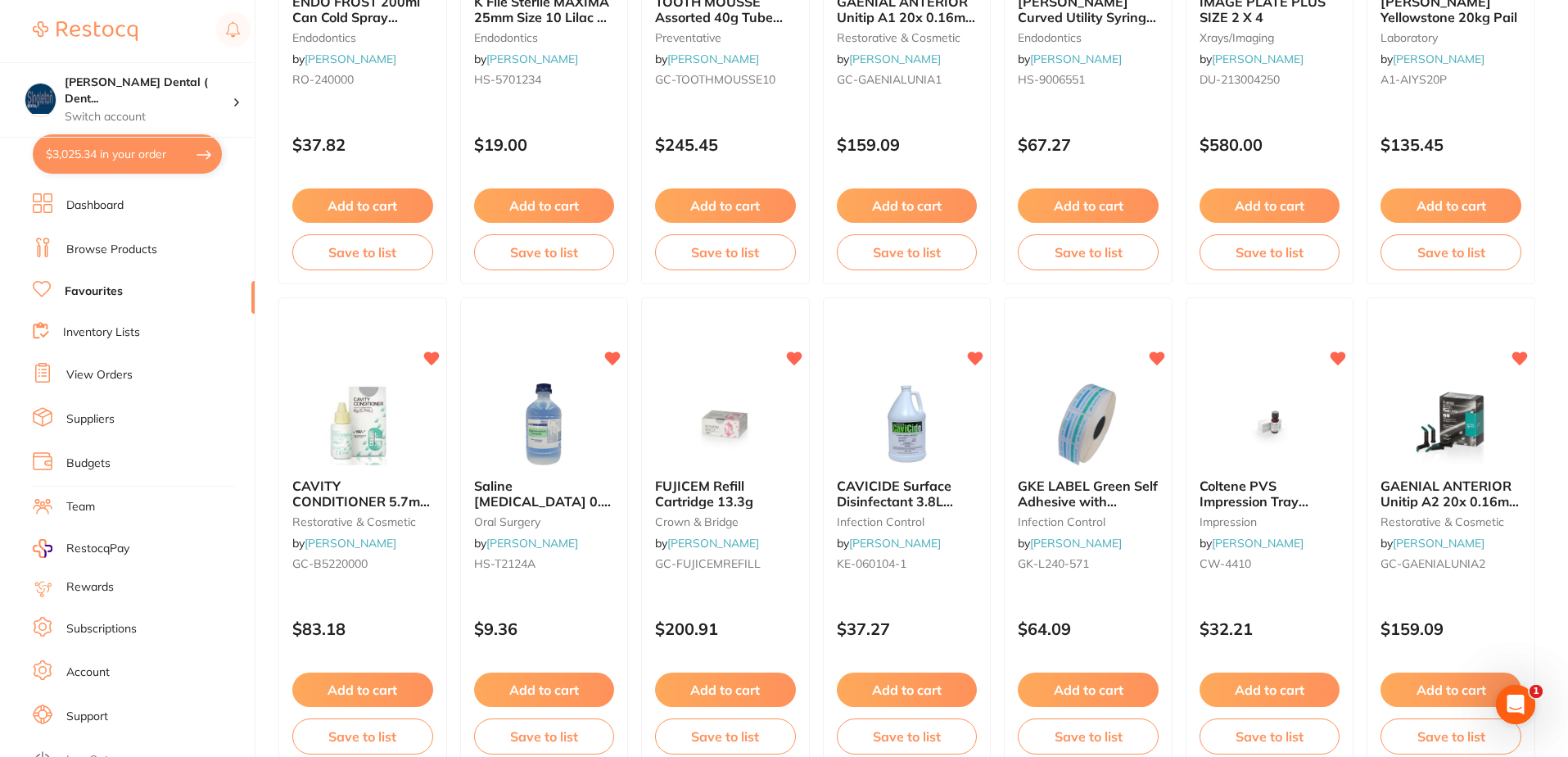
scroll to position [2434, 0]
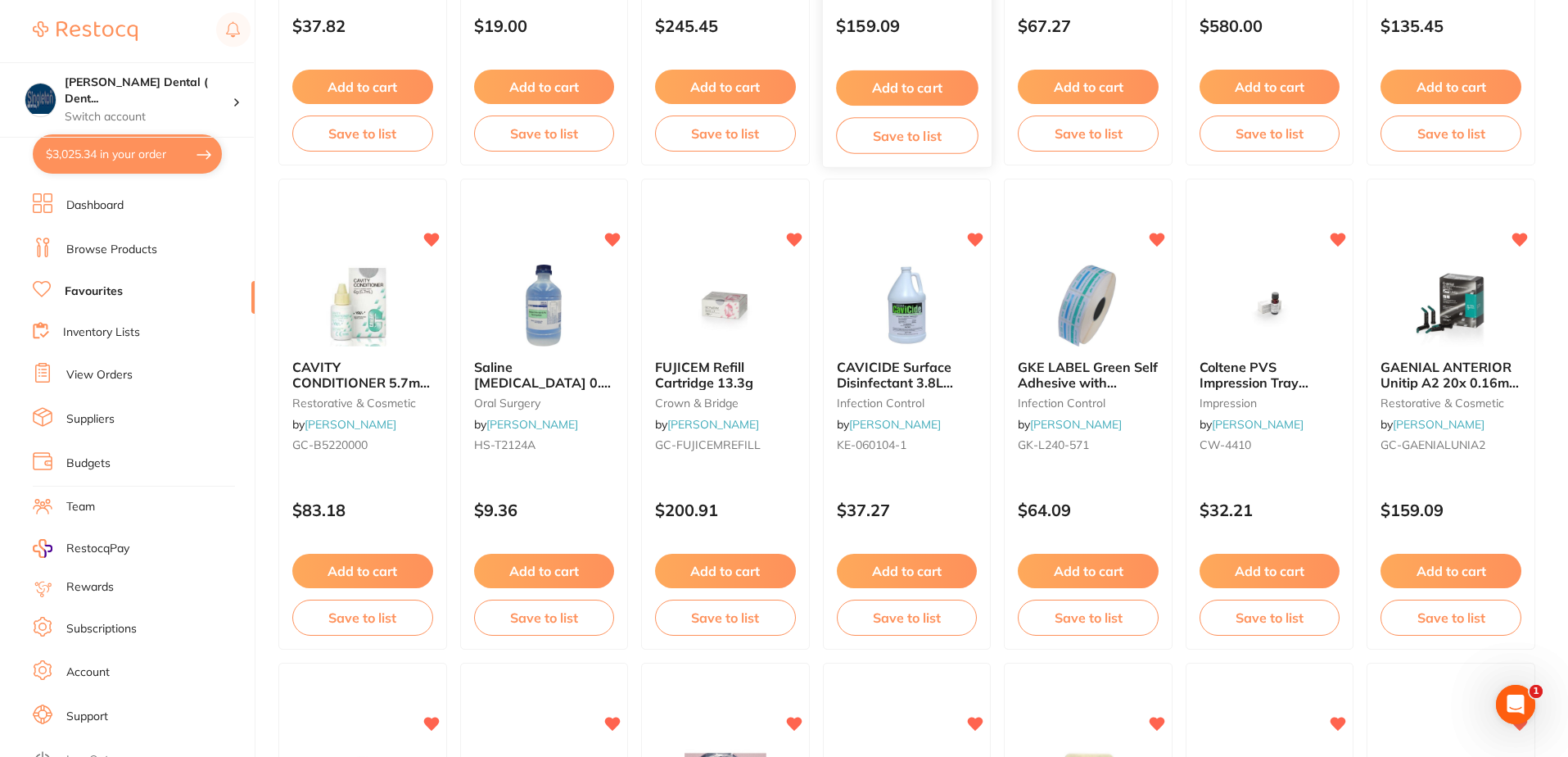
drag, startPoint x: 838, startPoint y: 4, endPoint x: 909, endPoint y: 69, distance: 96.3
